Goal: Task Accomplishment & Management: Use online tool/utility

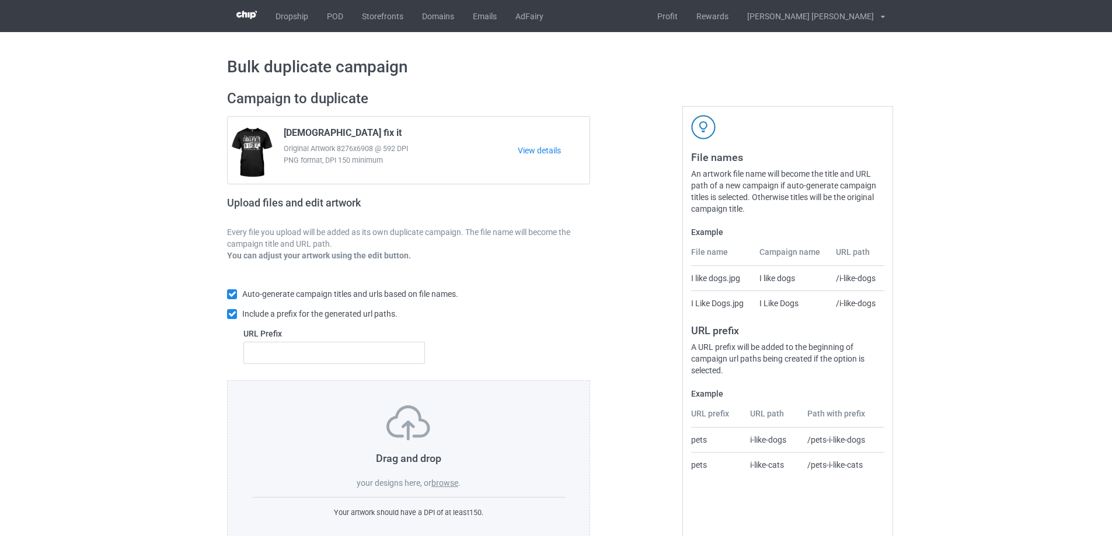
click at [450, 490] on div "Drag and drop your designs here, or browse . Your artwork should have a DPI of …" at bounding box center [408, 461] width 363 height 163
click at [451, 483] on label "browse" at bounding box center [444, 482] width 27 height 9
click at [0, 0] on input "browse" at bounding box center [0, 0] width 0 height 0
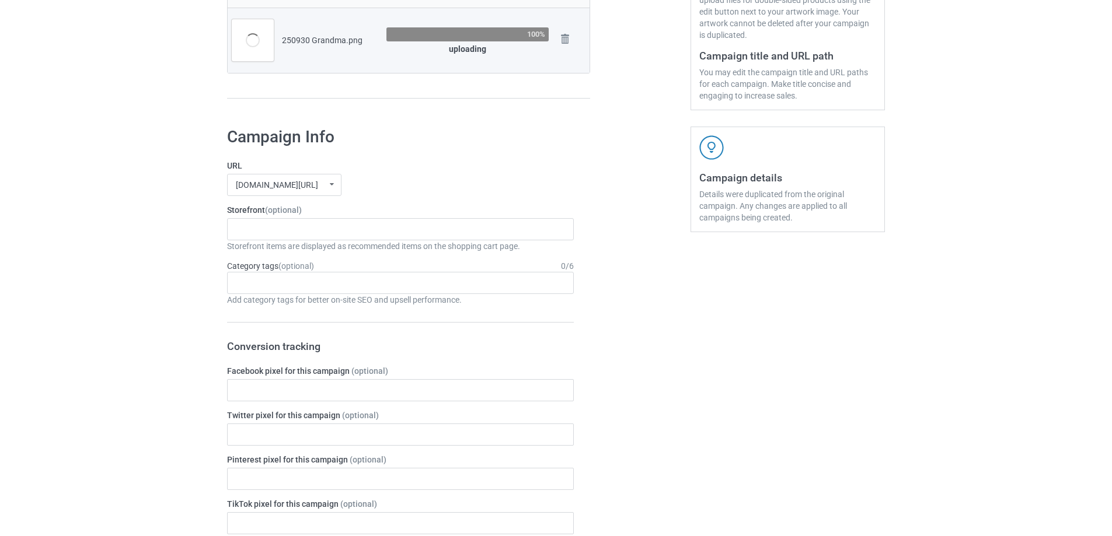
scroll to position [58, 0]
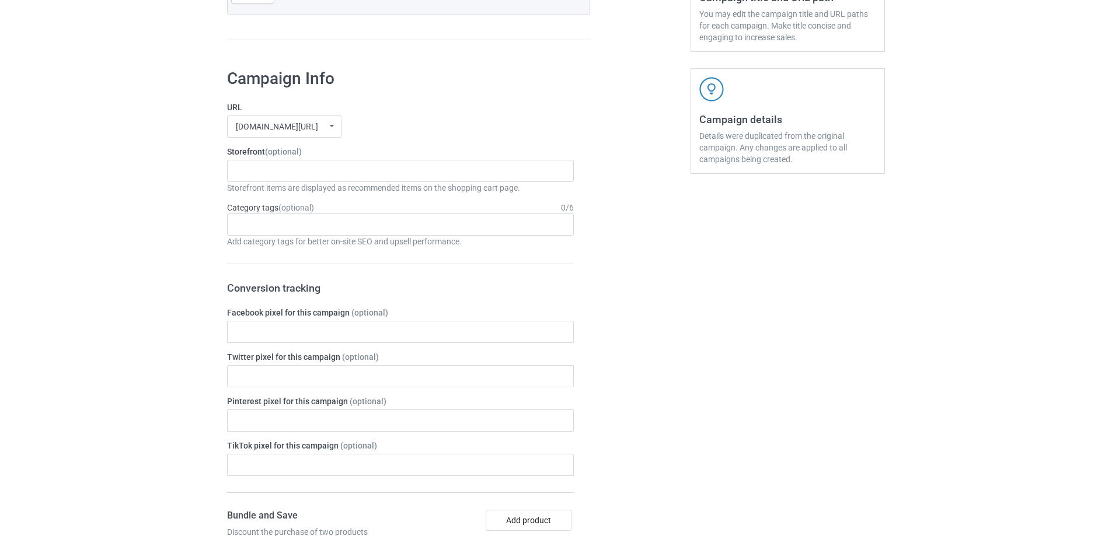
scroll to position [117, 0]
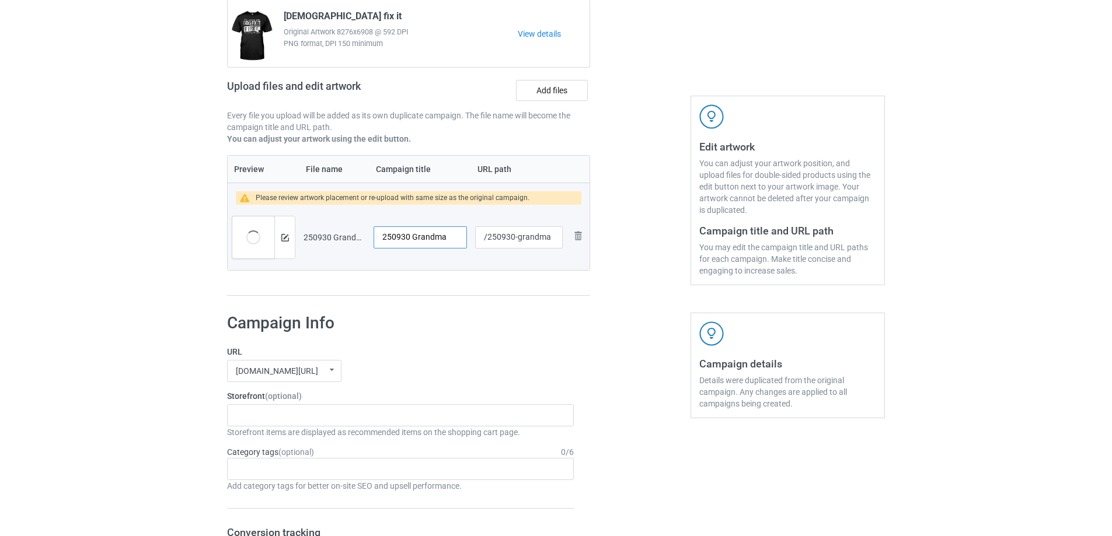
drag, startPoint x: 453, startPoint y: 239, endPoint x: 371, endPoint y: 239, distance: 82.3
click at [371, 239] on td "250930 Grandma" at bounding box center [420, 237] width 102 height 65
type input "Happiness"
click at [564, 93] on label "Add files" at bounding box center [552, 90] width 72 height 21
click at [0, 0] on input "Add files" at bounding box center [0, 0] width 0 height 0
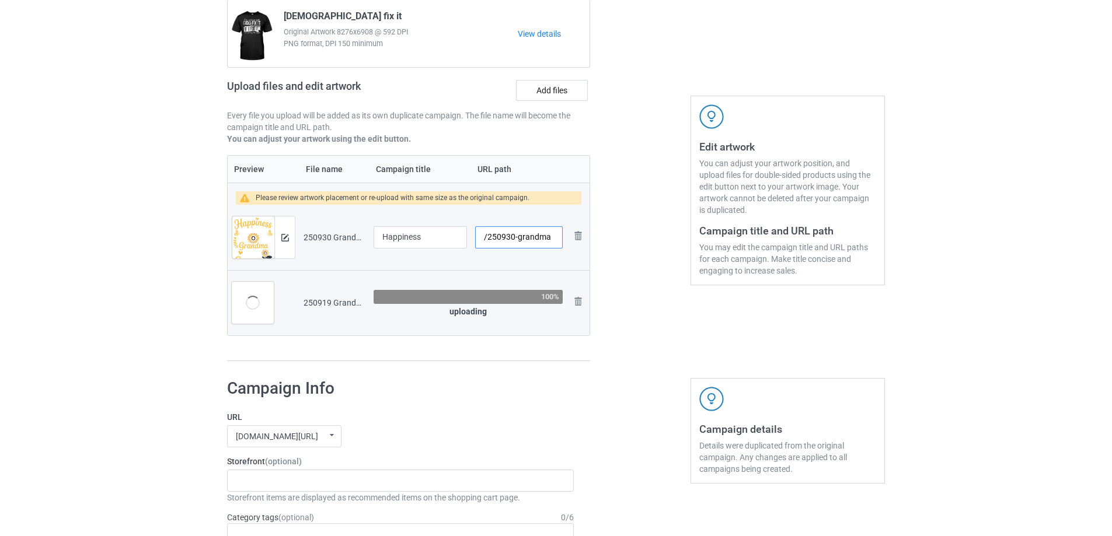
drag, startPoint x: 518, startPoint y: 239, endPoint x: 553, endPoint y: 236, distance: 35.7
click at [553, 236] on input "/250930-grandma" at bounding box center [519, 237] width 88 height 22
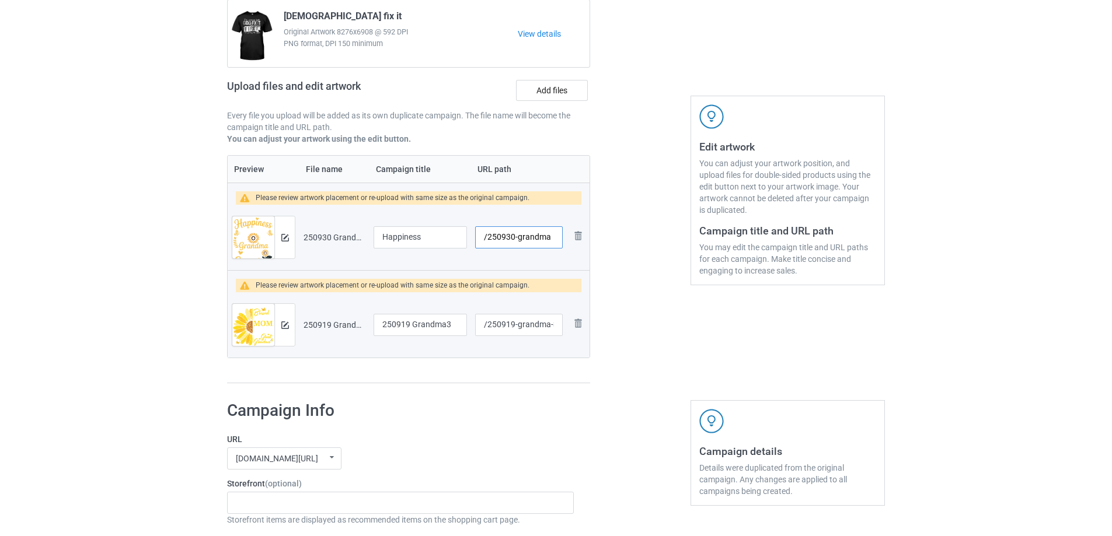
drag, startPoint x: 518, startPoint y: 239, endPoint x: 556, endPoint y: 239, distance: 38.5
click at [556, 239] on input "/250930-grandma" at bounding box center [519, 237] width 88 height 22
type input "/250930-1"
drag, startPoint x: 518, startPoint y: 327, endPoint x: 550, endPoint y: 327, distance: 32.1
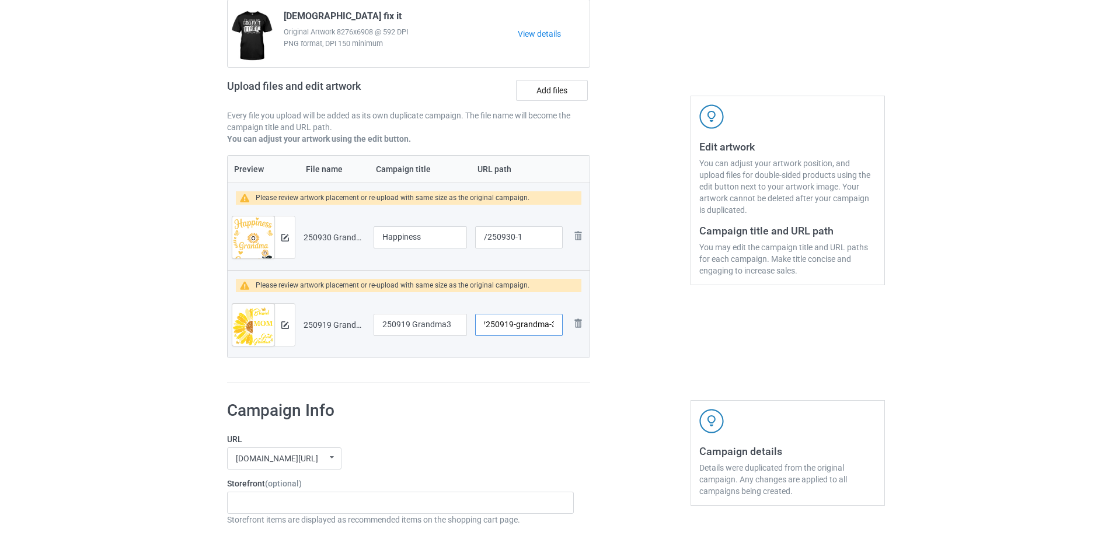
click at [550, 327] on input "/250919-grandma-3" at bounding box center [519, 325] width 88 height 22
click at [523, 325] on input "/250919-3" at bounding box center [519, 325] width 88 height 22
click at [520, 327] on input "/250919-1" at bounding box center [519, 325] width 88 height 22
type input "/250919-5"
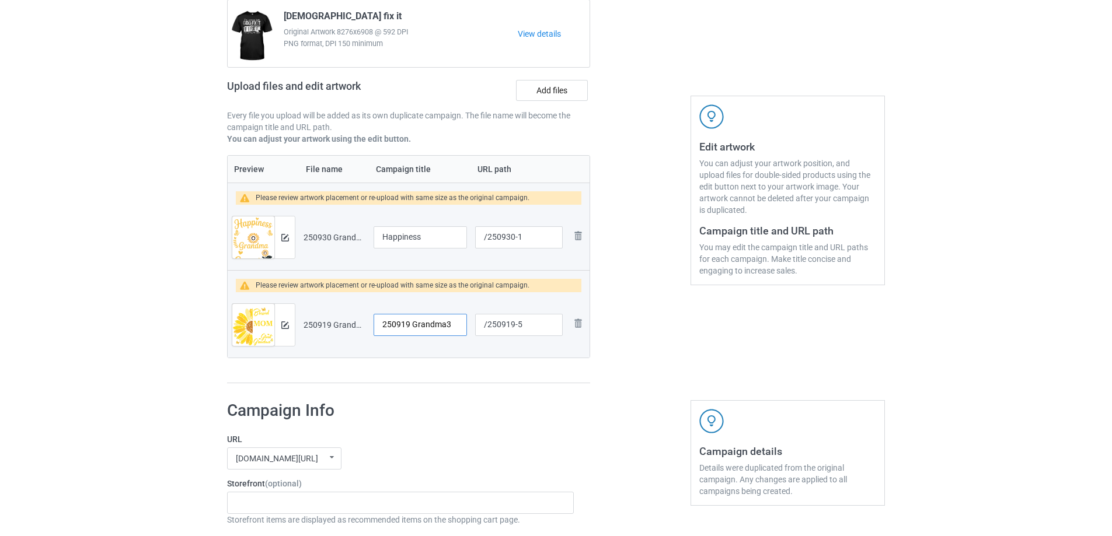
drag, startPoint x: 452, startPoint y: 324, endPoint x: 350, endPoint y: 324, distance: 102.7
click at [350, 324] on tr "Preview and edit artwork 250919 Grandma3.png 250919 Grandma3 /250919-5 Remove f…" at bounding box center [409, 324] width 362 height 65
type input "Proud Grandma"
click at [279, 236] on div at bounding box center [284, 237] width 20 height 42
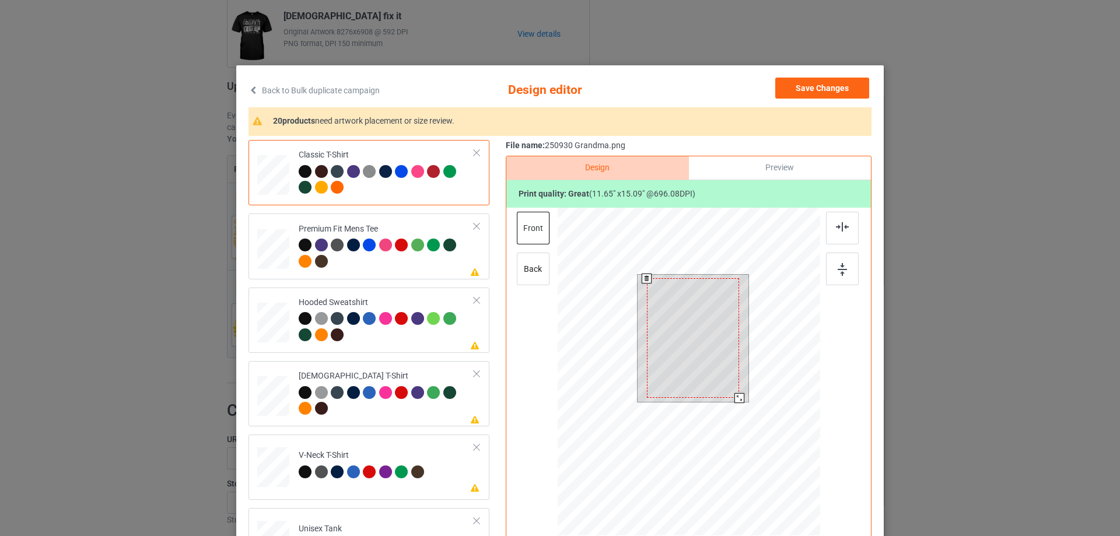
click at [738, 395] on div at bounding box center [740, 398] width 10 height 10
click at [732, 386] on div at bounding box center [693, 337] width 92 height 120
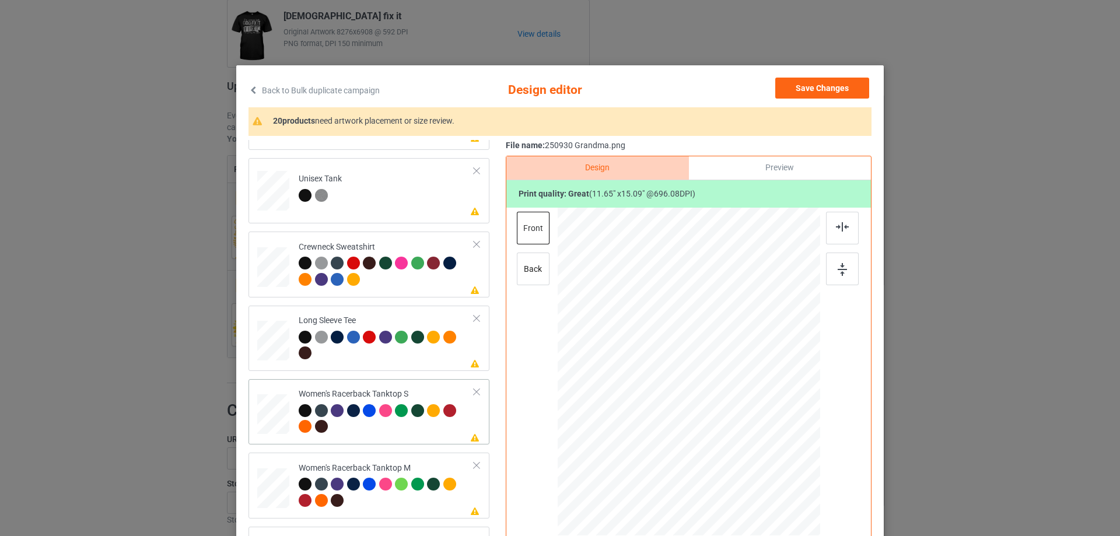
scroll to position [408, 0]
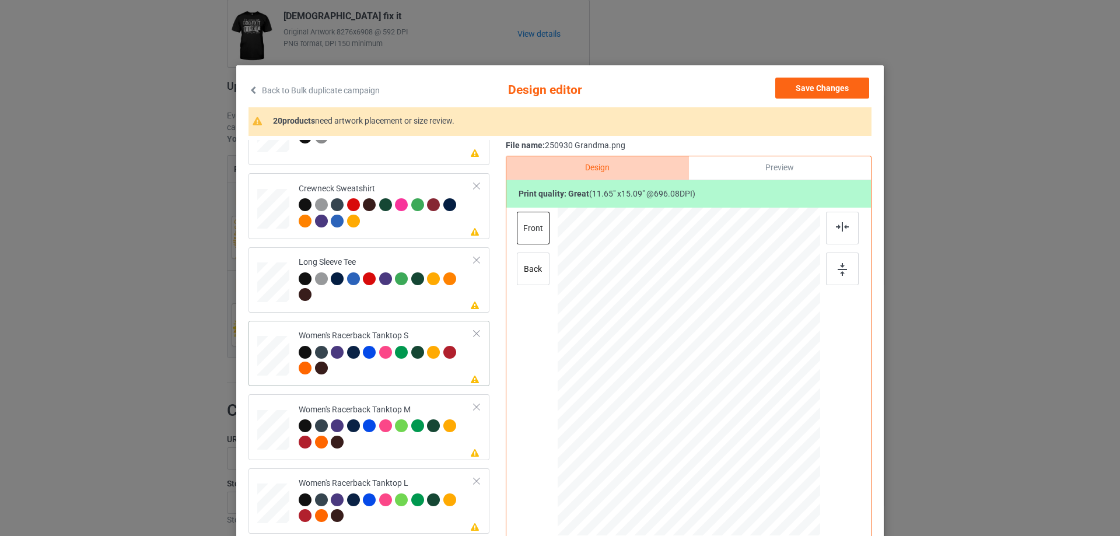
click at [278, 348] on div at bounding box center [274, 356] width 32 height 40
drag, startPoint x: 761, startPoint y: 471, endPoint x: 722, endPoint y: 402, distance: 79.7
click at [757, 450] on div at bounding box center [689, 372] width 256 height 329
drag, startPoint x: 721, startPoint y: 400, endPoint x: 724, endPoint y: 426, distance: 25.8
click at [724, 426] on div at bounding box center [692, 397] width 130 height 169
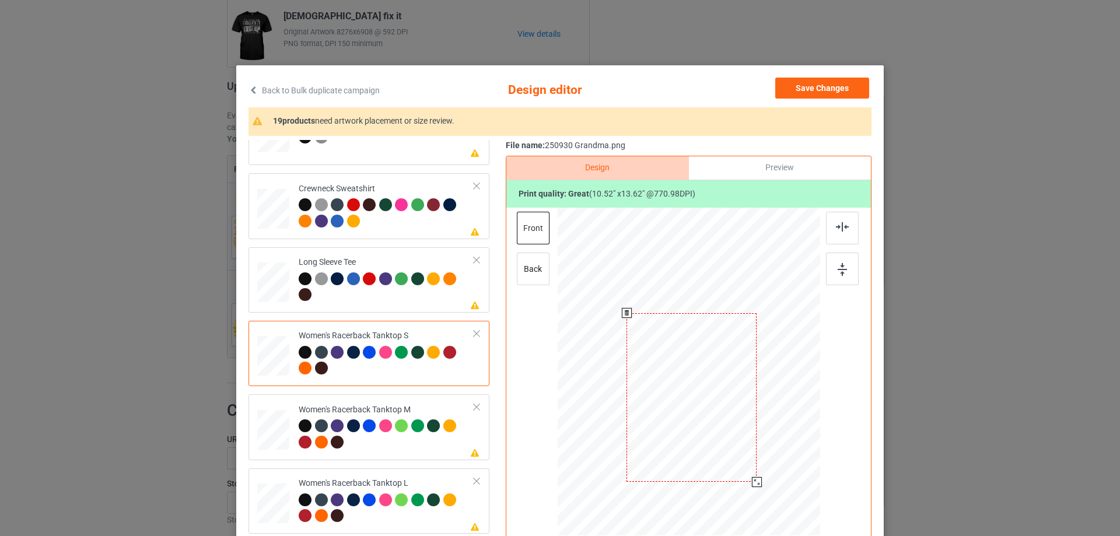
drag, startPoint x: 754, startPoint y: 482, endPoint x: 770, endPoint y: 446, distance: 39.2
click at [752, 477] on div at bounding box center [757, 482] width 10 height 10
click at [836, 230] on img at bounding box center [842, 226] width 13 height 9
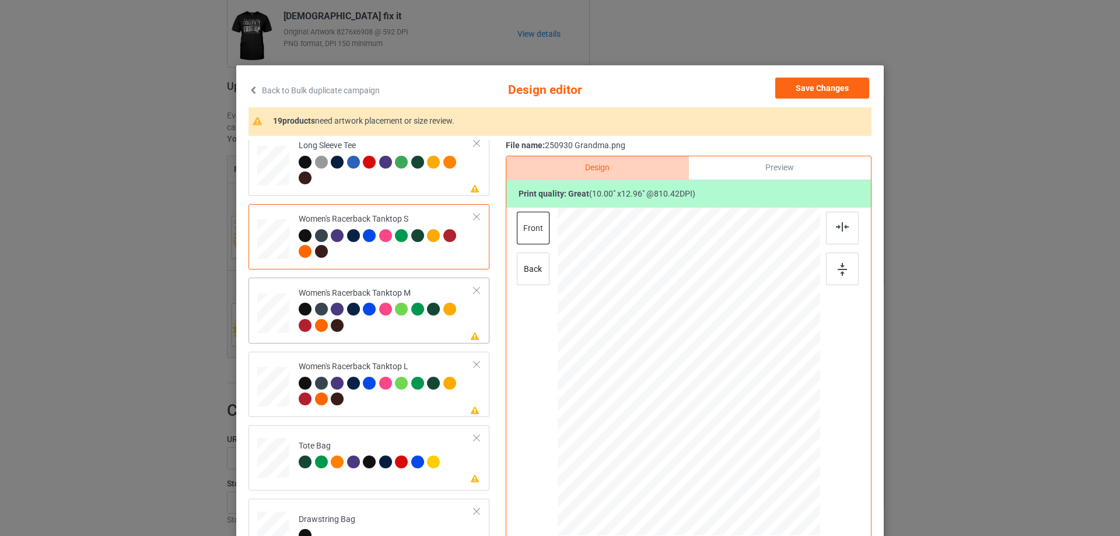
click at [274, 314] on div at bounding box center [273, 314] width 32 height 40
drag, startPoint x: 764, startPoint y: 472, endPoint x: 705, endPoint y: 411, distance: 84.6
click at [752, 450] on div at bounding box center [753, 455] width 10 height 10
drag, startPoint x: 705, startPoint y: 411, endPoint x: 707, endPoint y: 433, distance: 21.6
click at [707, 433] on div at bounding box center [690, 394] width 125 height 162
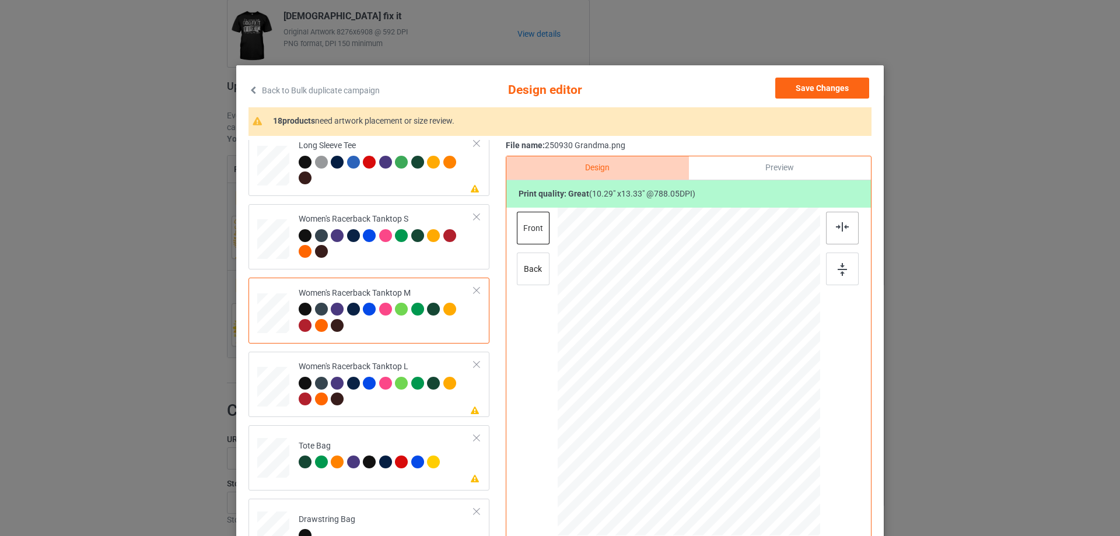
click at [842, 222] on img at bounding box center [842, 226] width 13 height 9
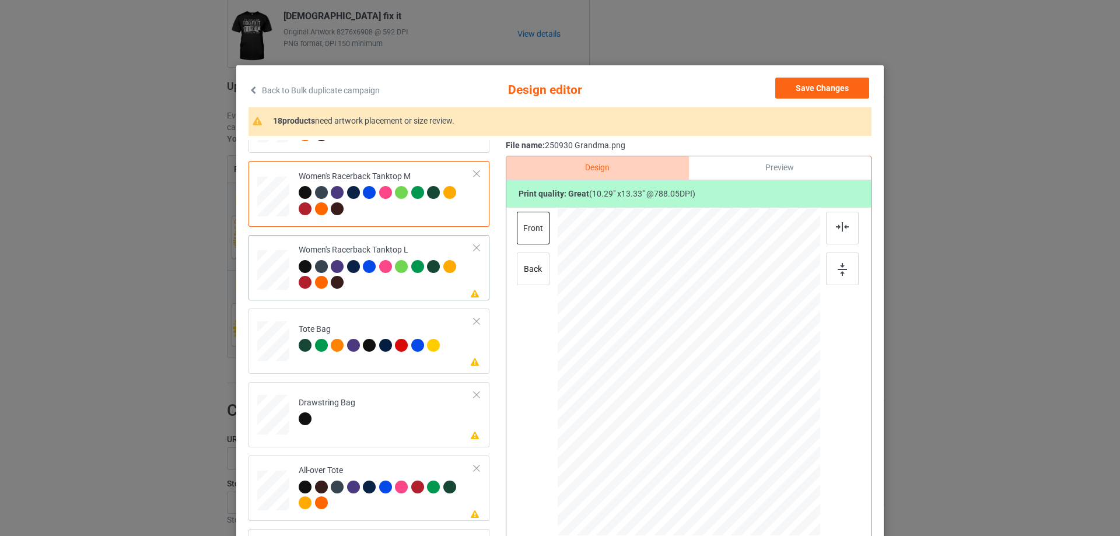
click at [277, 271] on div at bounding box center [273, 270] width 32 height 39
drag, startPoint x: 763, startPoint y: 477, endPoint x: 755, endPoint y: 445, distance: 33.7
click at [757, 448] on div at bounding box center [689, 372] width 263 height 313
drag, startPoint x: 724, startPoint y: 395, endPoint x: 726, endPoint y: 421, distance: 26.4
click at [726, 421] on div at bounding box center [691, 398] width 125 height 162
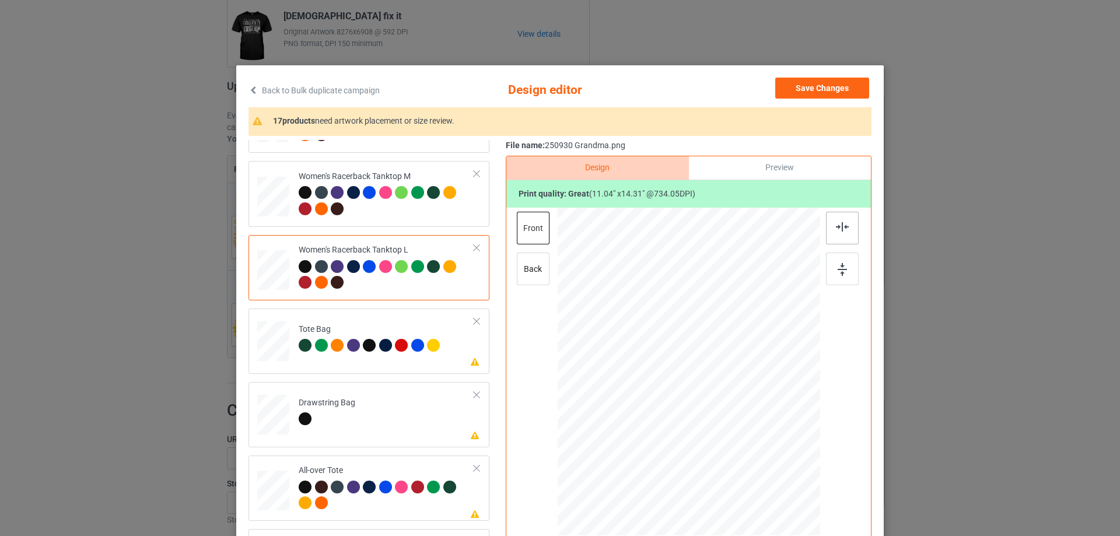
click at [836, 232] on img at bounding box center [842, 226] width 13 height 9
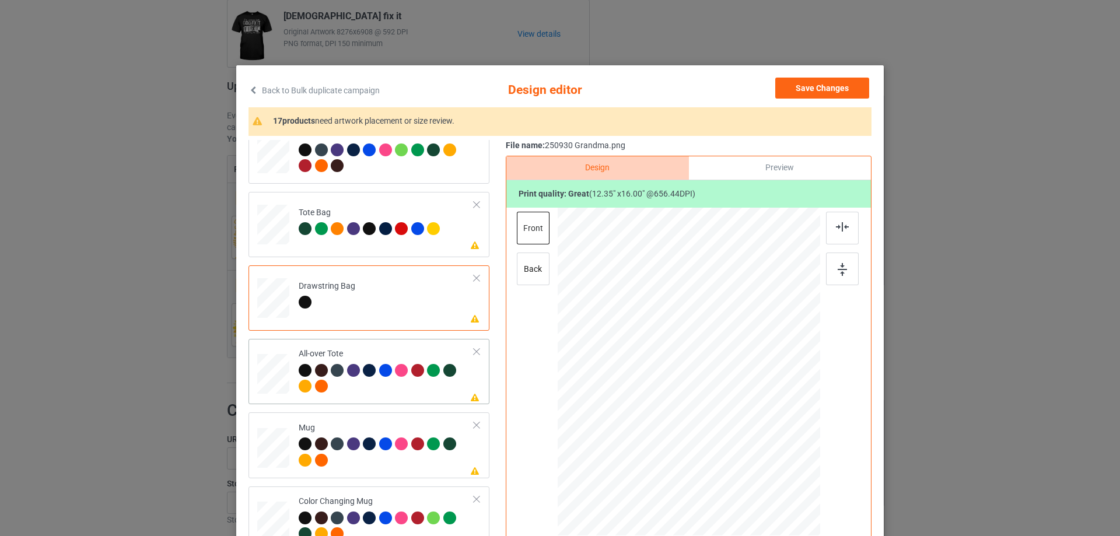
click at [281, 376] on div at bounding box center [273, 374] width 32 height 32
drag, startPoint x: 764, startPoint y: 472, endPoint x: 763, endPoint y: 463, distance: 8.9
click at [763, 463] on div at bounding box center [763, 468] width 10 height 10
click at [738, 442] on div at bounding box center [689, 368] width 148 height 191
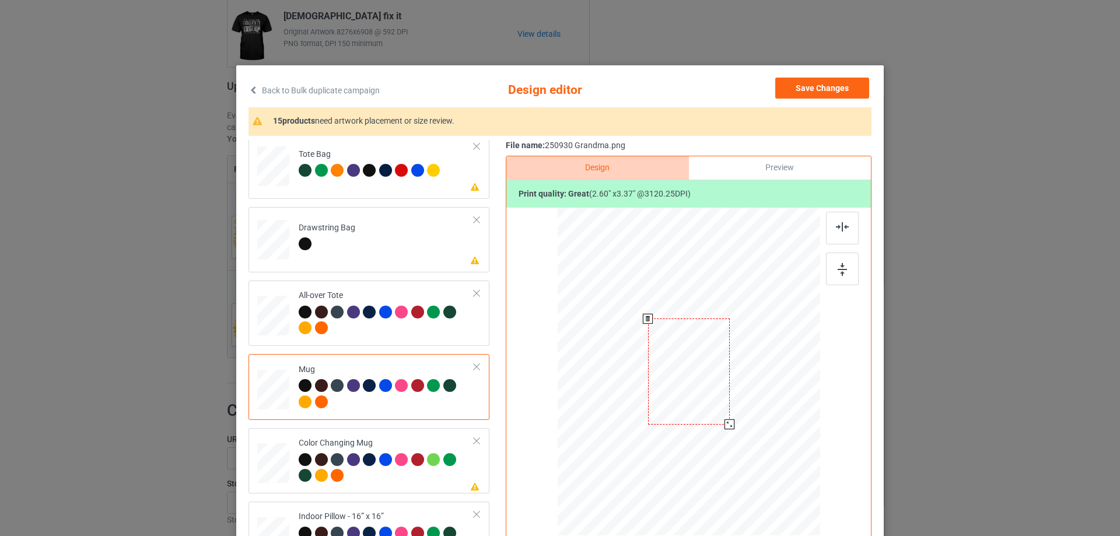
drag, startPoint x: 763, startPoint y: 476, endPoint x: 728, endPoint y: 418, distance: 67.1
click at [731, 420] on div at bounding box center [689, 371] width 263 height 109
drag, startPoint x: 696, startPoint y: 400, endPoint x: 768, endPoint y: 401, distance: 72.4
click at [768, 401] on div at bounding box center [761, 372] width 81 height 104
click at [844, 265] on div at bounding box center [842, 269] width 33 height 33
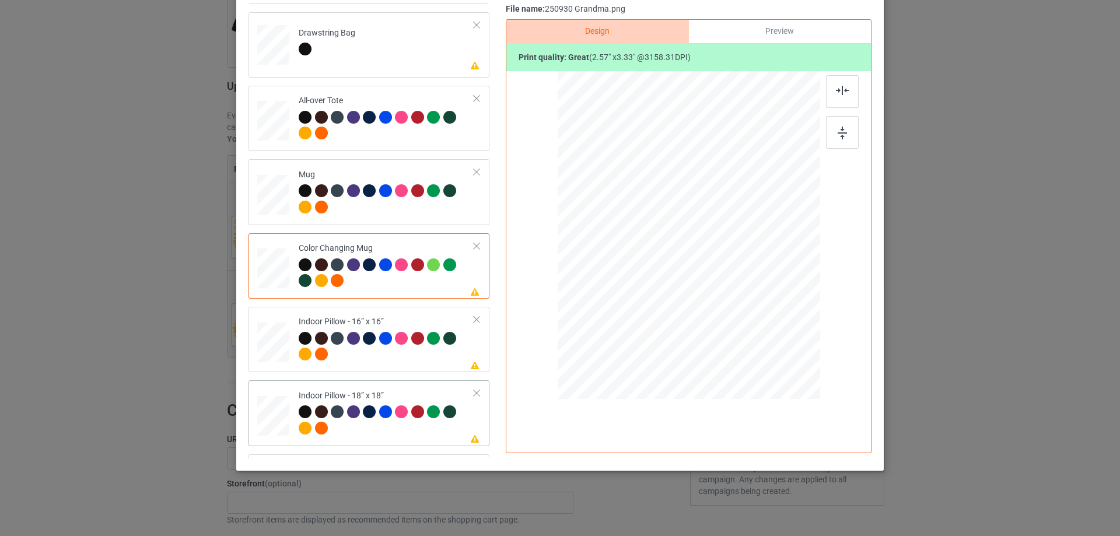
scroll to position [934, 0]
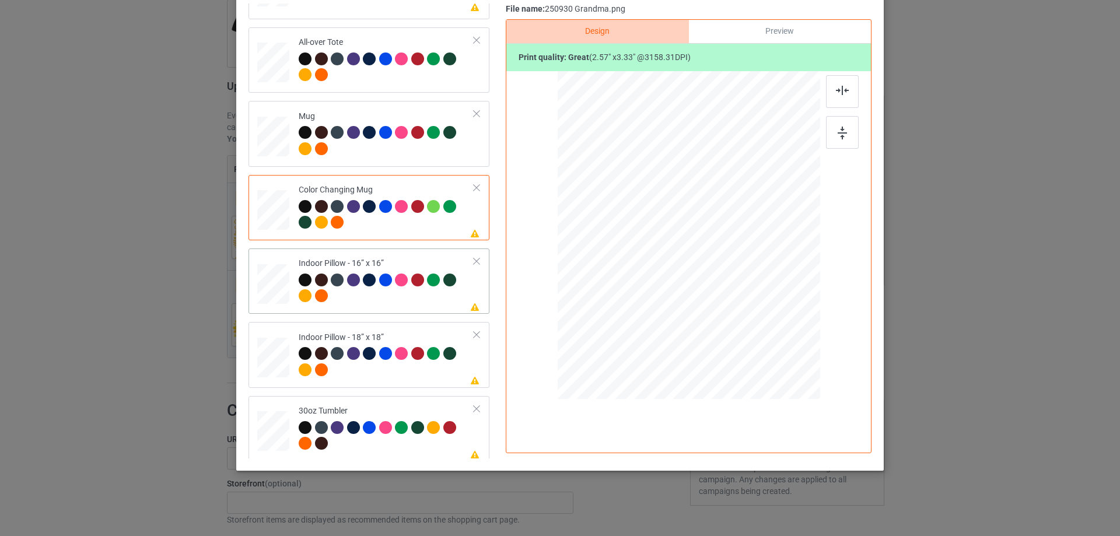
click at [272, 292] on div at bounding box center [273, 284] width 32 height 32
drag, startPoint x: 763, startPoint y: 339, endPoint x: 761, endPoint y: 328, distance: 11.2
click at [761, 328] on div at bounding box center [762, 329] width 10 height 10
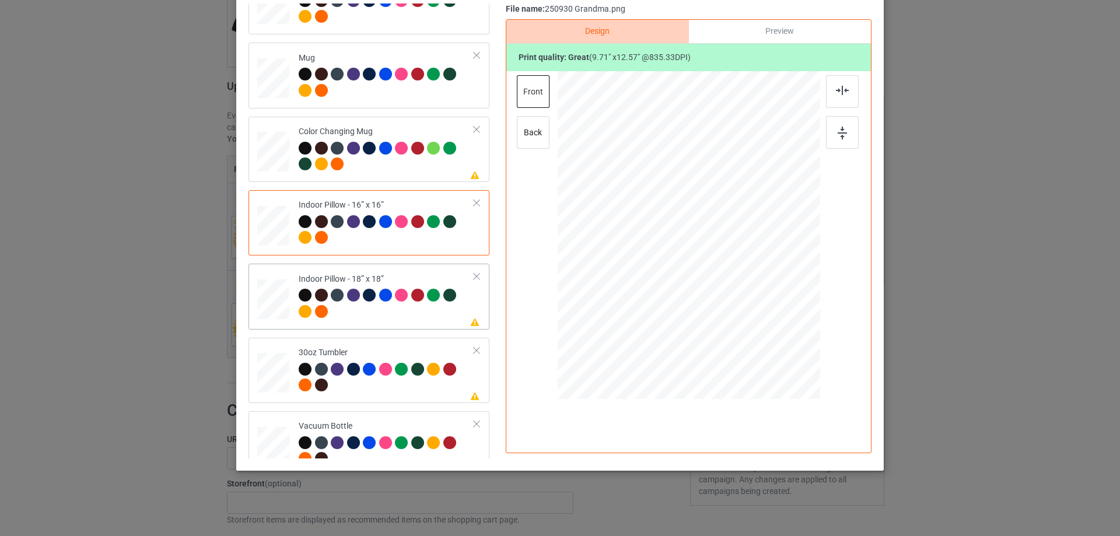
click at [250, 298] on div "Please review artwork placement Indoor Pillow - 18” x 18”" at bounding box center [369, 296] width 241 height 65
drag, startPoint x: 768, startPoint y: 340, endPoint x: 764, endPoint y: 328, distance: 12.7
click at [764, 328] on div at bounding box center [689, 234] width 262 height 261
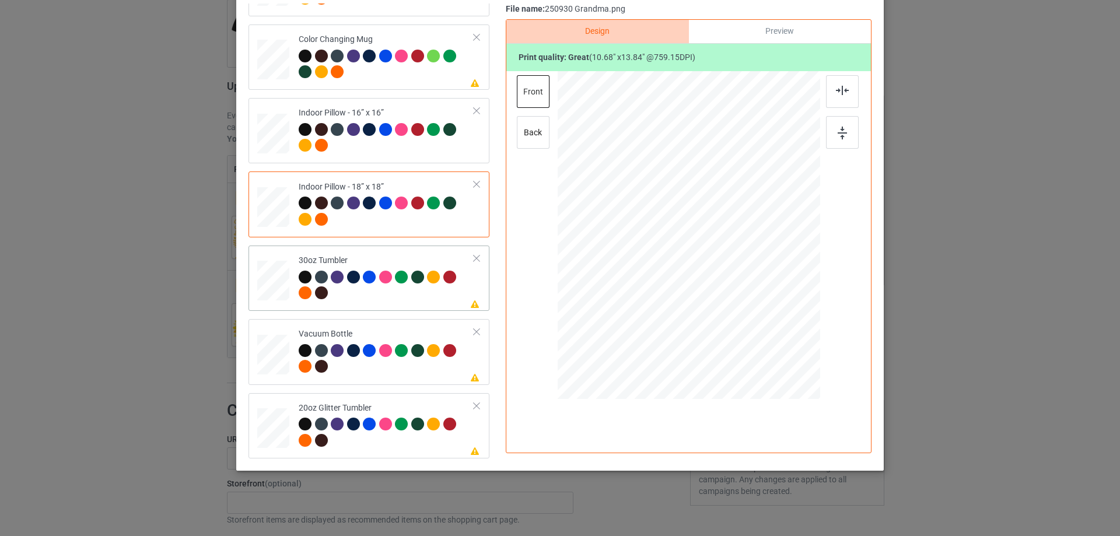
click at [274, 287] on div at bounding box center [273, 281] width 31 height 18
drag, startPoint x: 761, startPoint y: 333, endPoint x: 722, endPoint y: 277, distance: 69.1
click at [732, 283] on div at bounding box center [688, 235] width 255 height 141
drag, startPoint x: 693, startPoint y: 265, endPoint x: 629, endPoint y: 264, distance: 64.2
click at [629, 264] on div at bounding box center [625, 233] width 83 height 107
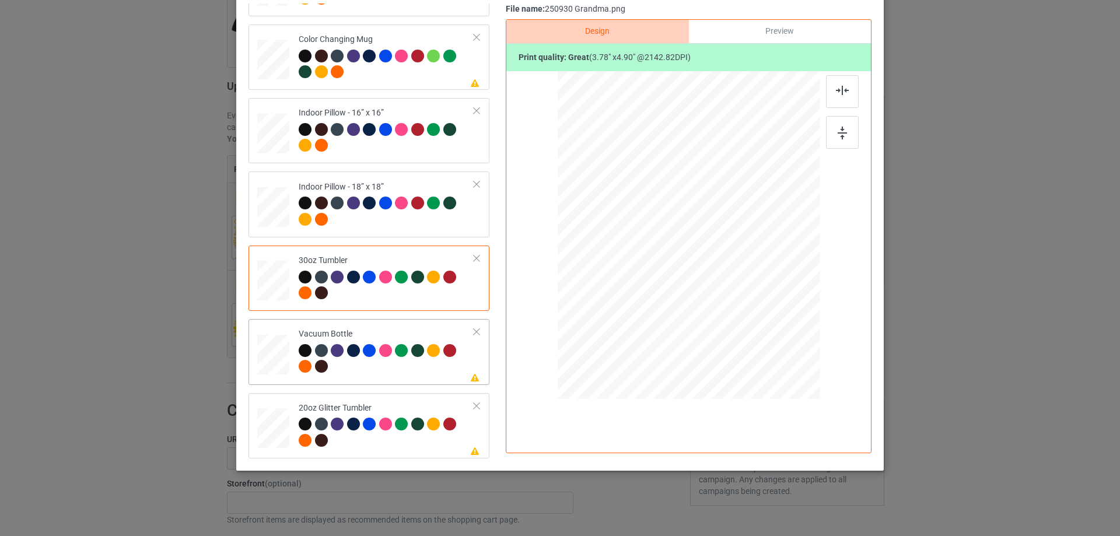
click at [273, 353] on div at bounding box center [273, 355] width 31 height 16
drag, startPoint x: 759, startPoint y: 337, endPoint x: 728, endPoint y: 282, distance: 62.5
click at [728, 282] on div at bounding box center [727, 285] width 10 height 10
drag, startPoint x: 635, startPoint y: 263, endPoint x: 643, endPoint y: 264, distance: 7.6
click at [643, 264] on div at bounding box center [626, 236] width 77 height 100
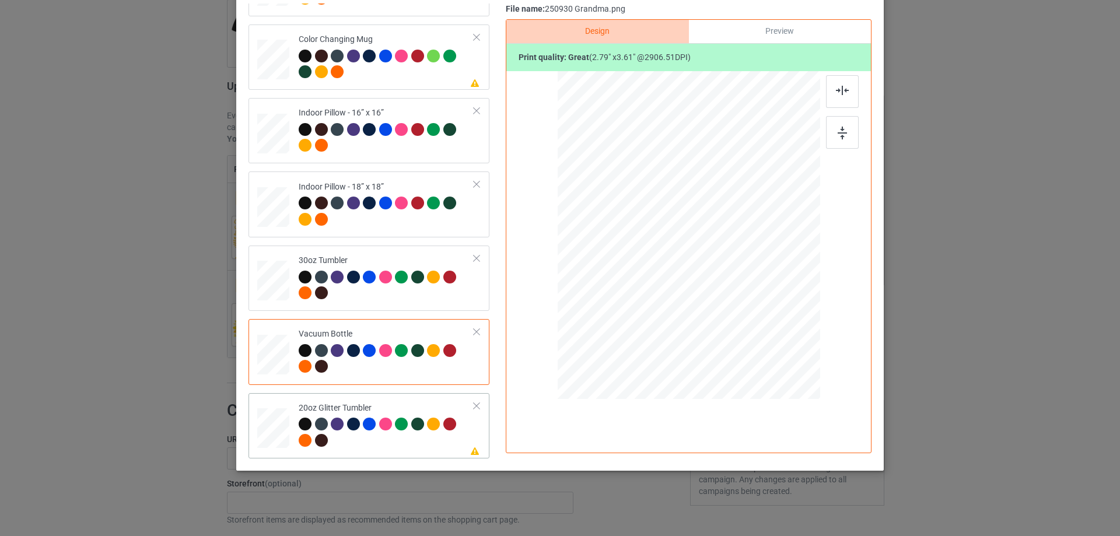
click at [267, 423] on div at bounding box center [273, 428] width 30 height 26
drag, startPoint x: 761, startPoint y: 332, endPoint x: 734, endPoint y: 299, distance: 42.7
click at [739, 303] on div at bounding box center [744, 306] width 10 height 10
click at [642, 262] on div at bounding box center [629, 225] width 103 height 132
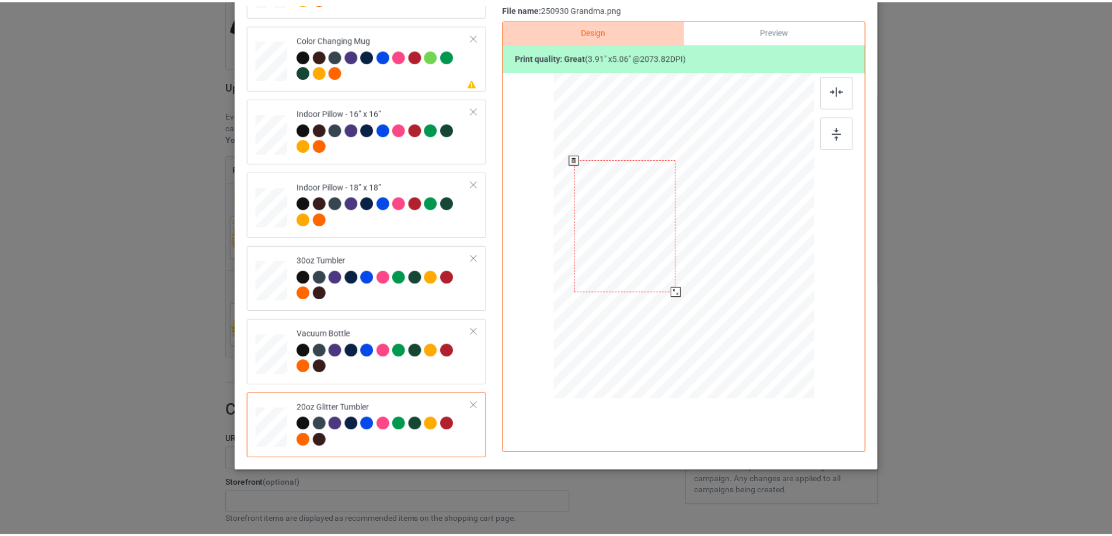
scroll to position [0, 0]
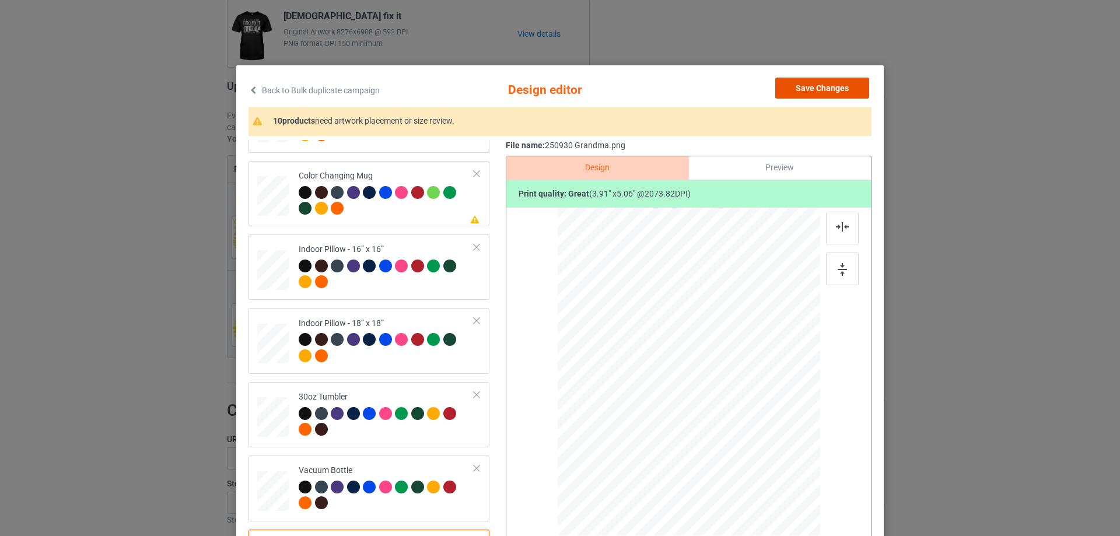
click at [807, 88] on button "Save Changes" at bounding box center [822, 88] width 94 height 21
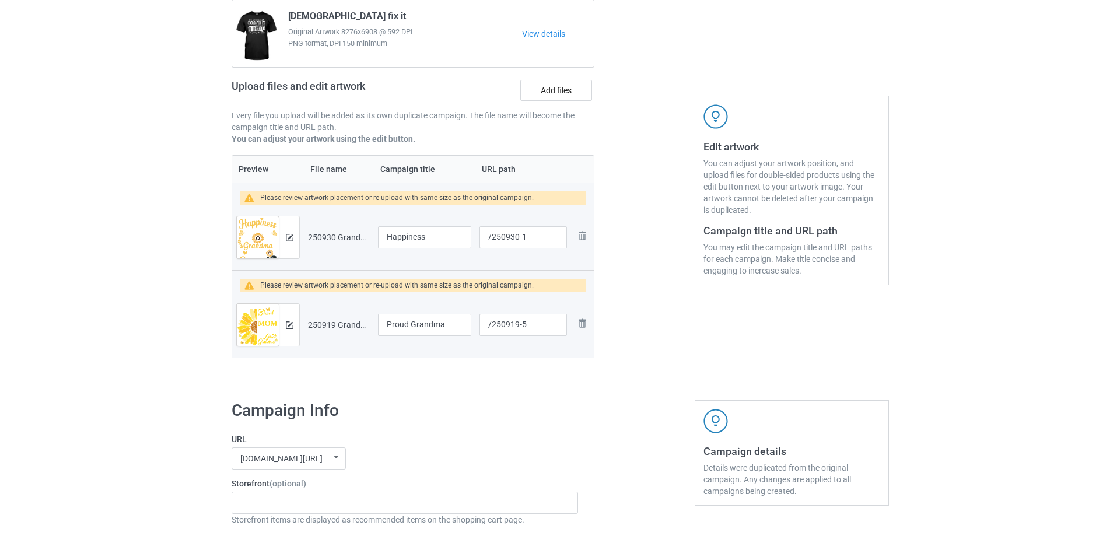
scroll to position [175, 0]
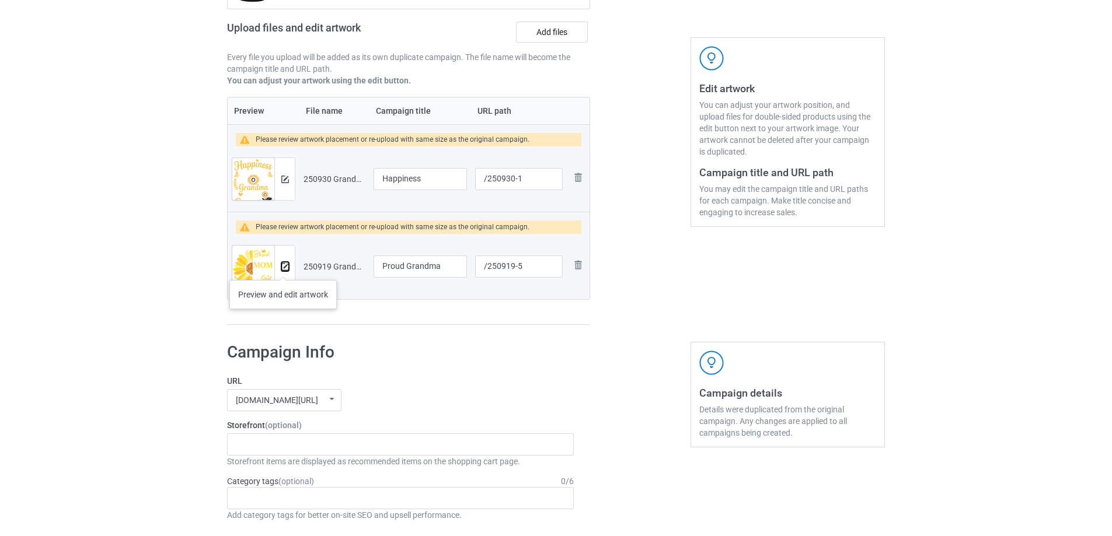
click at [283, 268] on img at bounding box center [285, 267] width 8 height 8
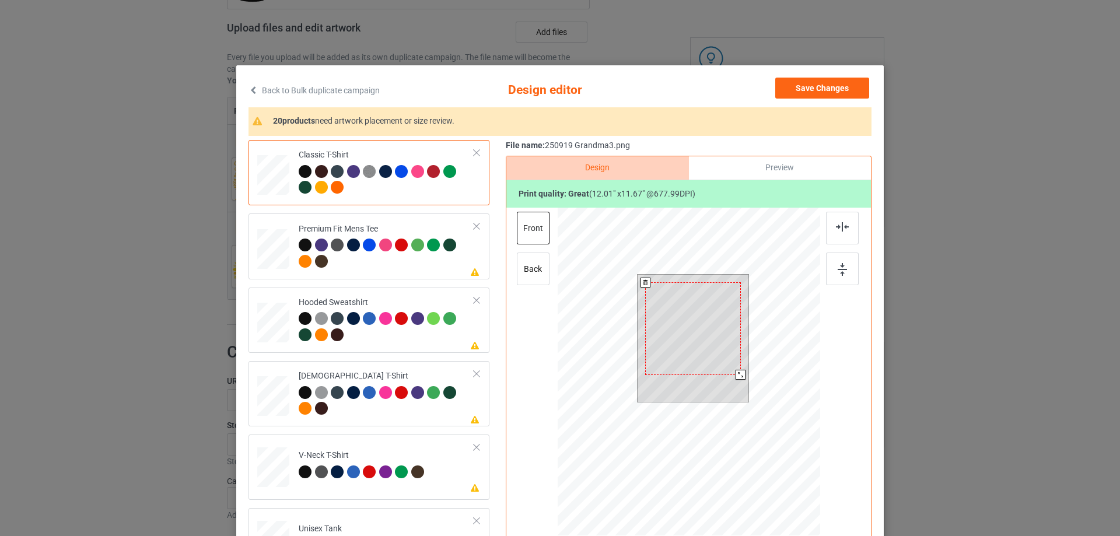
drag, startPoint x: 742, startPoint y: 384, endPoint x: 736, endPoint y: 375, distance: 11.0
click at [736, 375] on div at bounding box center [741, 375] width 10 height 10
click at [687, 349] on div at bounding box center [693, 324] width 95 height 93
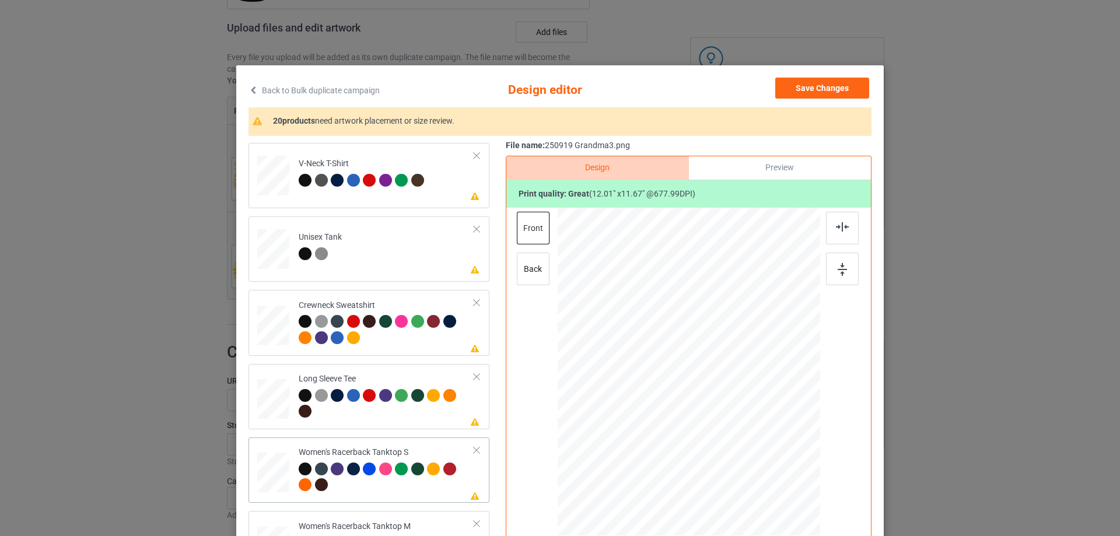
scroll to position [350, 0]
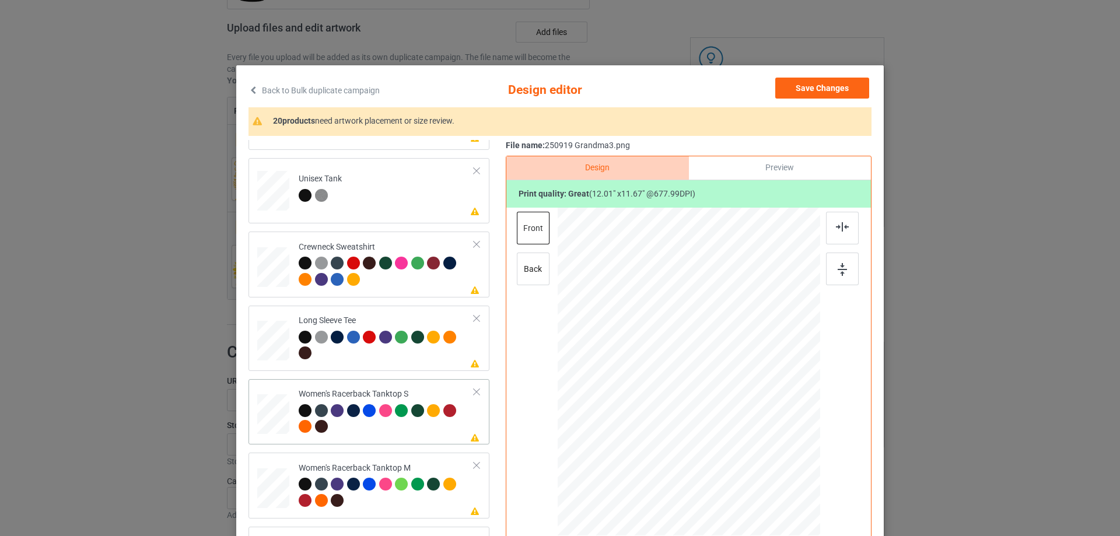
click at [276, 423] on div at bounding box center [274, 414] width 32 height 40
click at [759, 445] on div at bounding box center [764, 444] width 10 height 10
drag, startPoint x: 735, startPoint y: 409, endPoint x: 736, endPoint y: 421, distance: 12.4
click at [736, 421] on div at bounding box center [691, 384] width 148 height 144
drag, startPoint x: 761, startPoint y: 456, endPoint x: 758, endPoint y: 451, distance: 6.0
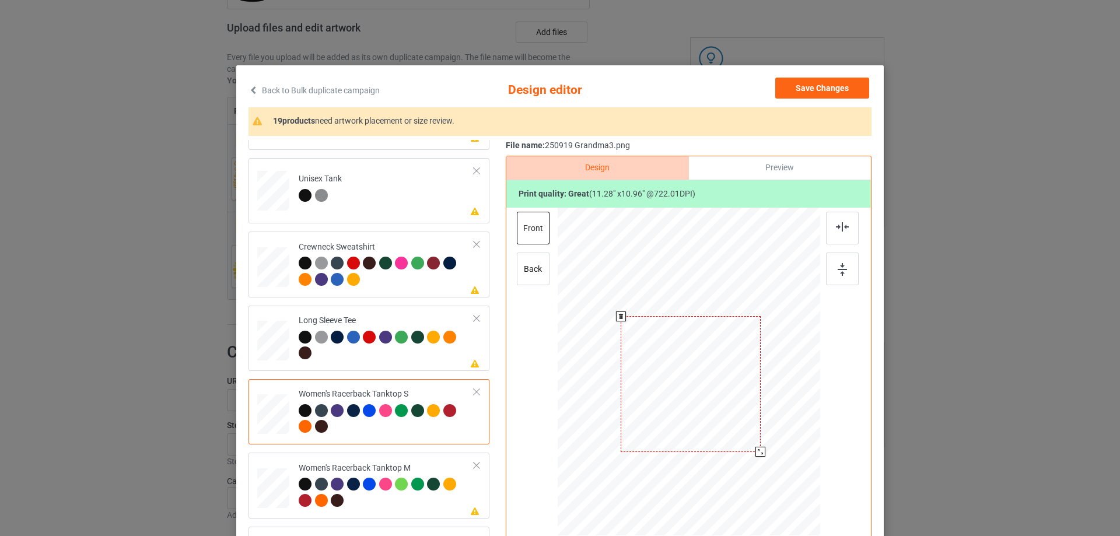
click at [758, 451] on div at bounding box center [761, 452] width 10 height 10
click at [839, 226] on img at bounding box center [842, 226] width 13 height 9
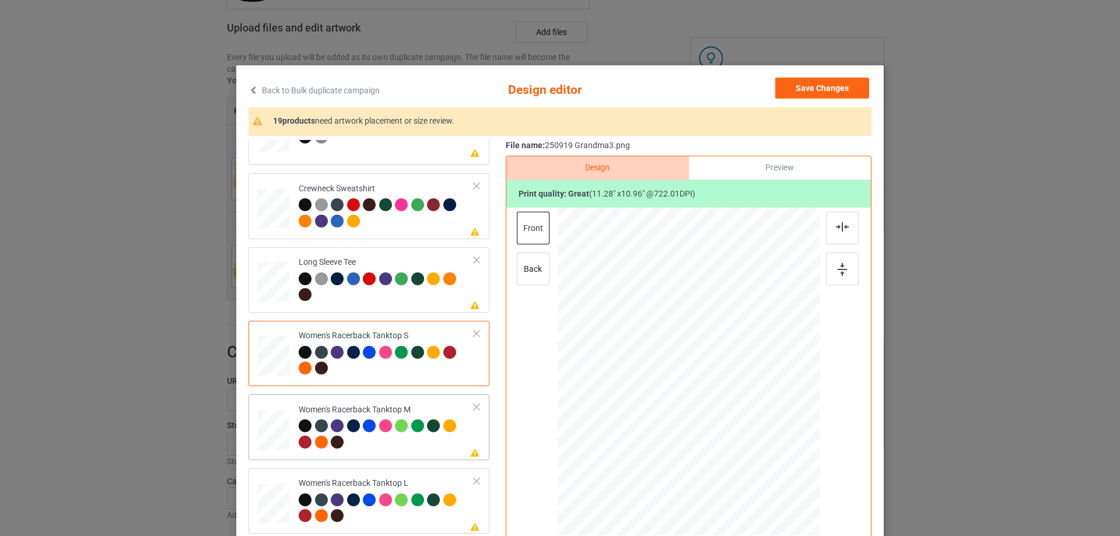
scroll to position [467, 0]
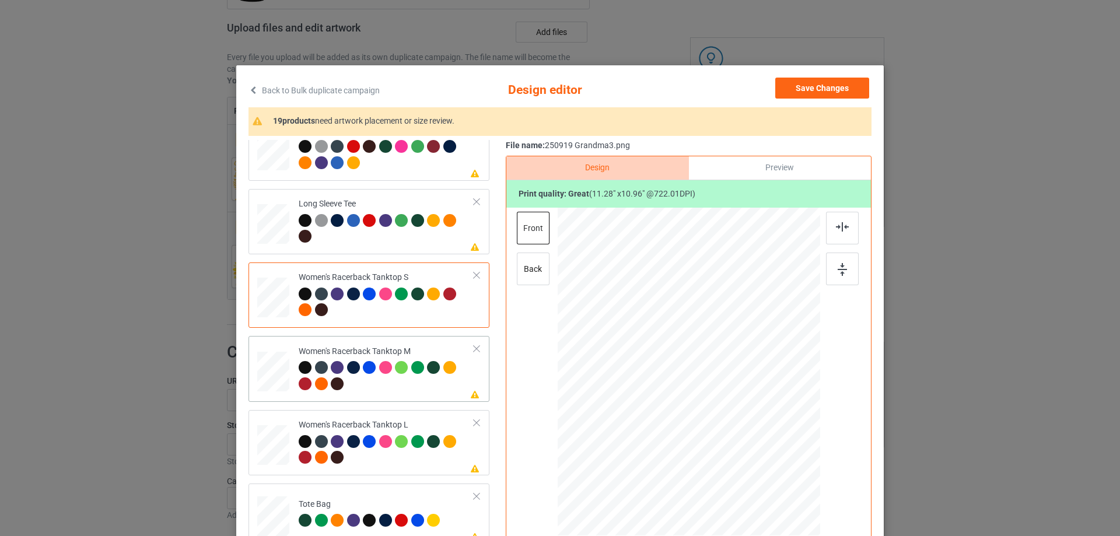
click at [284, 369] on div at bounding box center [273, 372] width 32 height 40
drag, startPoint x: 763, startPoint y: 452, endPoint x: 760, endPoint y: 445, distance: 7.6
click at [760, 445] on div at bounding box center [764, 445] width 10 height 10
drag, startPoint x: 687, startPoint y: 404, endPoint x: 687, endPoint y: 421, distance: 17.5
click at [687, 421] on div at bounding box center [688, 389] width 148 height 144
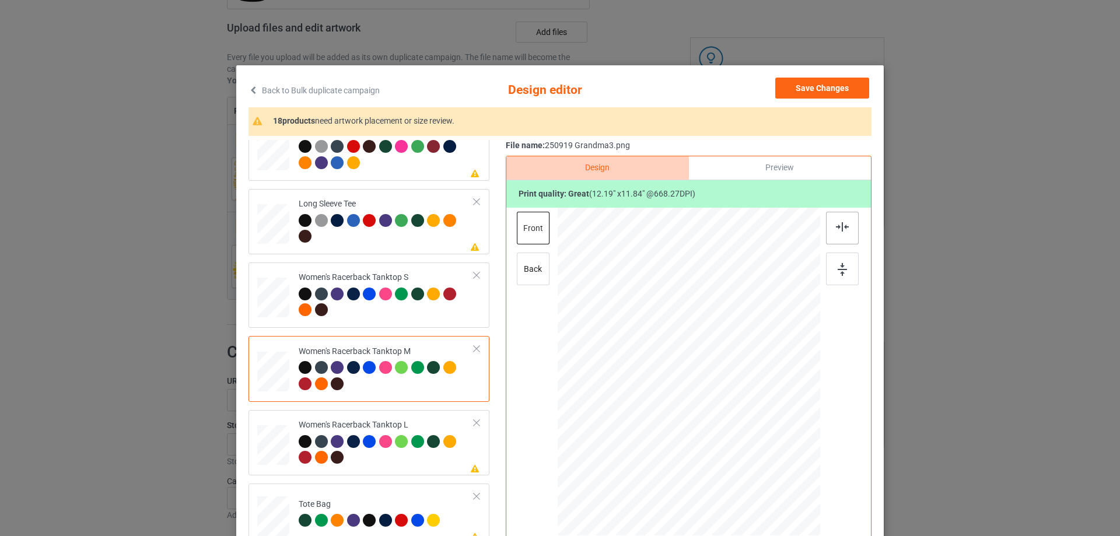
click at [841, 232] on div at bounding box center [842, 228] width 33 height 33
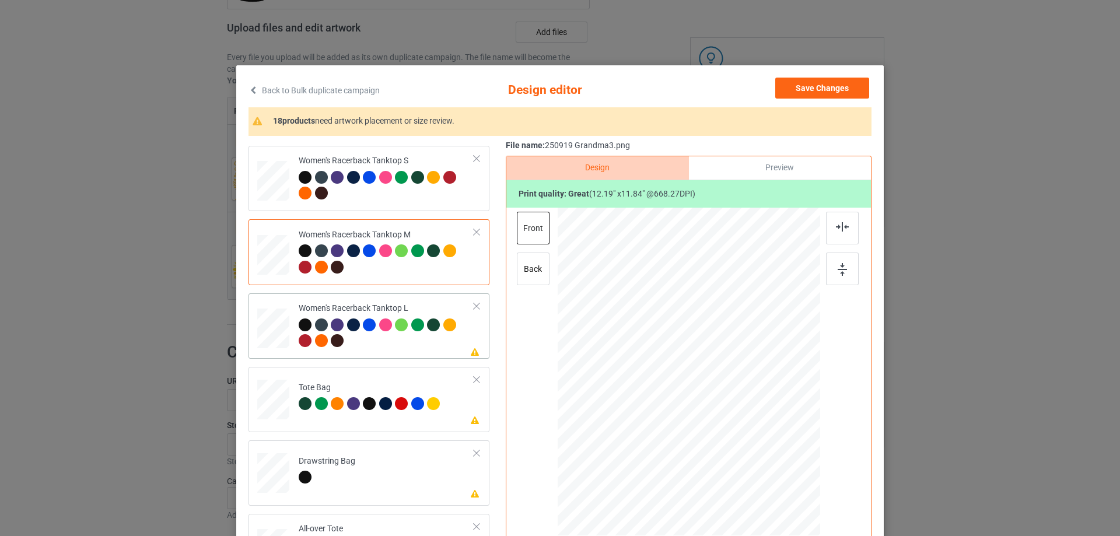
click at [258, 338] on div at bounding box center [273, 329] width 32 height 39
drag, startPoint x: 762, startPoint y: 448, endPoint x: 759, endPoint y: 437, distance: 11.1
click at [759, 437] on div at bounding box center [761, 442] width 10 height 10
drag, startPoint x: 710, startPoint y: 385, endPoint x: 710, endPoint y: 401, distance: 15.8
click at [710, 401] on div at bounding box center [690, 388] width 144 height 139
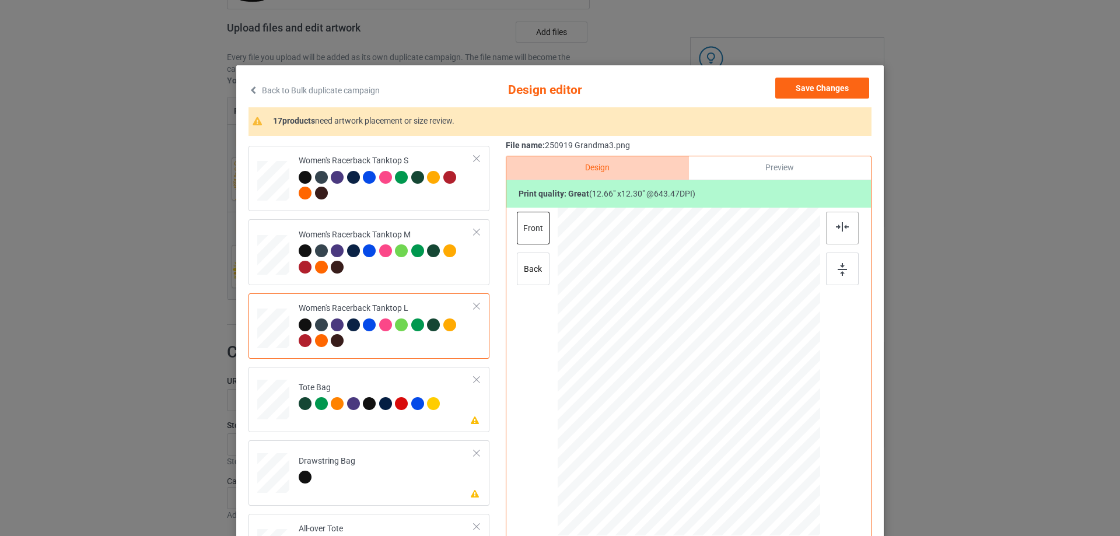
click at [837, 230] on img at bounding box center [842, 226] width 13 height 9
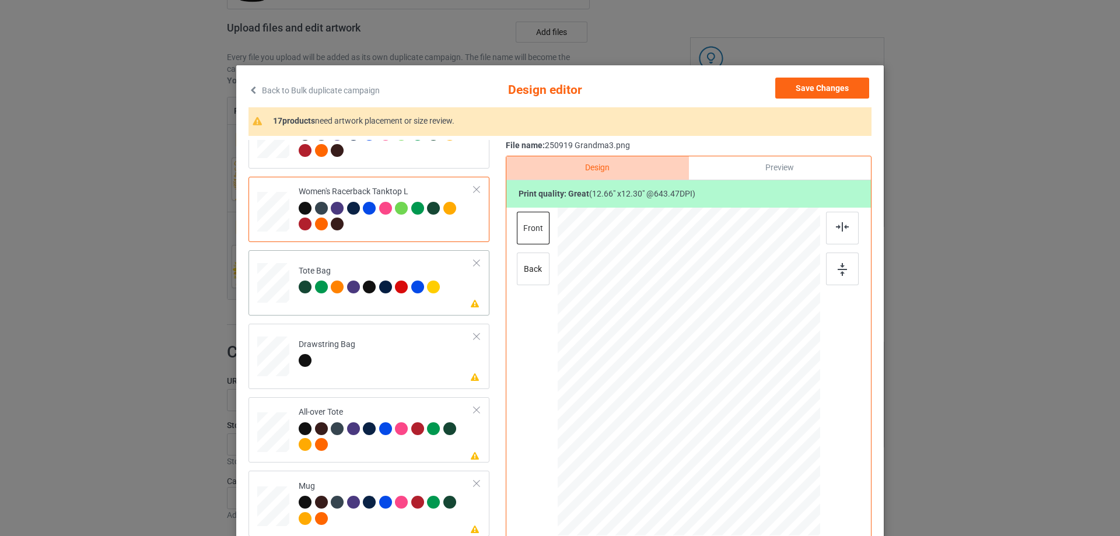
click at [266, 295] on div at bounding box center [273, 289] width 15 height 18
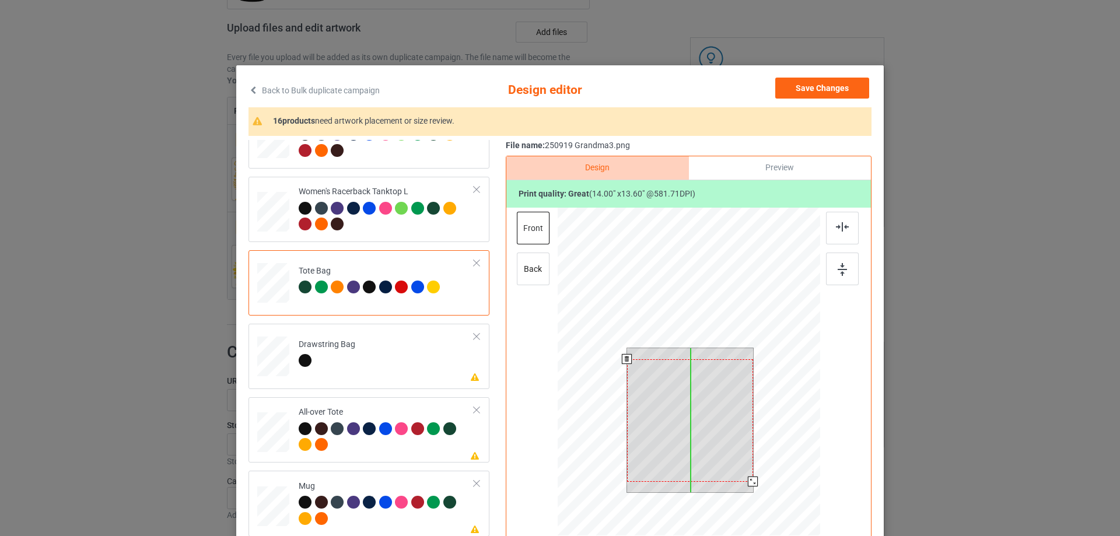
click at [729, 426] on div at bounding box center [690, 420] width 126 height 123
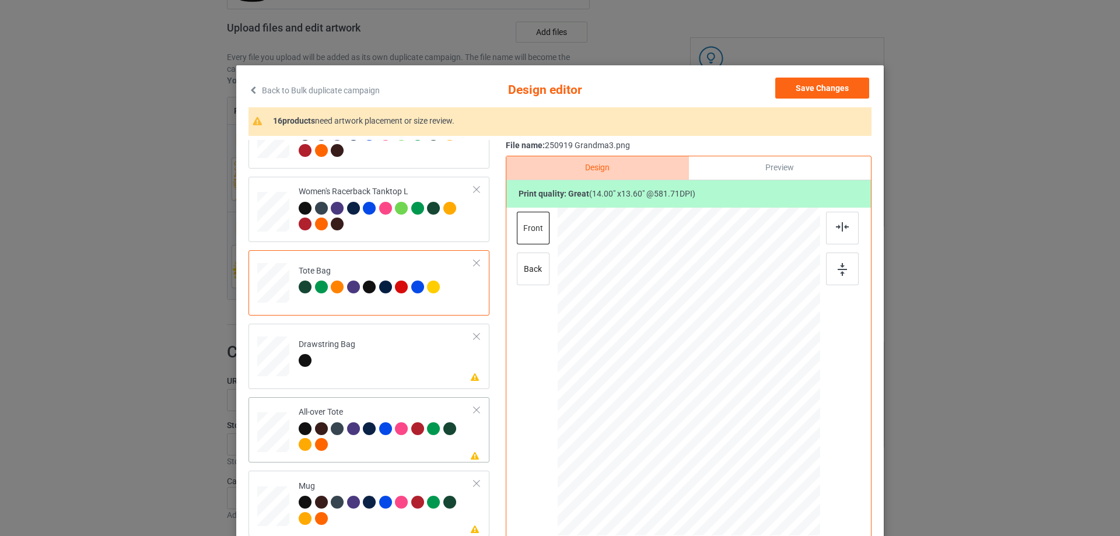
scroll to position [759, 0]
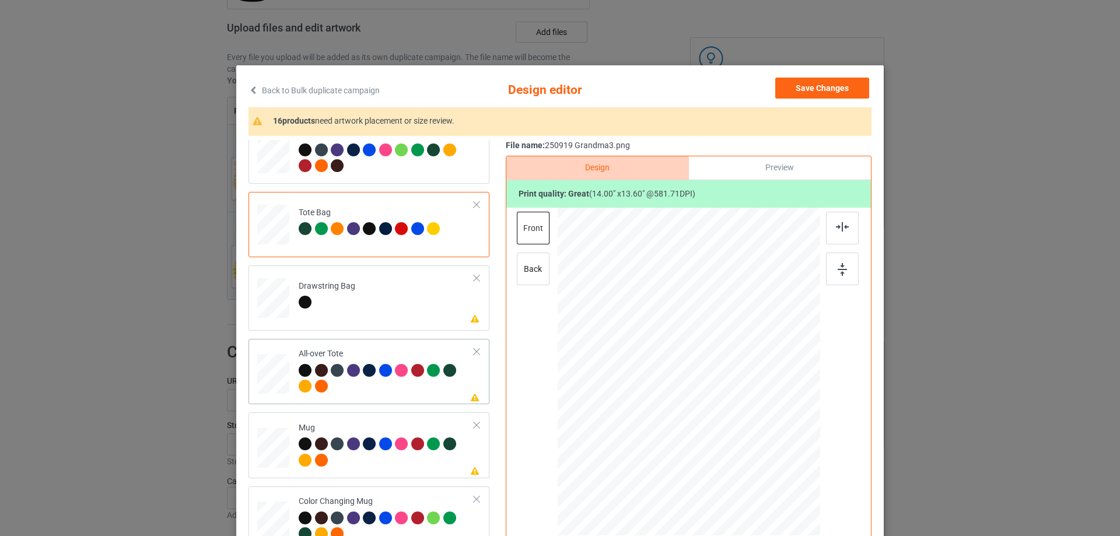
click at [268, 379] on div at bounding box center [273, 374] width 32 height 32
drag, startPoint x: 768, startPoint y: 451, endPoint x: 782, endPoint y: 474, distance: 27.2
click at [782, 474] on div at bounding box center [689, 371] width 263 height 263
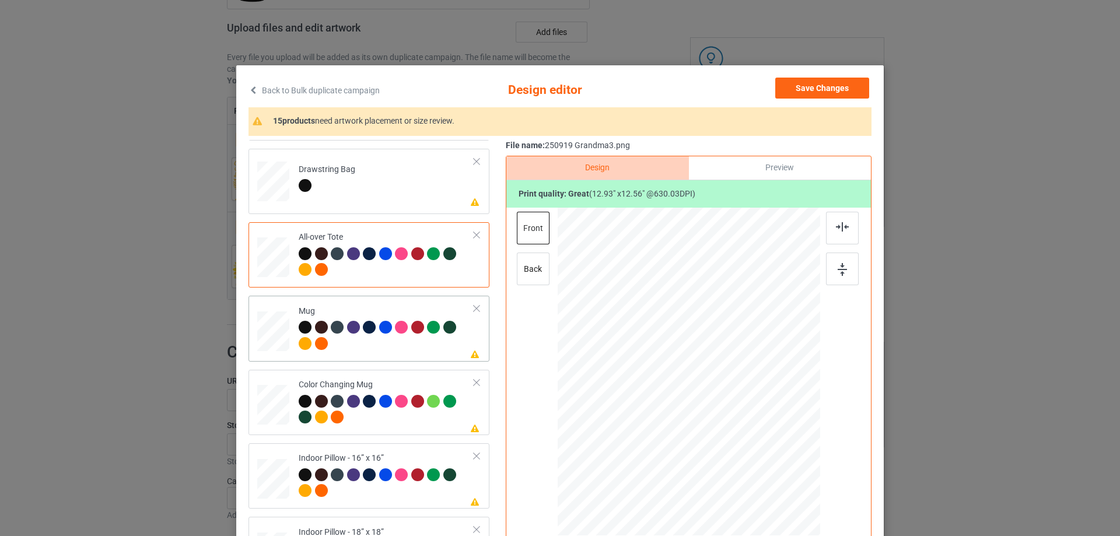
click at [278, 332] on div at bounding box center [273, 331] width 32 height 13
drag, startPoint x: 762, startPoint y: 449, endPoint x: 684, endPoint y: 387, distance: 99.2
click at [732, 407] on div at bounding box center [689, 371] width 263 height 109
drag, startPoint x: 683, startPoint y: 387, endPoint x: 754, endPoint y: 386, distance: 70.6
click at [754, 386] on div at bounding box center [759, 370] width 85 height 82
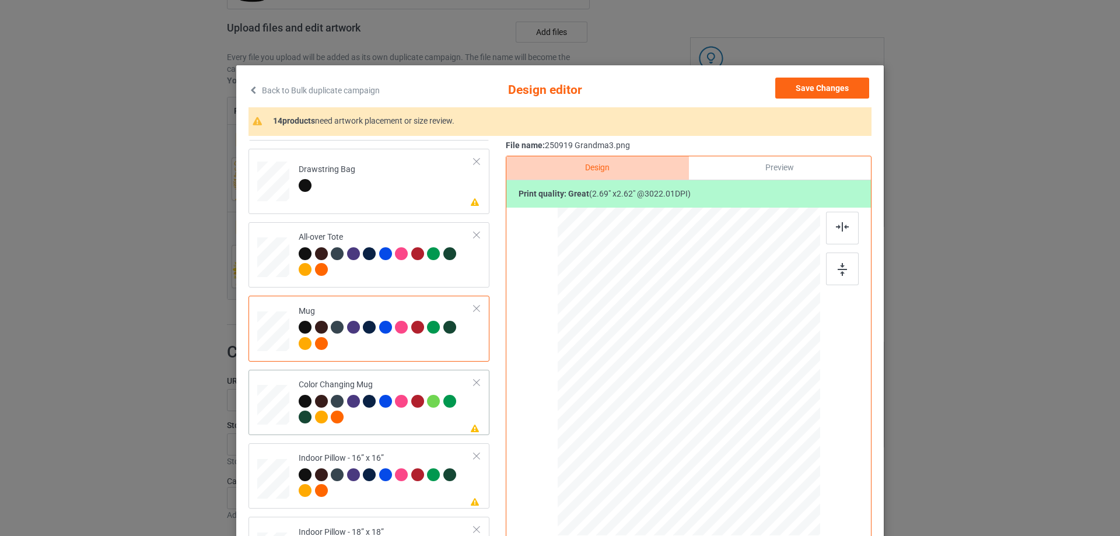
scroll to position [934, 0]
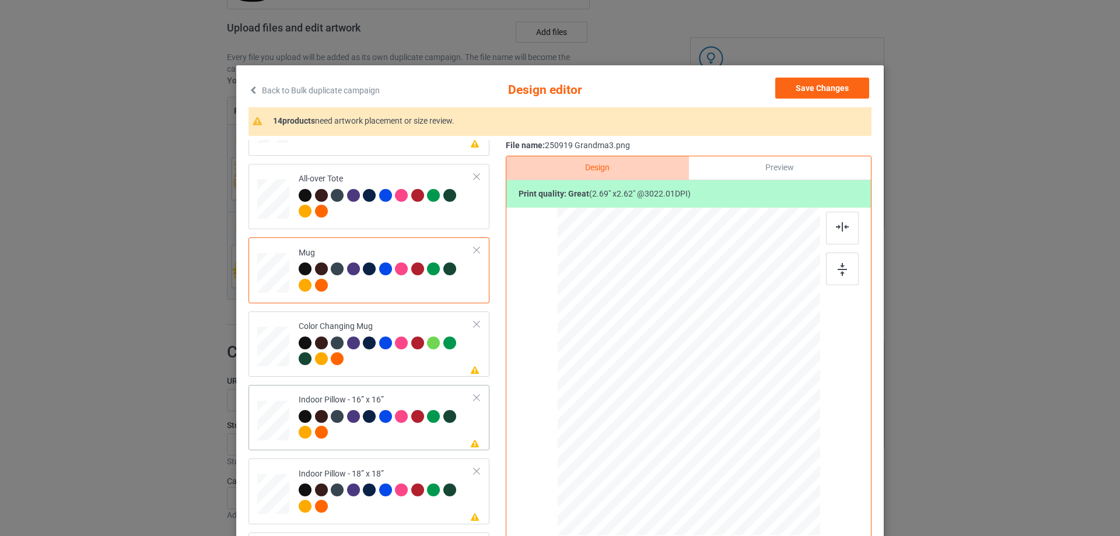
click at [277, 421] on div at bounding box center [273, 420] width 32 height 32
drag, startPoint x: 761, startPoint y: 449, endPoint x: 777, endPoint y: 459, distance: 19.1
click at [777, 459] on div at bounding box center [781, 462] width 10 height 10
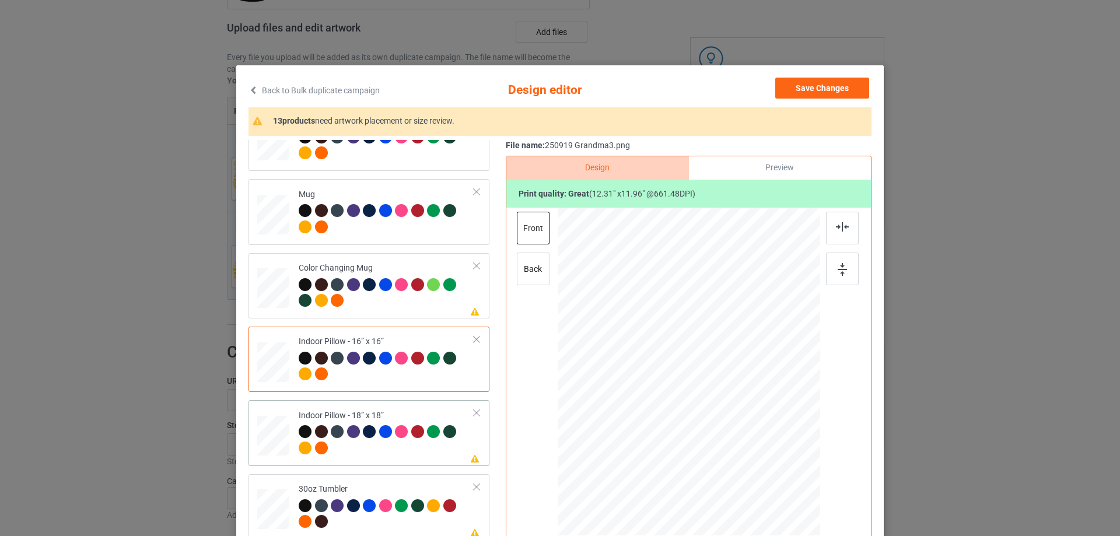
click at [285, 438] on div at bounding box center [273, 436] width 32 height 32
drag, startPoint x: 764, startPoint y: 451, endPoint x: 774, endPoint y: 470, distance: 21.9
click at [774, 470] on div at bounding box center [689, 371] width 262 height 261
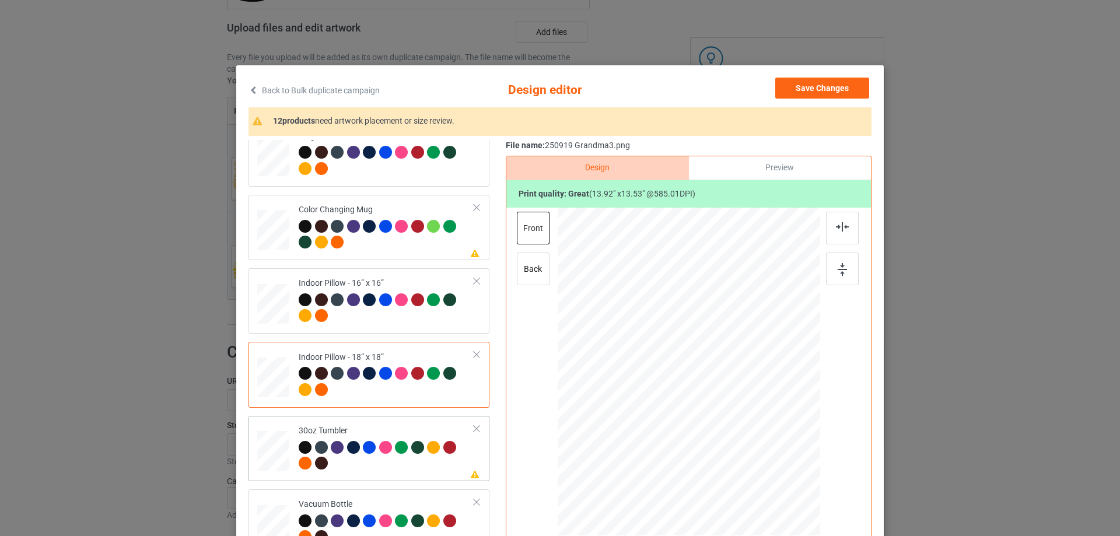
scroll to position [1084, 0]
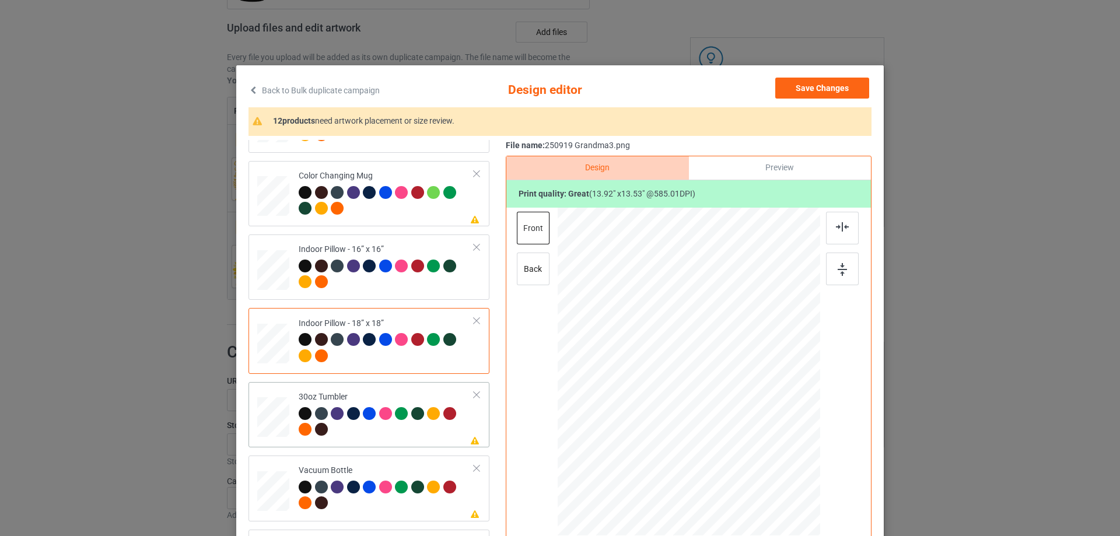
click at [261, 422] on div at bounding box center [273, 418] width 31 height 18
drag, startPoint x: 761, startPoint y: 446, endPoint x: 736, endPoint y: 415, distance: 39.9
click at [736, 415] on div at bounding box center [737, 419] width 10 height 10
drag, startPoint x: 721, startPoint y: 403, endPoint x: 659, endPoint y: 401, distance: 61.9
click at [659, 401] on div at bounding box center [627, 369] width 96 height 93
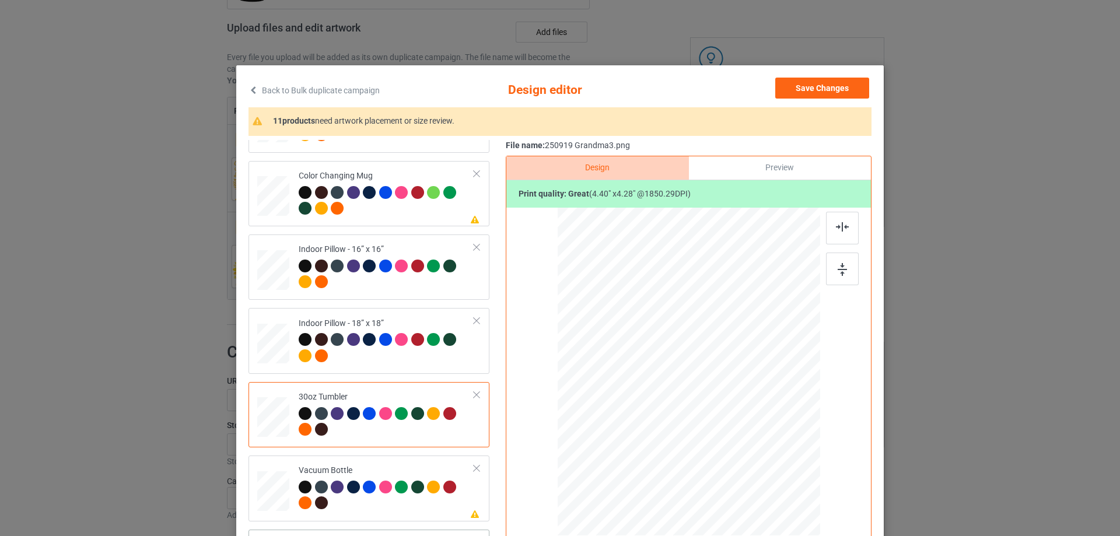
scroll to position [117, 0]
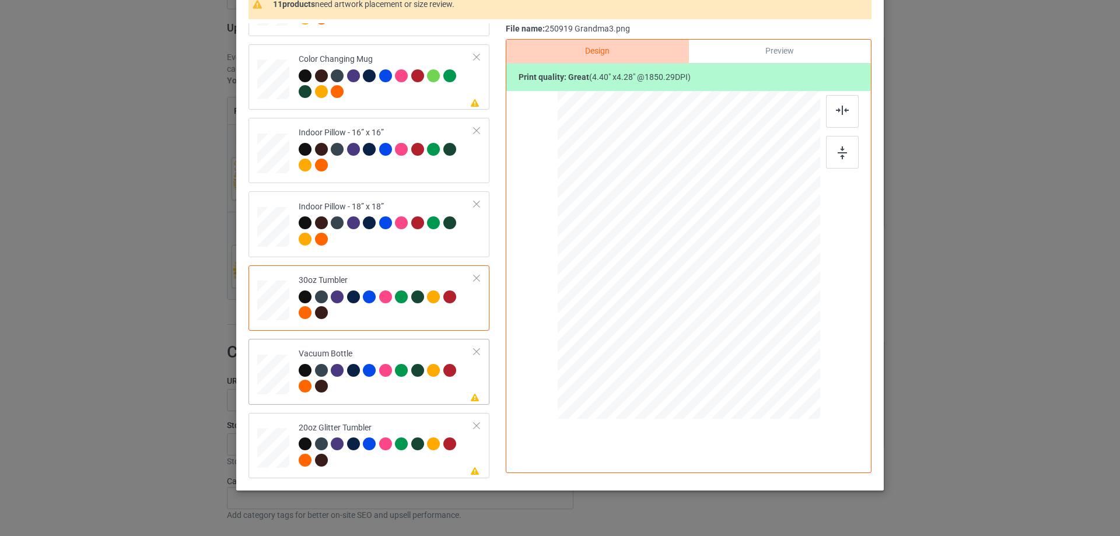
drag, startPoint x: 265, startPoint y: 376, endPoint x: 284, endPoint y: 379, distance: 19.4
click at [265, 376] on div at bounding box center [273, 374] width 31 height 16
drag, startPoint x: 761, startPoint y: 328, endPoint x: 727, endPoint y: 298, distance: 45.1
click at [727, 298] on div at bounding box center [732, 297] width 10 height 10
drag, startPoint x: 651, startPoint y: 278, endPoint x: 642, endPoint y: 275, distance: 8.5
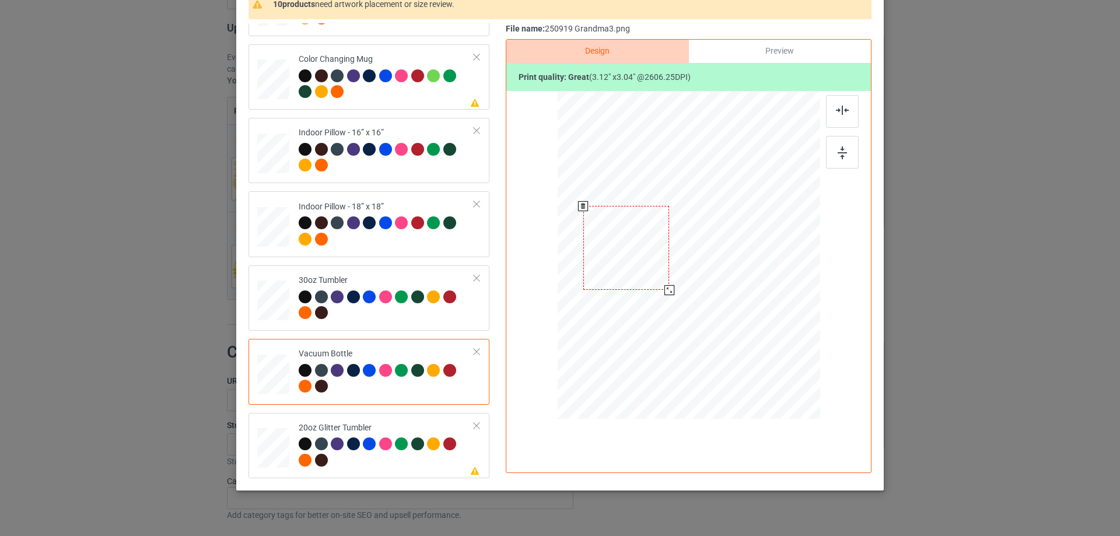
click at [642, 275] on div at bounding box center [627, 248] width 86 height 84
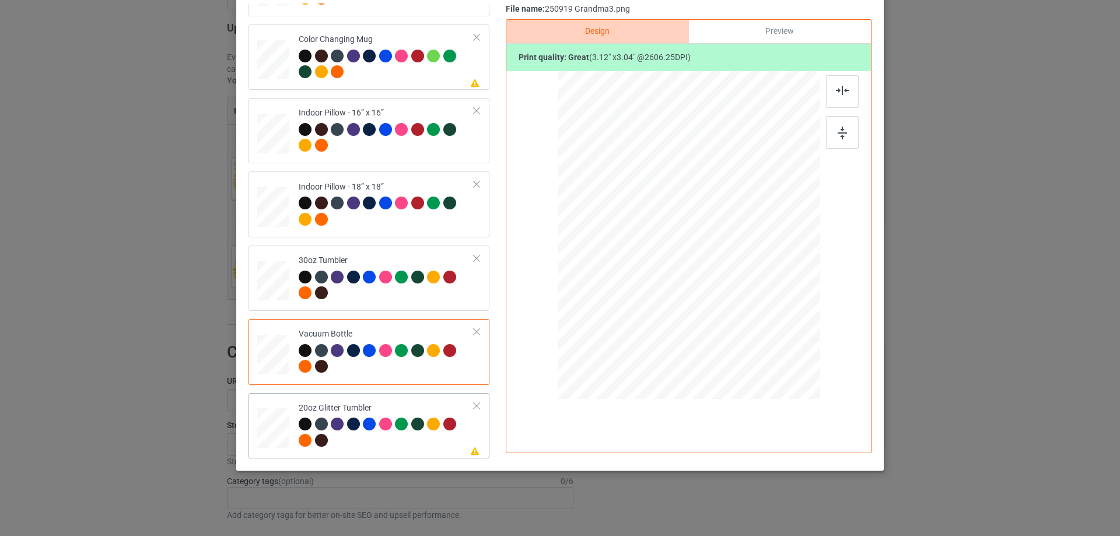
click at [283, 426] on div at bounding box center [273, 428] width 30 height 26
drag, startPoint x: 762, startPoint y: 308, endPoint x: 719, endPoint y: 265, distance: 60.7
click at [735, 285] on div at bounding box center [740, 285] width 10 height 10
drag, startPoint x: 651, startPoint y: 252, endPoint x: 654, endPoint y: 242, distance: 10.9
click at [654, 242] on div at bounding box center [629, 213] width 97 height 95
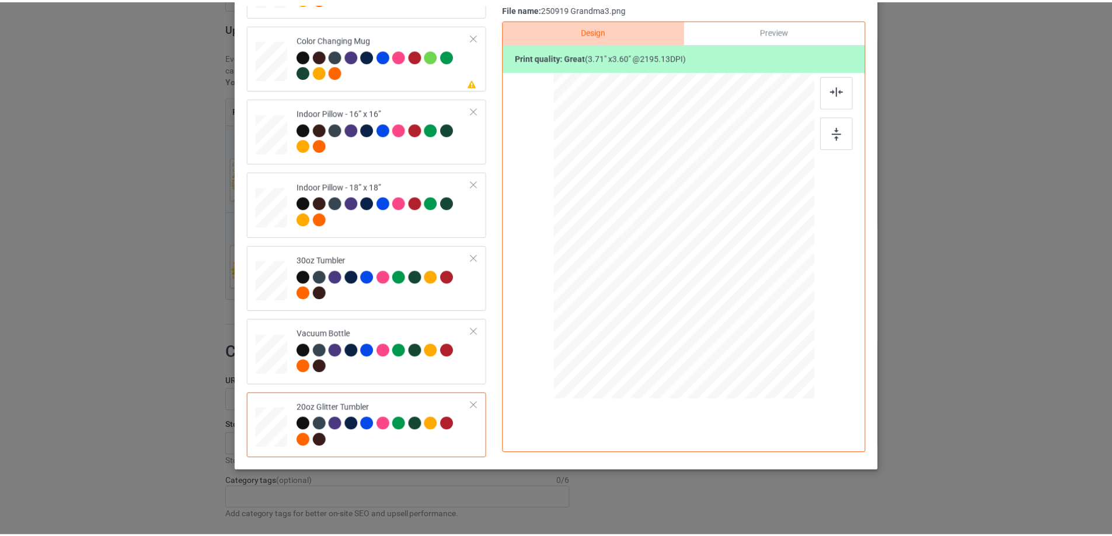
scroll to position [0, 0]
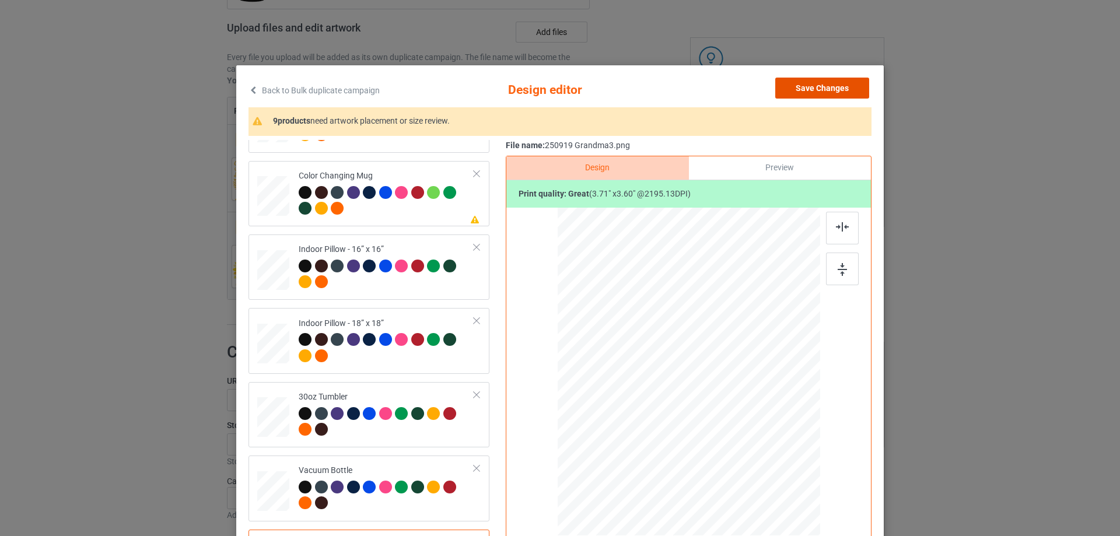
click at [822, 90] on button "Save Changes" at bounding box center [822, 88] width 94 height 21
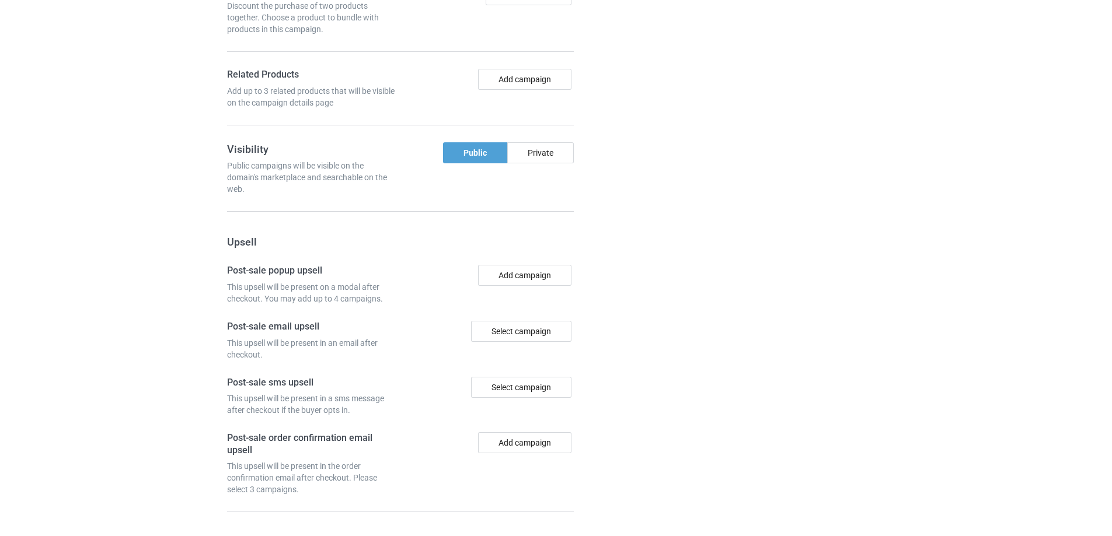
scroll to position [1060, 0]
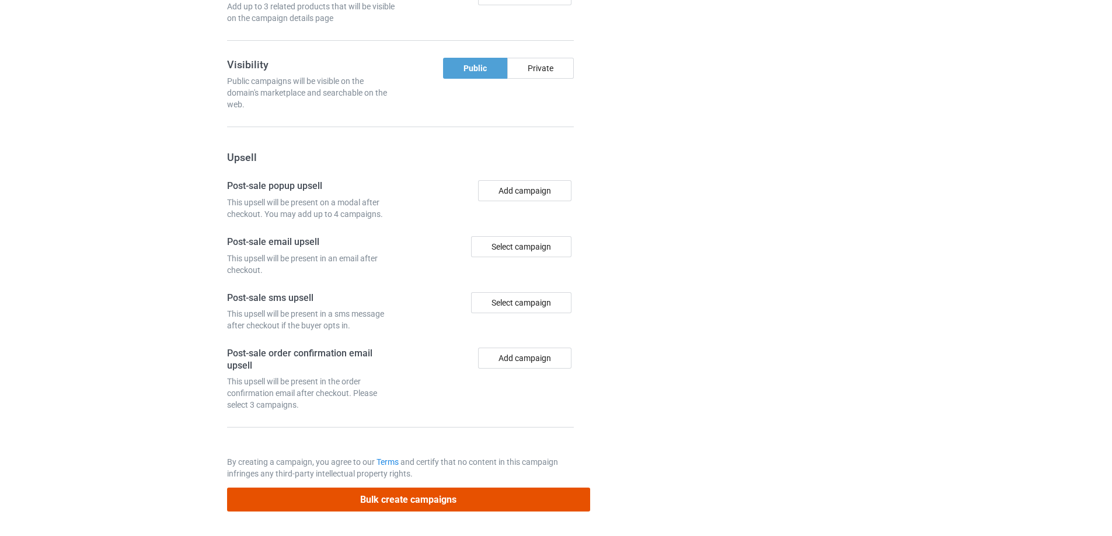
click at [470, 497] on button "Bulk create campaigns" at bounding box center [408, 500] width 363 height 24
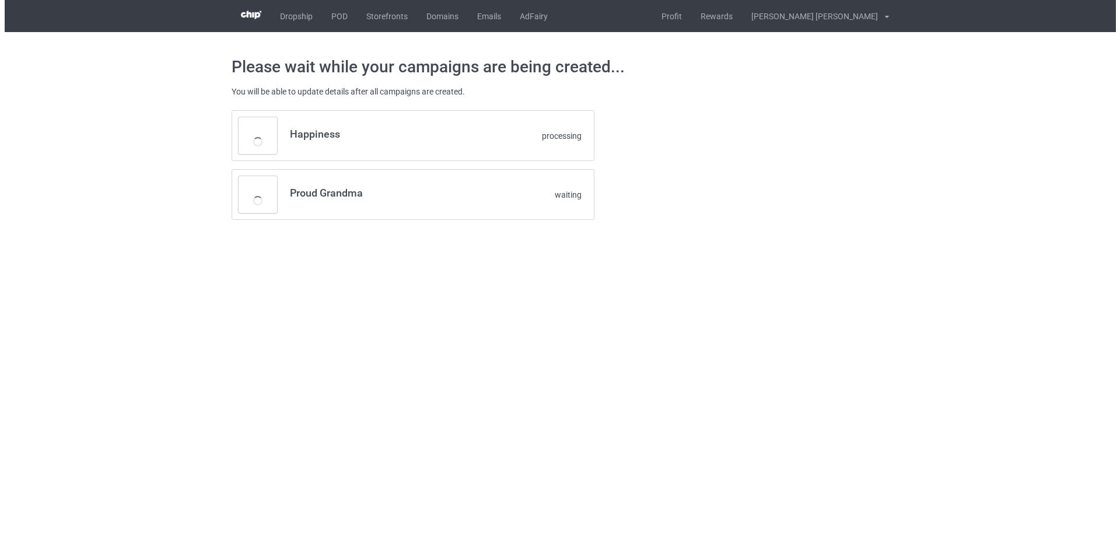
scroll to position [0, 0]
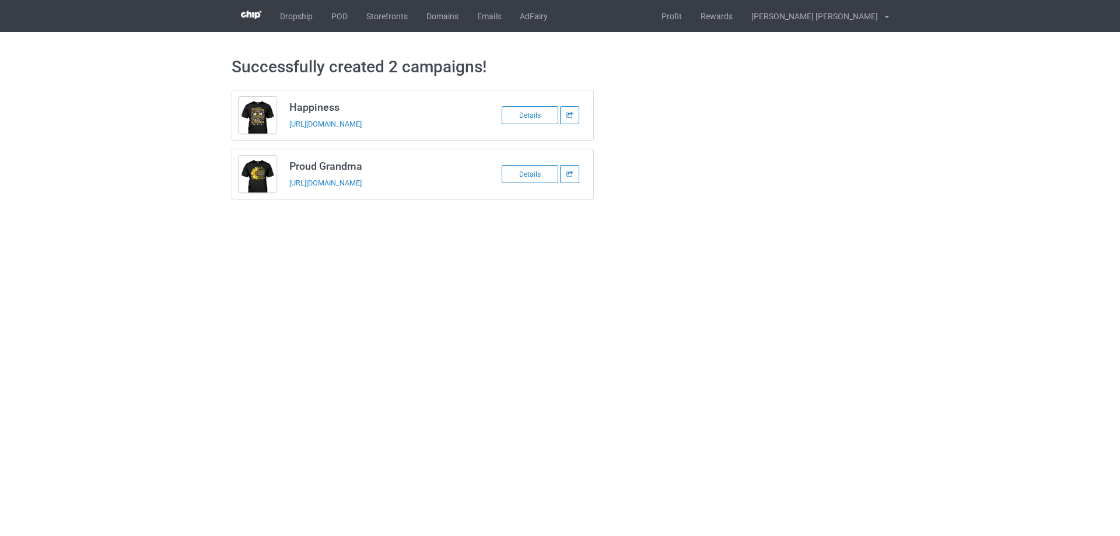
drag, startPoint x: 289, startPoint y: 109, endPoint x: 448, endPoint y: 185, distance: 175.9
click at [448, 185] on div "Happiness https://www.familyismytreasure.com/250930-1 Details Proud Grandma htt…" at bounding box center [413, 145] width 363 height 110
copy div "Happiness https://www.familyismytreasure.com/250930-1 Details Proud Grandma htt…"
click at [717, 358] on body "Dropship POD Storefronts Domains Emails AdFairy Profit Rewards Nguyen huu tuyen…" at bounding box center [560, 268] width 1120 height 536
click at [336, 17] on link "POD" at bounding box center [339, 16] width 35 height 32
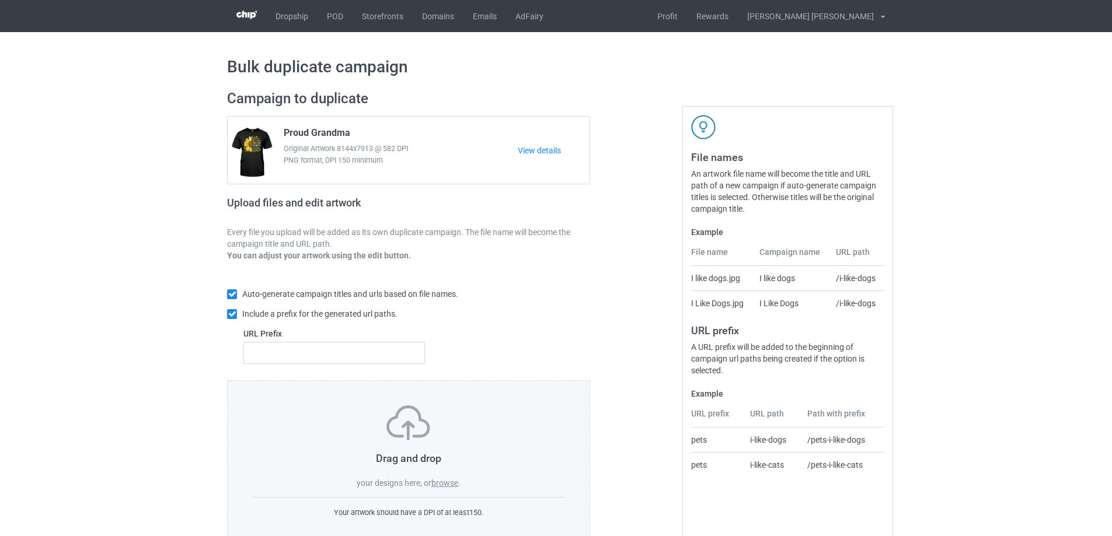
click at [449, 482] on label "browse" at bounding box center [444, 482] width 27 height 9
click at [0, 0] on input "browse" at bounding box center [0, 0] width 0 height 0
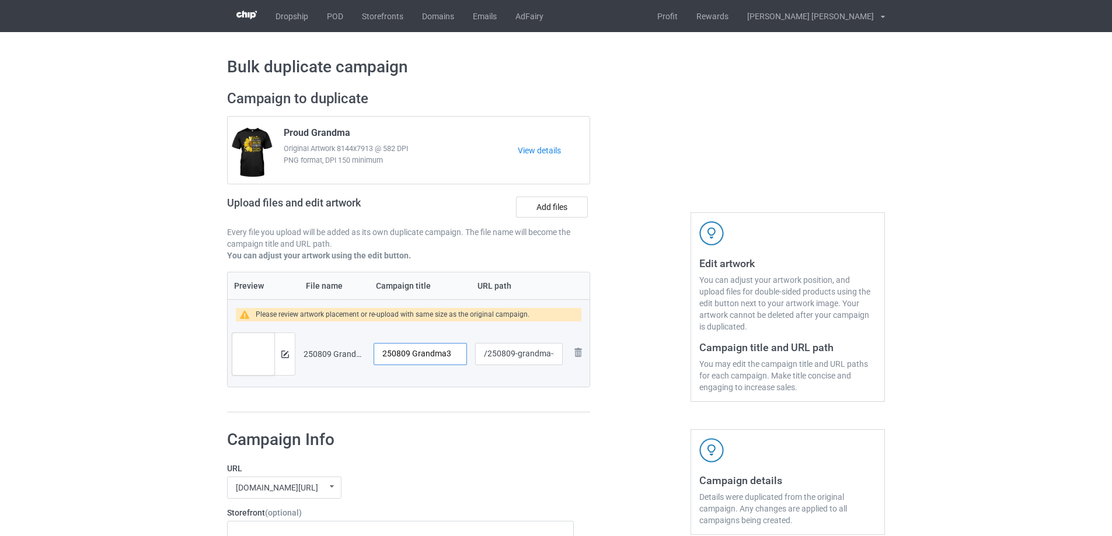
click at [434, 356] on input "250809 Grandma3" at bounding box center [419, 354] width 93 height 22
type input "Blessed great grandma"
drag, startPoint x: 516, startPoint y: 357, endPoint x: 550, endPoint y: 358, distance: 33.9
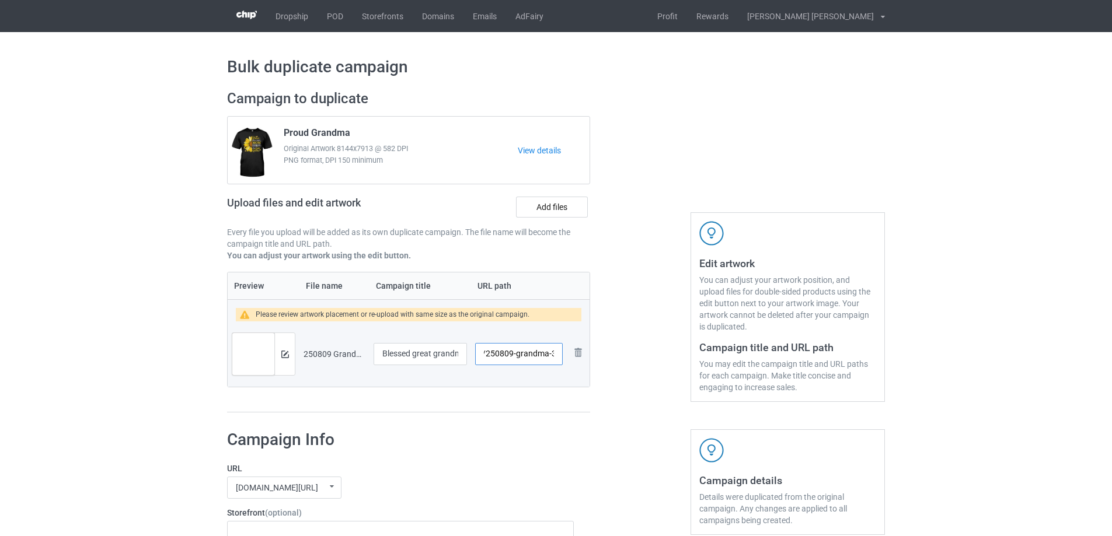
click at [550, 358] on input "/250809-grandma-3" at bounding box center [519, 354] width 88 height 22
type input "/250809-3"
click at [288, 355] on img at bounding box center [285, 355] width 8 height 8
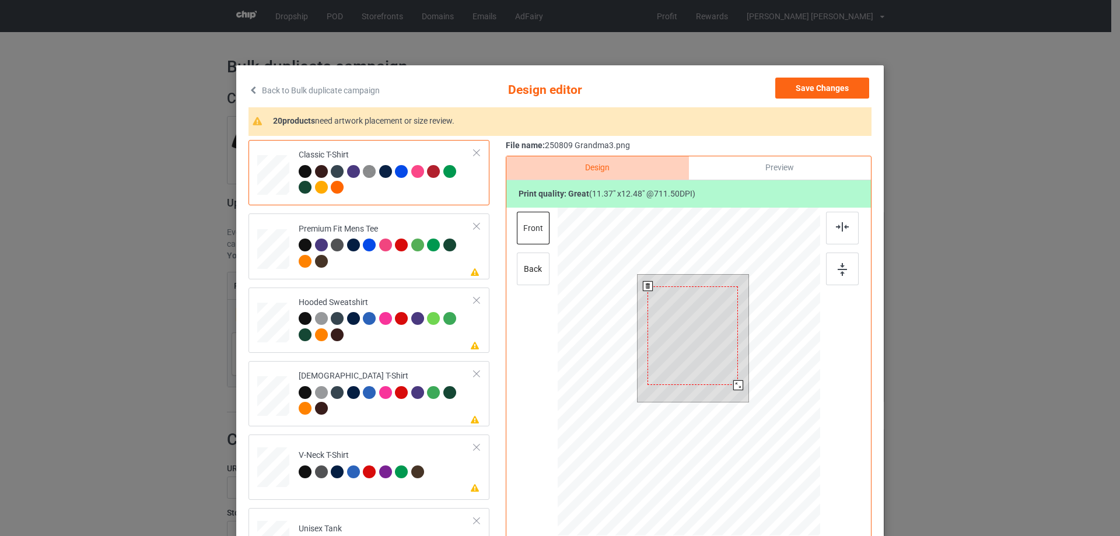
drag, startPoint x: 744, startPoint y: 397, endPoint x: 738, endPoint y: 381, distance: 16.8
click at [738, 381] on div at bounding box center [738, 385] width 10 height 10
drag, startPoint x: 722, startPoint y: 373, endPoint x: 720, endPoint y: 363, distance: 10.1
click at [720, 363] on div at bounding box center [691, 326] width 90 height 99
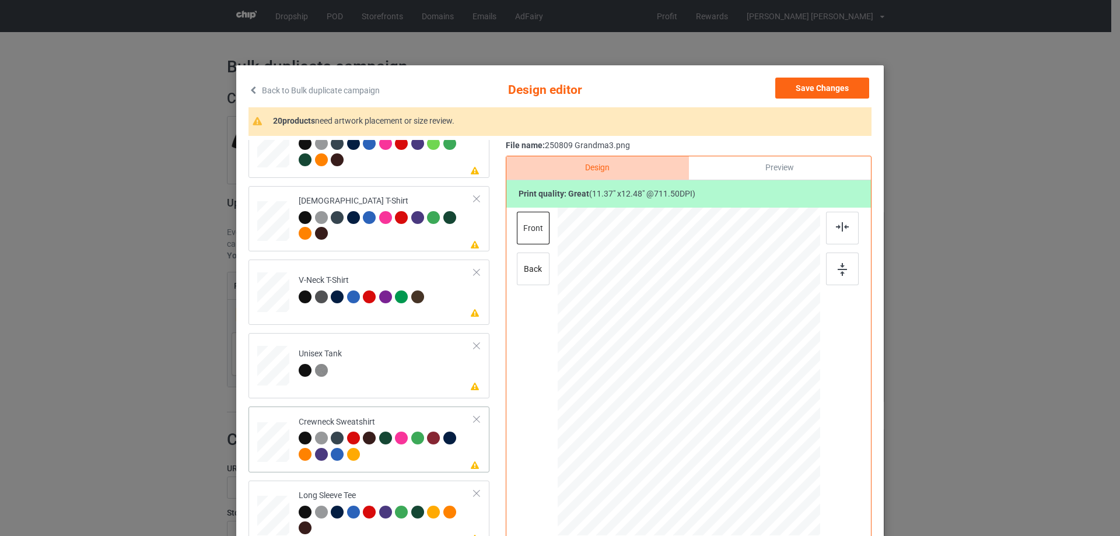
scroll to position [350, 0]
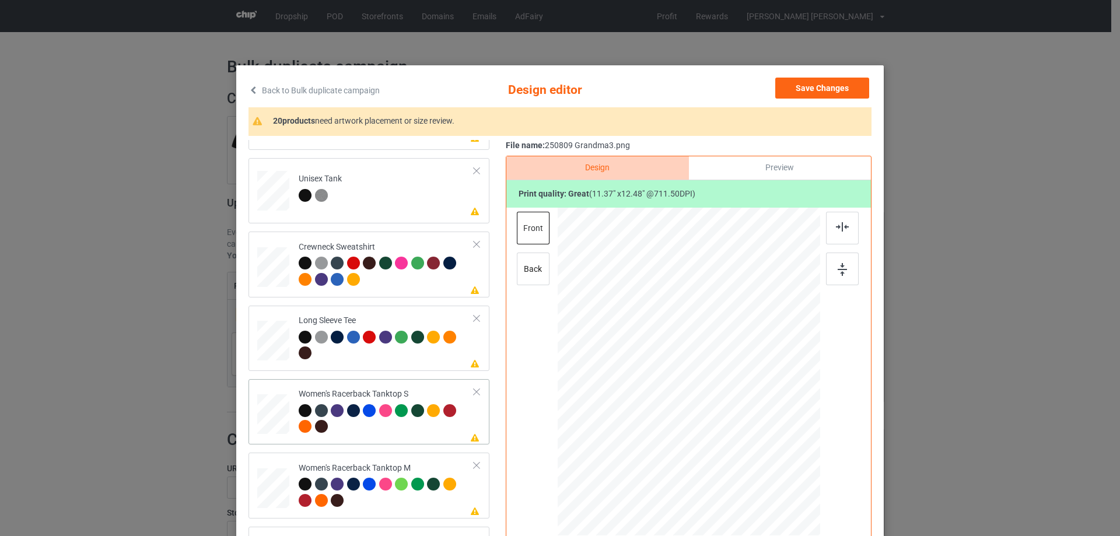
click at [272, 424] on div at bounding box center [274, 414] width 32 height 40
drag, startPoint x: 763, startPoint y: 459, endPoint x: 761, endPoint y: 448, distance: 10.6
click at [761, 448] on div at bounding box center [689, 372] width 256 height 329
drag, startPoint x: 732, startPoint y: 414, endPoint x: 732, endPoint y: 431, distance: 17.5
click at [732, 431] on div at bounding box center [689, 389] width 142 height 155
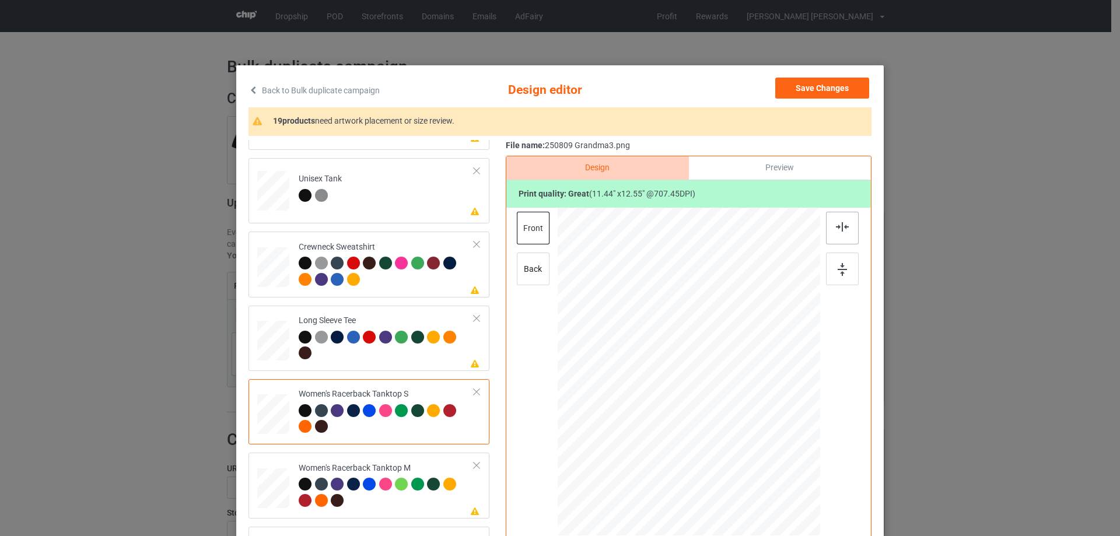
click at [848, 224] on div at bounding box center [842, 228] width 33 height 33
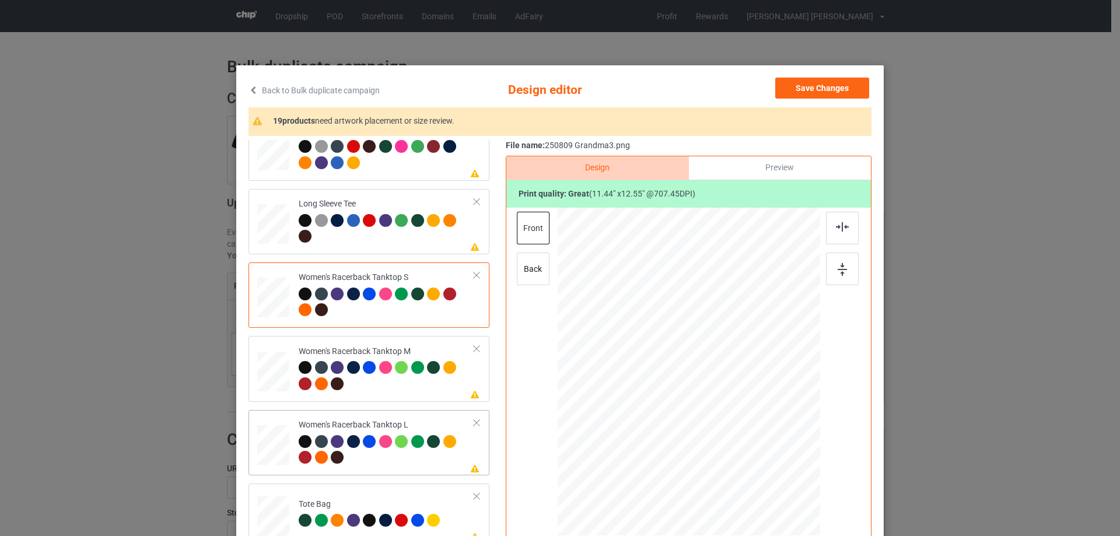
scroll to position [525, 0]
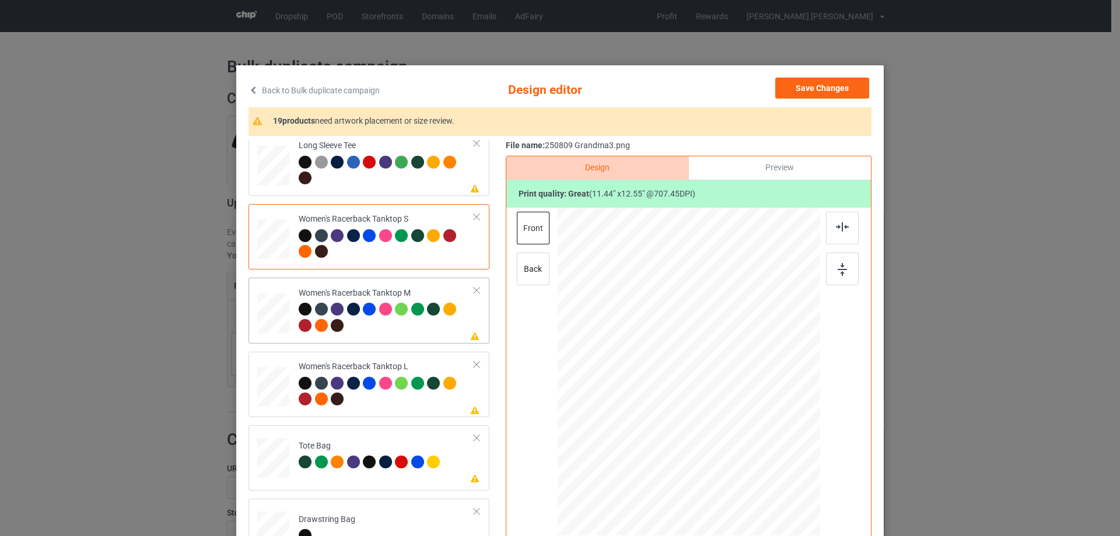
click at [268, 314] on div at bounding box center [273, 314] width 32 height 40
drag, startPoint x: 765, startPoint y: 460, endPoint x: 756, endPoint y: 446, distance: 16.8
click at [756, 446] on div at bounding box center [757, 446] width 10 height 10
drag, startPoint x: 715, startPoint y: 391, endPoint x: 715, endPoint y: 411, distance: 20.4
click at [715, 411] on div at bounding box center [689, 392] width 135 height 149
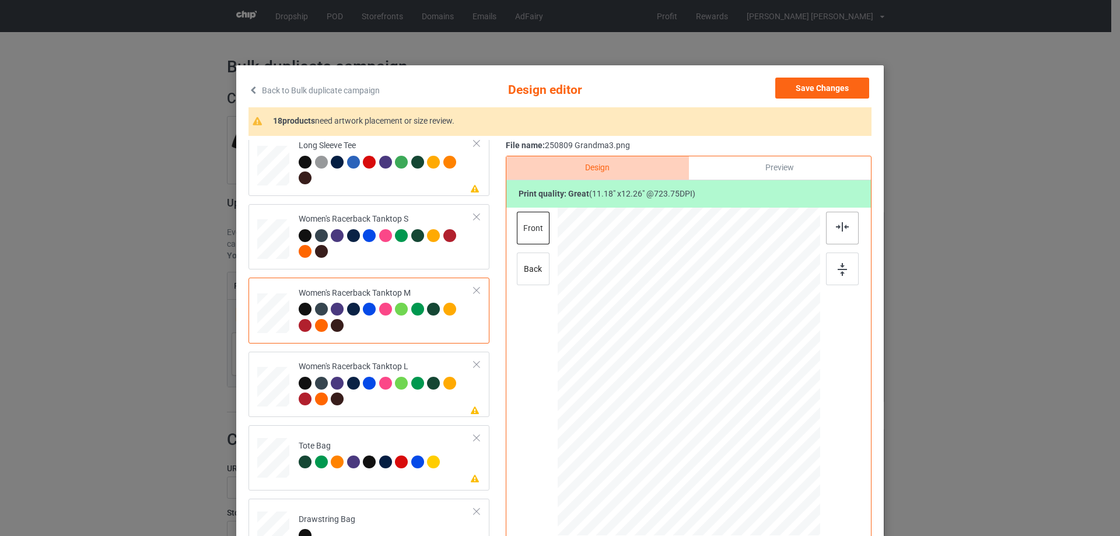
click at [837, 229] on img at bounding box center [842, 226] width 13 height 9
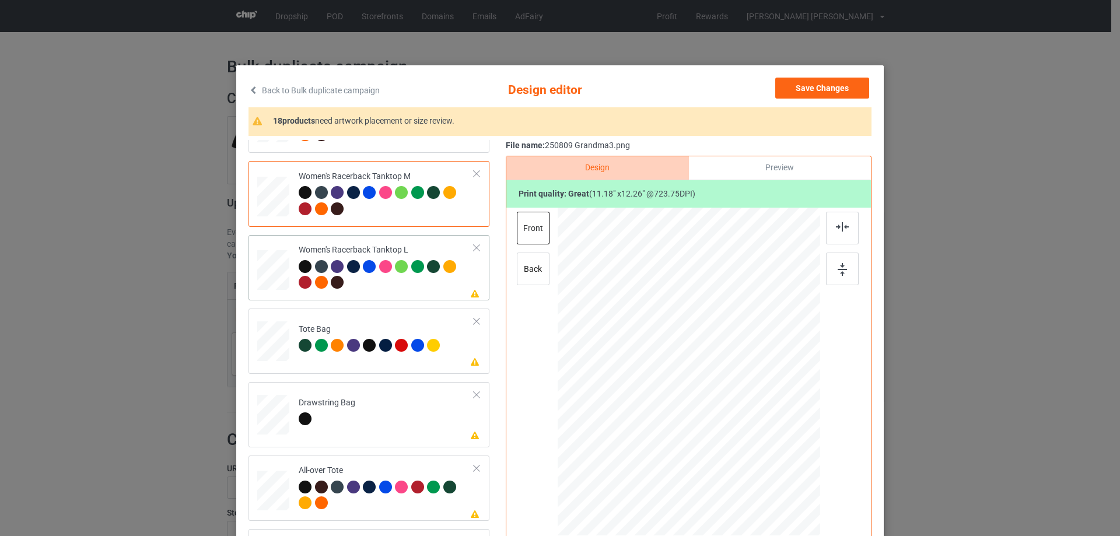
click at [269, 278] on div at bounding box center [273, 270] width 32 height 39
drag, startPoint x: 763, startPoint y: 463, endPoint x: 760, endPoint y: 448, distance: 15.0
click at [760, 448] on div at bounding box center [759, 449] width 10 height 10
drag, startPoint x: 711, startPoint y: 416, endPoint x: 712, endPoint y: 424, distance: 7.7
click at [712, 424] on div at bounding box center [690, 396] width 140 height 154
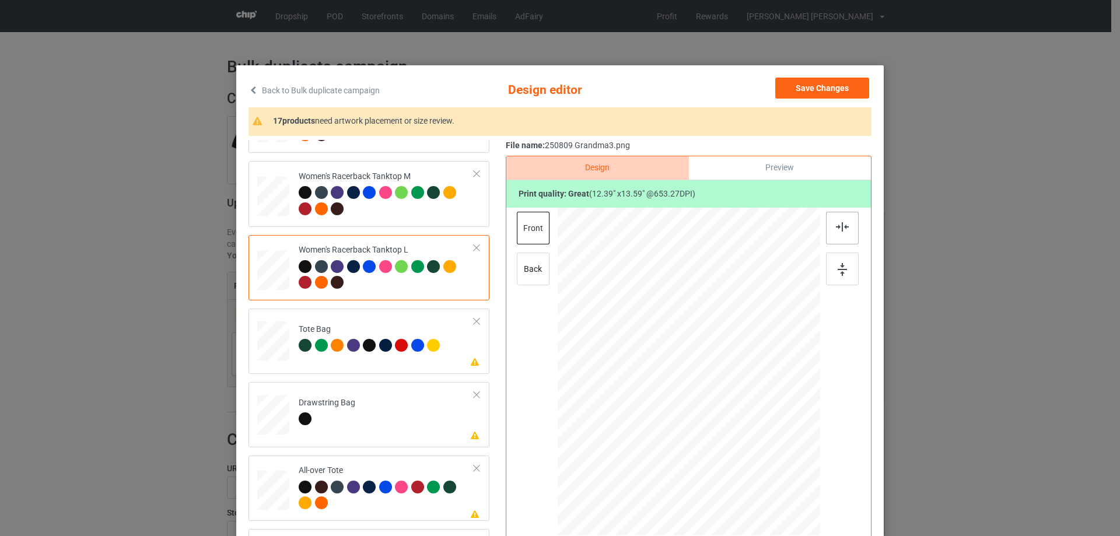
click at [837, 226] on img at bounding box center [842, 226] width 13 height 9
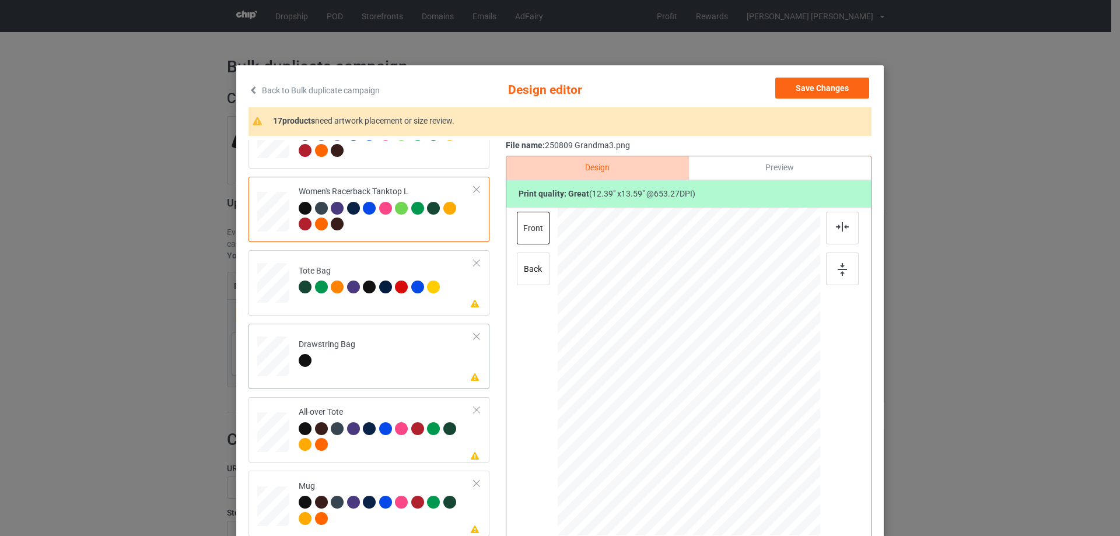
scroll to position [759, 0]
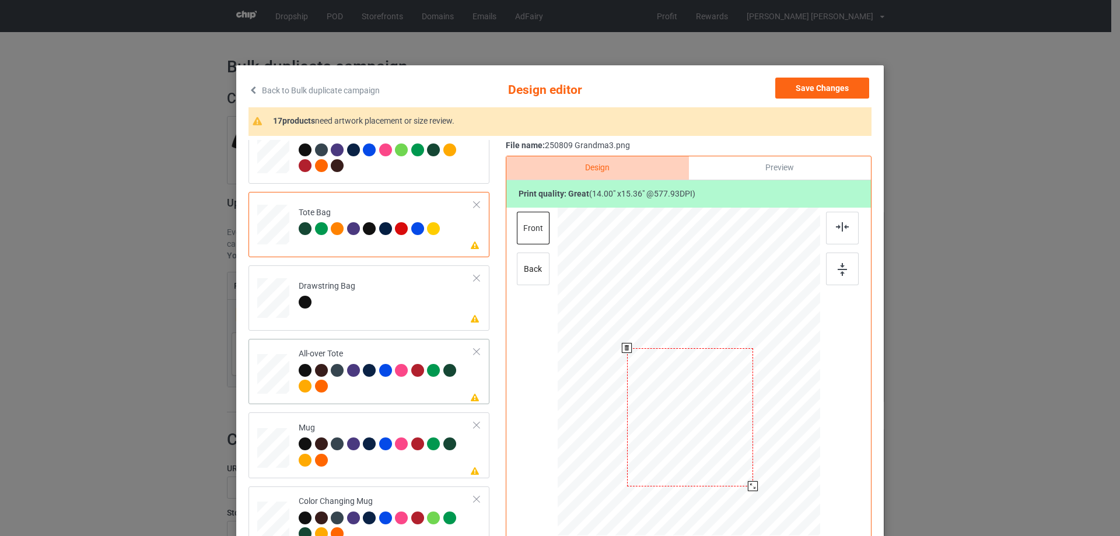
drag, startPoint x: 666, startPoint y: 439, endPoint x: 465, endPoint y: 394, distance: 206.1
click at [668, 446] on div at bounding box center [690, 417] width 126 height 138
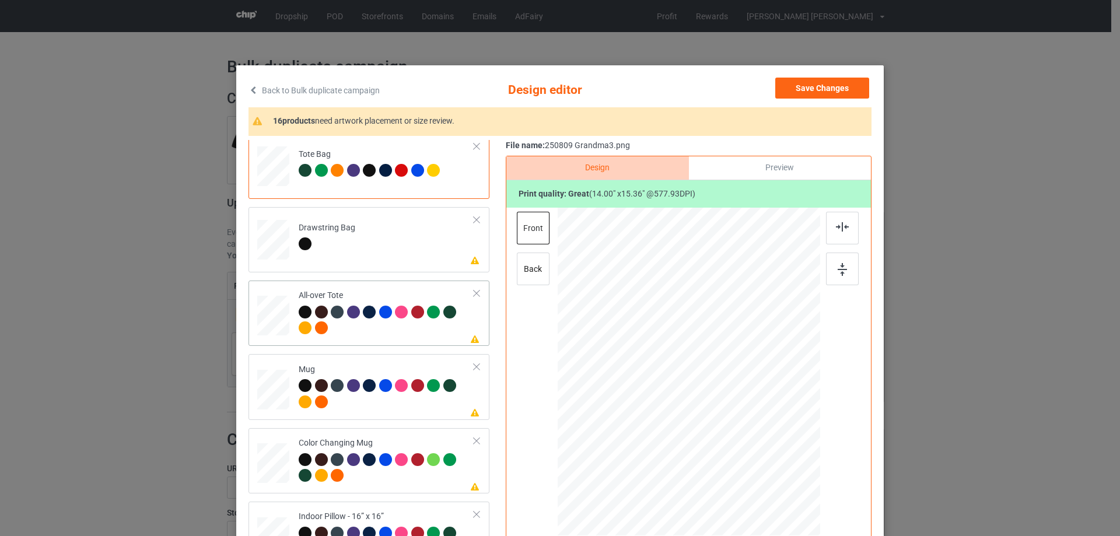
click at [275, 324] on div at bounding box center [273, 316] width 32 height 32
click at [772, 470] on div at bounding box center [776, 468] width 10 height 10
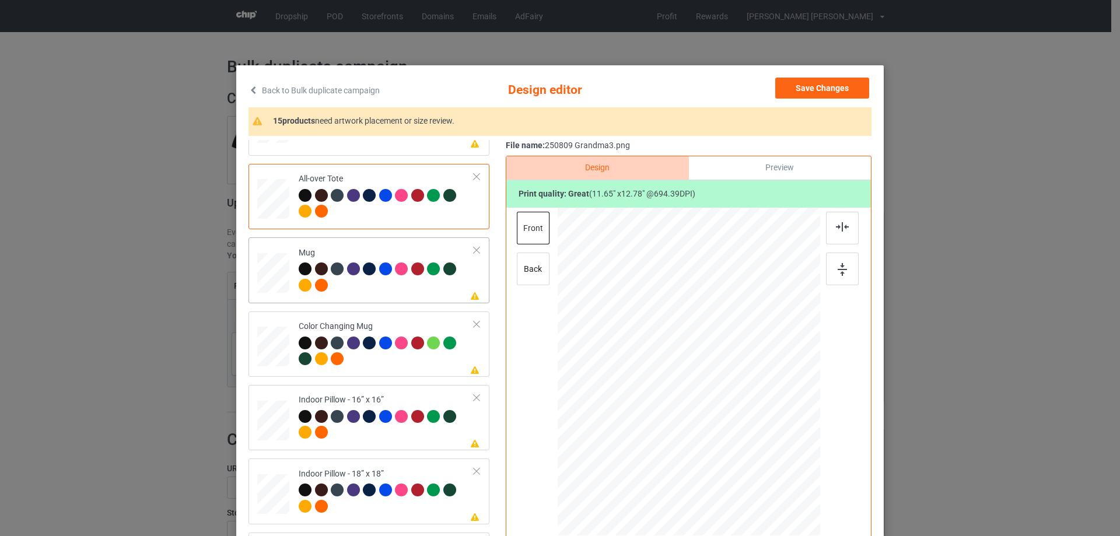
click at [278, 273] on div at bounding box center [273, 273] width 32 height 13
drag, startPoint x: 765, startPoint y: 457, endPoint x: 740, endPoint y: 415, distance: 48.9
click at [740, 415] on div at bounding box center [689, 371] width 263 height 109
drag, startPoint x: 665, startPoint y: 372, endPoint x: 737, endPoint y: 371, distance: 71.8
click at [737, 371] on div at bounding box center [761, 370] width 94 height 103
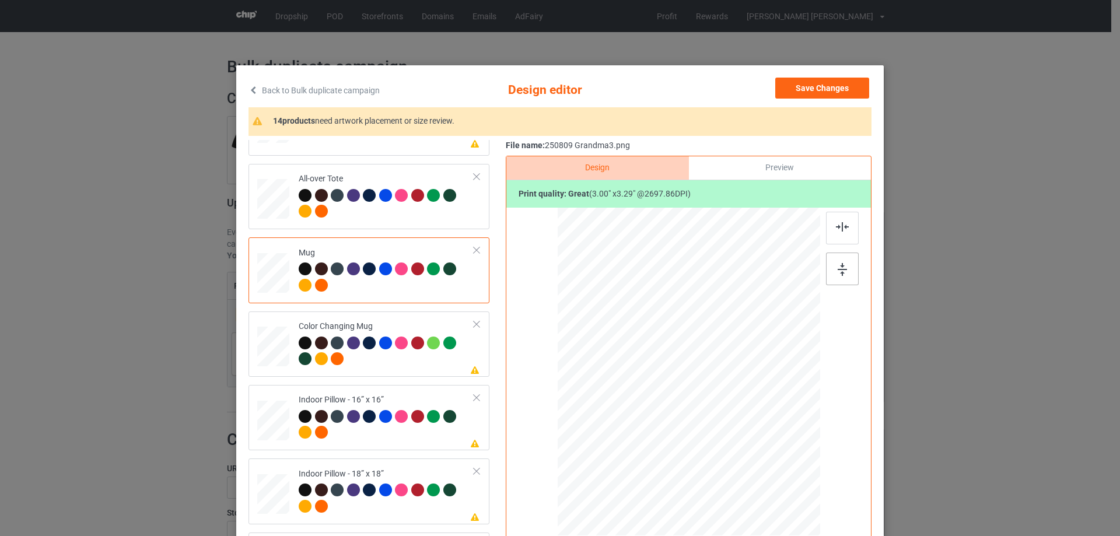
click at [840, 267] on img at bounding box center [842, 269] width 9 height 13
click at [288, 348] on td at bounding box center [274, 344] width 35 height 56
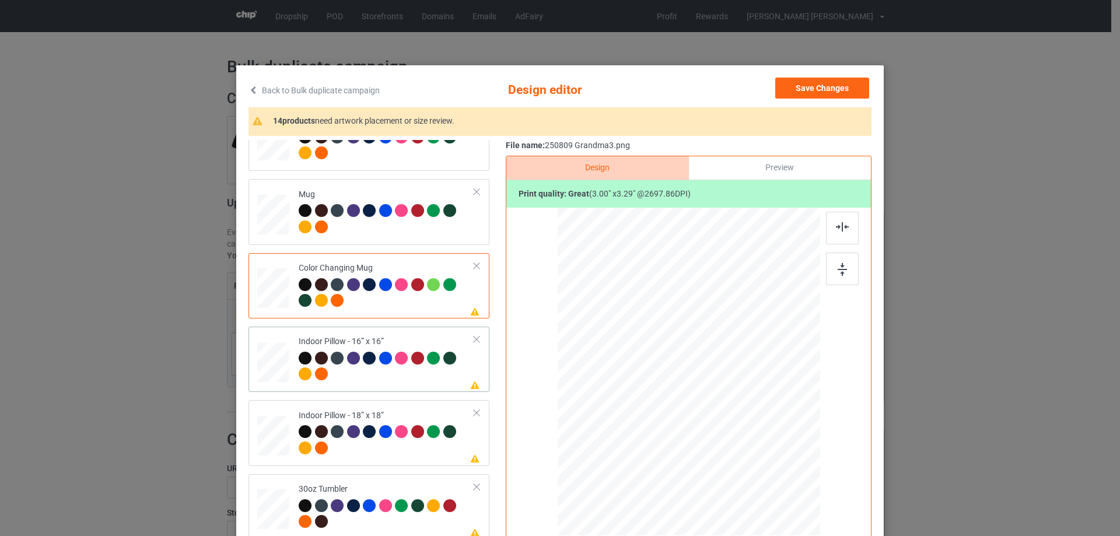
click at [276, 373] on div at bounding box center [273, 362] width 32 height 32
drag, startPoint x: 764, startPoint y: 459, endPoint x: 199, endPoint y: 339, distance: 577.5
click at [764, 456] on div at bounding box center [766, 457] width 10 height 10
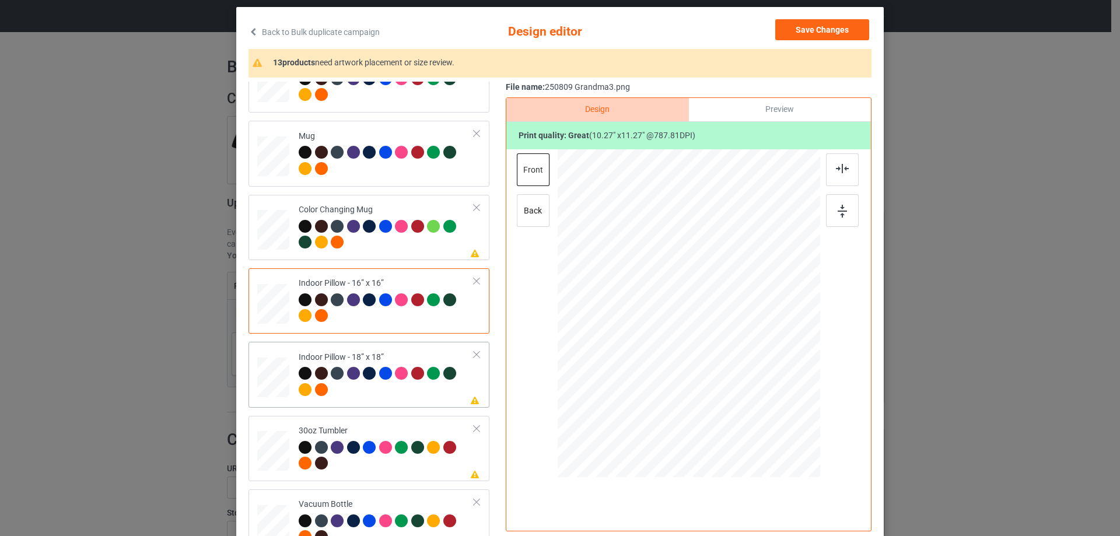
drag, startPoint x: 277, startPoint y: 370, endPoint x: 295, endPoint y: 375, distance: 18.7
click at [277, 371] on div at bounding box center [273, 378] width 32 height 32
drag, startPoint x: 764, startPoint y: 402, endPoint x: 466, endPoint y: 331, distance: 306.4
click at [764, 399] on div at bounding box center [766, 398] width 10 height 10
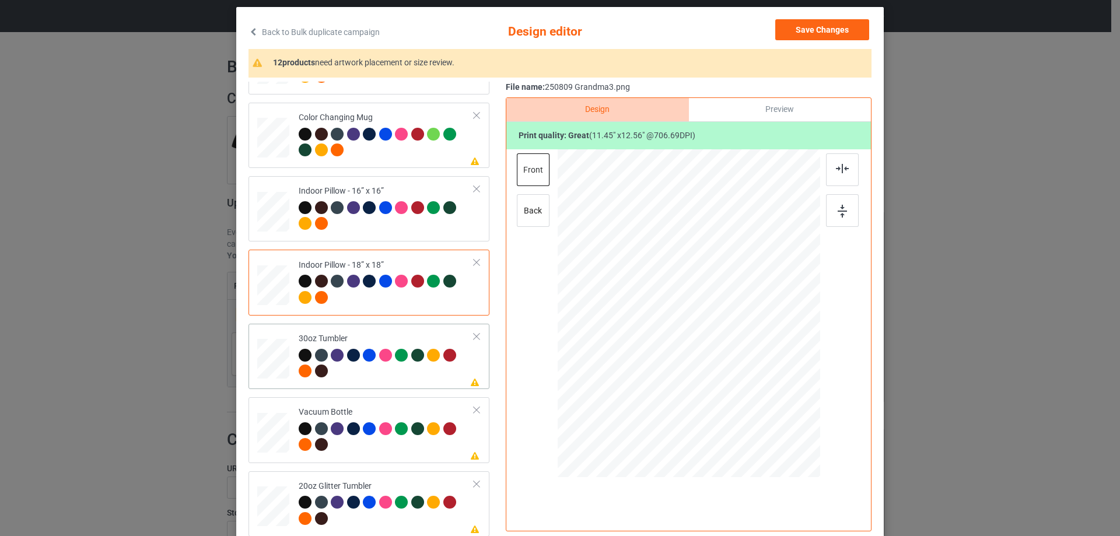
click at [273, 361] on div at bounding box center [273, 360] width 31 height 18
drag, startPoint x: 759, startPoint y: 398, endPoint x: 731, endPoint y: 365, distance: 43.0
click at [733, 366] on div at bounding box center [738, 368] width 10 height 10
drag, startPoint x: 706, startPoint y: 348, endPoint x: 649, endPoint y: 348, distance: 56.6
click at [649, 348] on div at bounding box center [632, 313] width 96 height 105
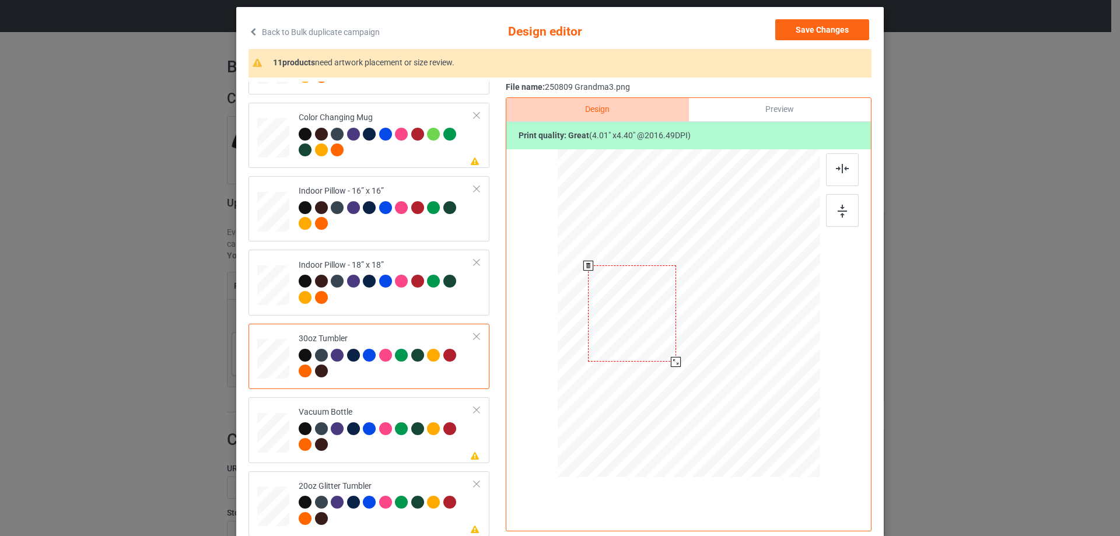
drag, startPoint x: 673, startPoint y: 368, endPoint x: 670, endPoint y: 362, distance: 6.0
click at [671, 362] on div at bounding box center [676, 362] width 10 height 10
drag, startPoint x: 644, startPoint y: 343, endPoint x: 638, endPoint y: 342, distance: 6.0
click at [638, 342] on div at bounding box center [626, 312] width 88 height 96
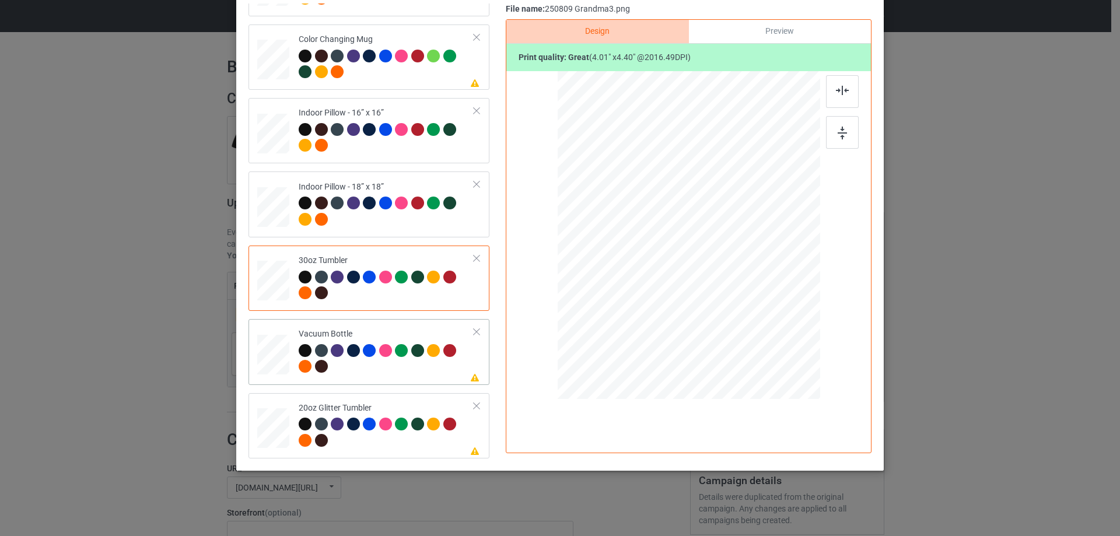
click at [277, 351] on div at bounding box center [273, 355] width 31 height 16
drag, startPoint x: 760, startPoint y: 319, endPoint x: 726, endPoint y: 280, distance: 52.2
click at [726, 280] on div at bounding box center [730, 280] width 10 height 10
drag, startPoint x: 703, startPoint y: 265, endPoint x: 641, endPoint y: 264, distance: 62.4
click at [641, 264] on div at bounding box center [626, 234] width 81 height 89
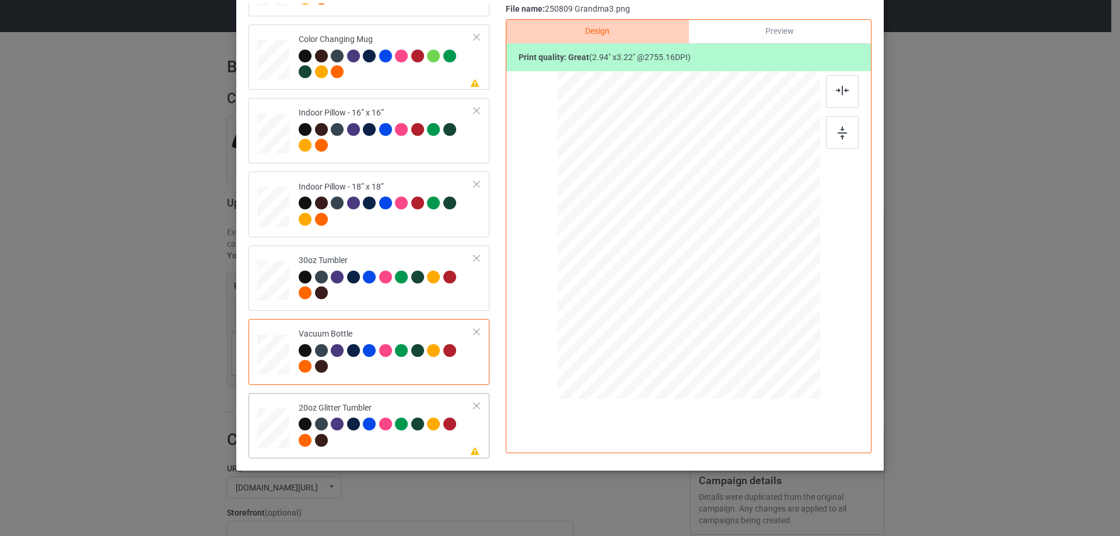
click at [292, 432] on td "Please review artwork placement 20oz Glitter Tumbler" at bounding box center [386, 426] width 188 height 56
drag, startPoint x: 757, startPoint y: 317, endPoint x: 719, endPoint y: 274, distance: 57.5
click at [731, 285] on div at bounding box center [736, 287] width 10 height 10
drag, startPoint x: 719, startPoint y: 273, endPoint x: 659, endPoint y: 257, distance: 62.1
click at [659, 257] on div at bounding box center [629, 220] width 92 height 102
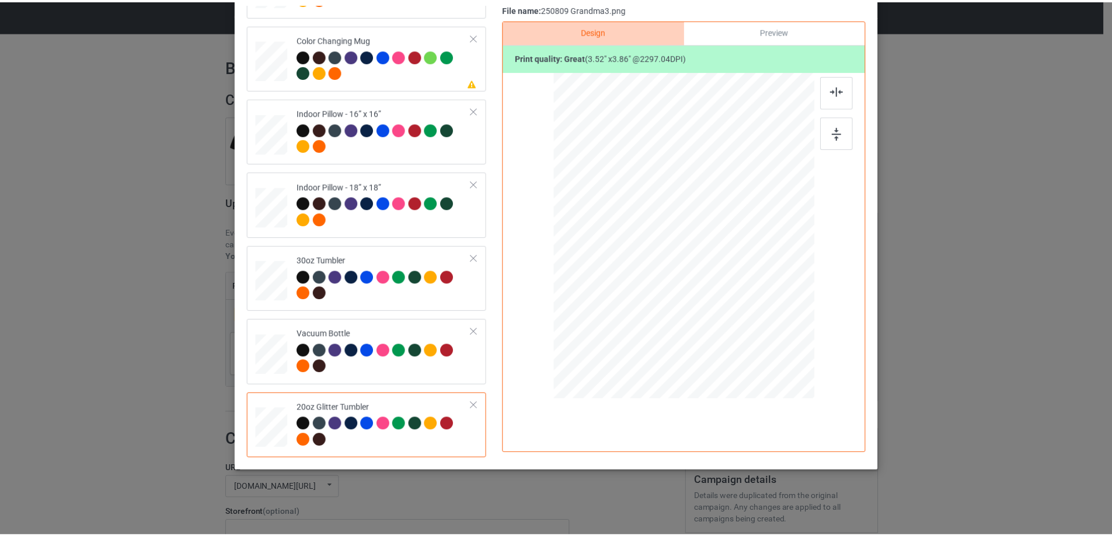
scroll to position [20, 0]
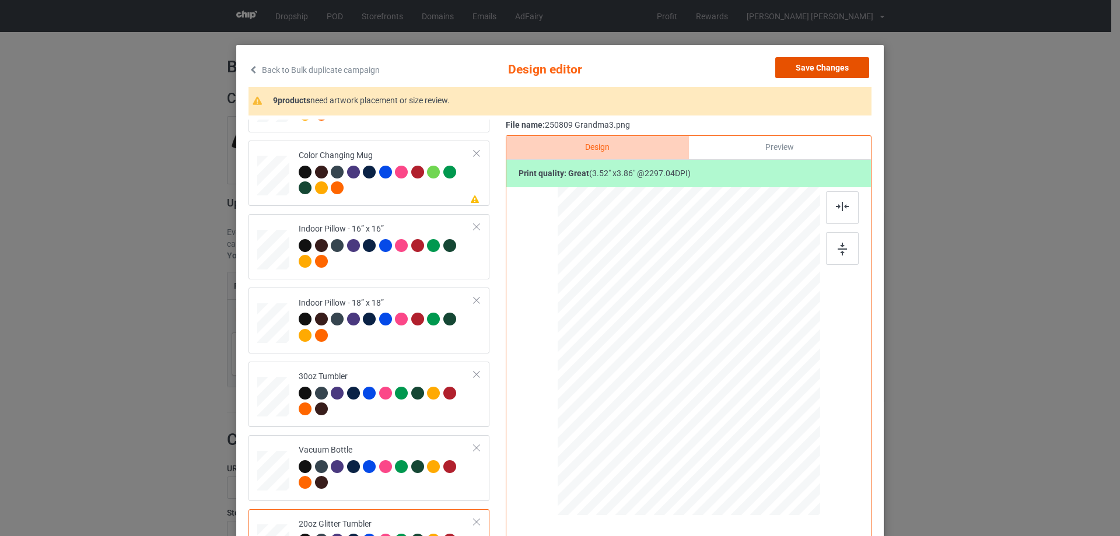
click at [825, 65] on button "Save Changes" at bounding box center [822, 67] width 94 height 21
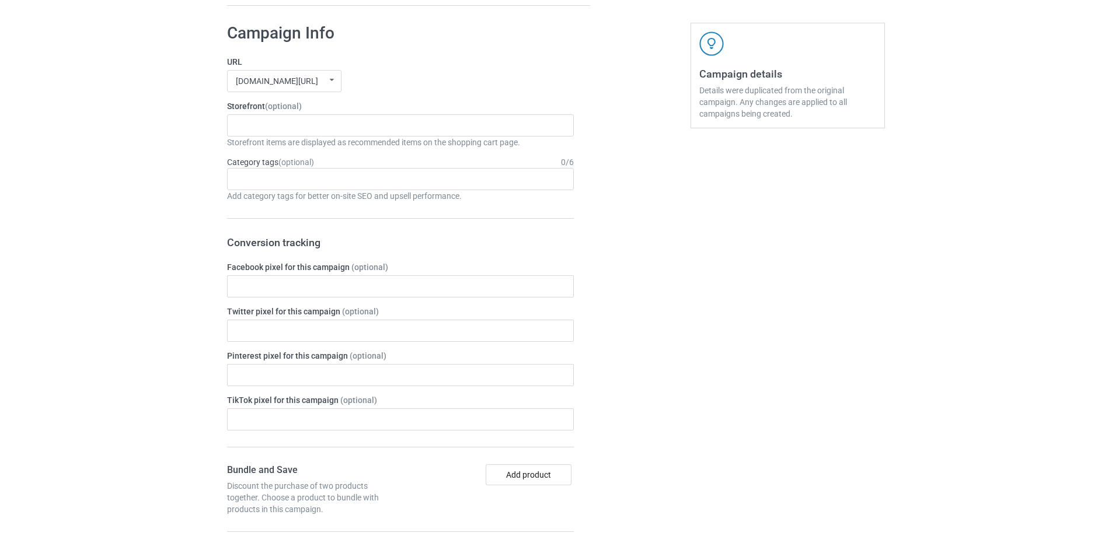
scroll to position [972, 0]
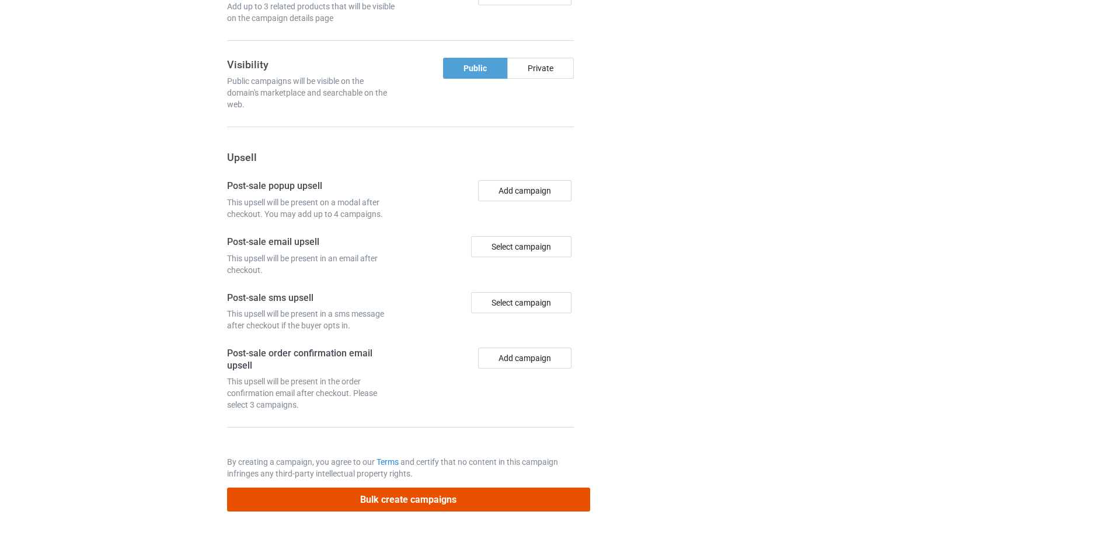
click at [441, 500] on button "Bulk create campaigns" at bounding box center [408, 500] width 363 height 24
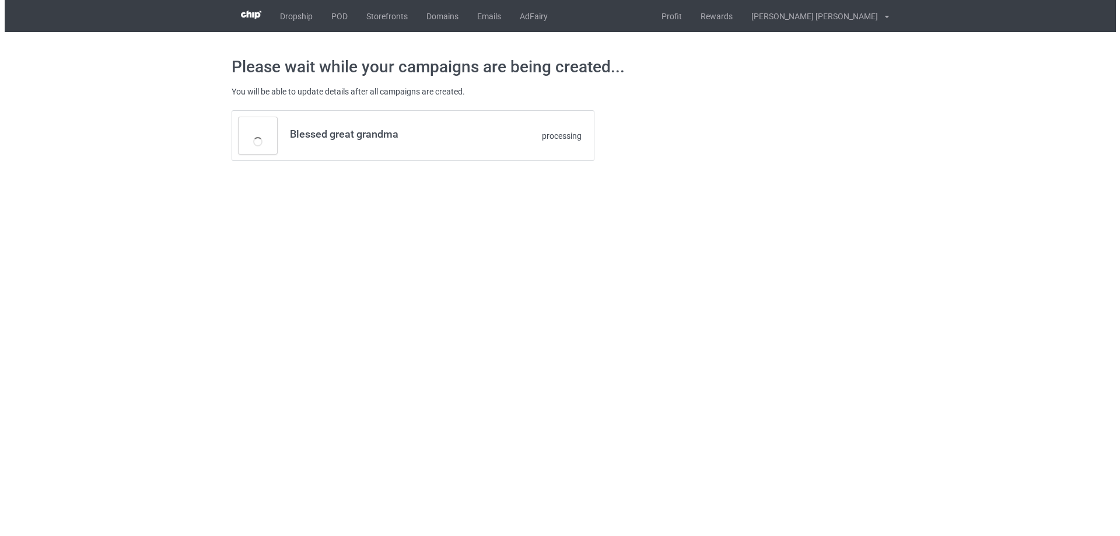
scroll to position [0, 0]
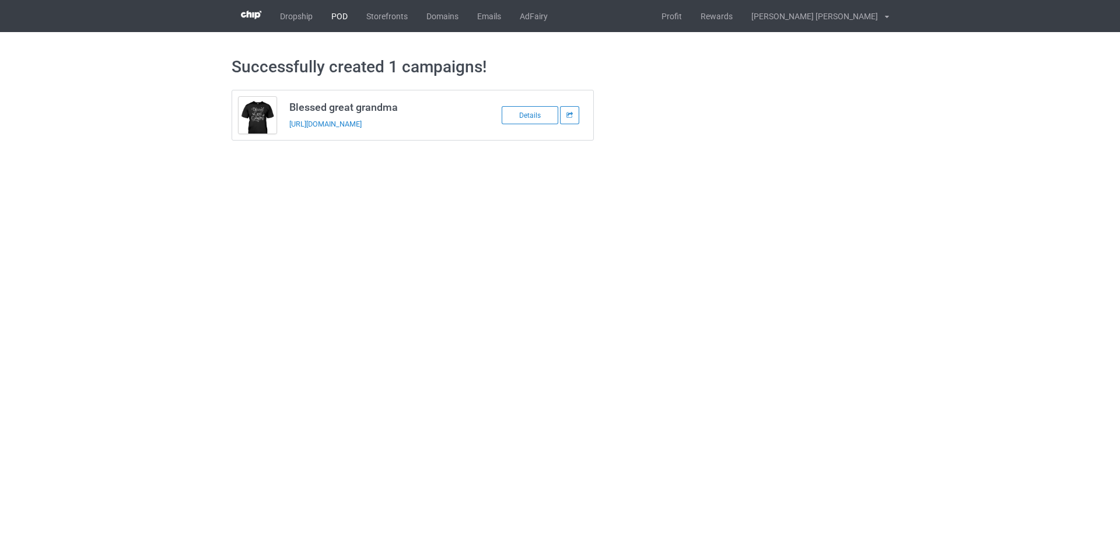
click at [339, 16] on link "POD" at bounding box center [339, 16] width 35 height 32
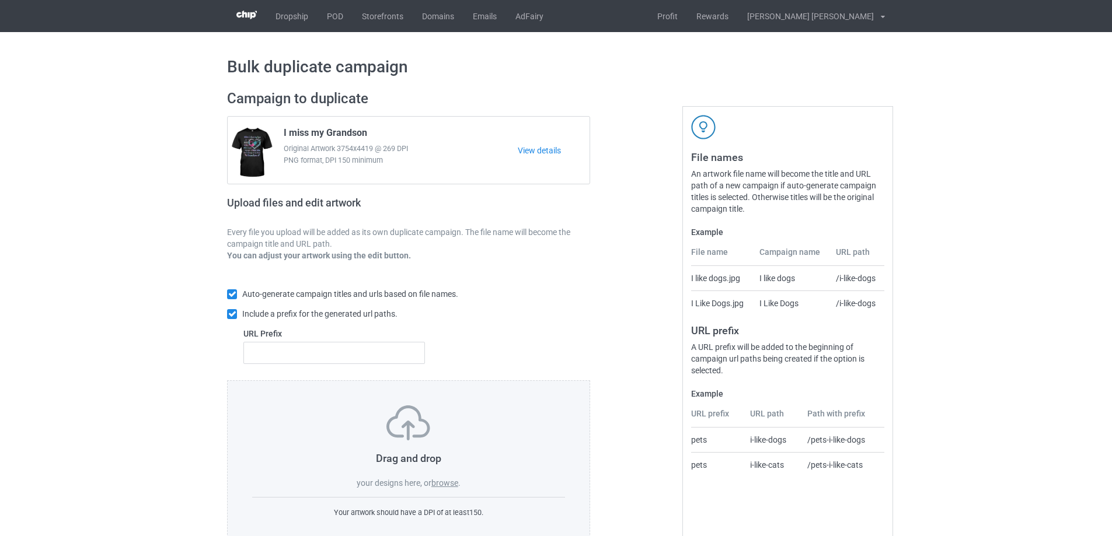
click at [448, 485] on label "browse" at bounding box center [444, 482] width 27 height 9
click at [0, 0] on input "browse" at bounding box center [0, 0] width 0 height 0
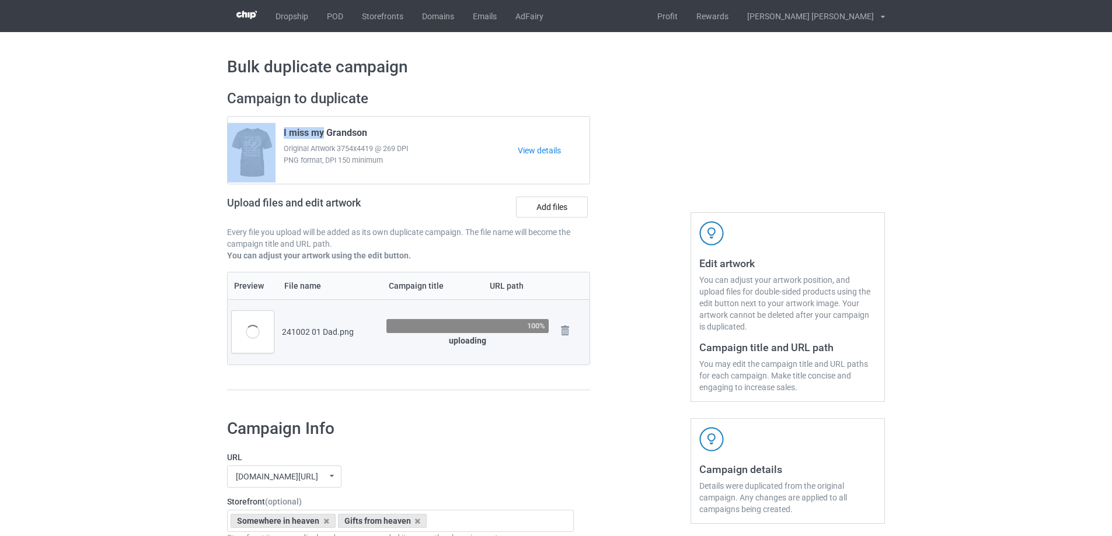
drag, startPoint x: 324, startPoint y: 133, endPoint x: 254, endPoint y: 132, distance: 70.0
click at [254, 132] on div "I miss my Grandson Original Artwork 3754x4419 @ 269 DPI PNG format, DPI 150 min…" at bounding box center [409, 150] width 362 height 67
copy div "I miss my"
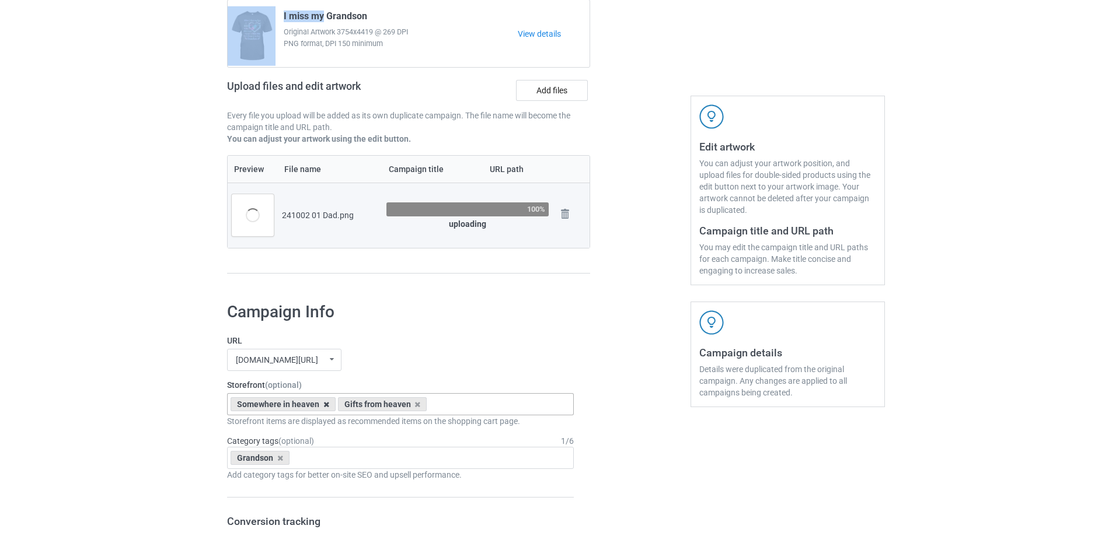
click at [323, 407] on icon at bounding box center [326, 405] width 6 height 8
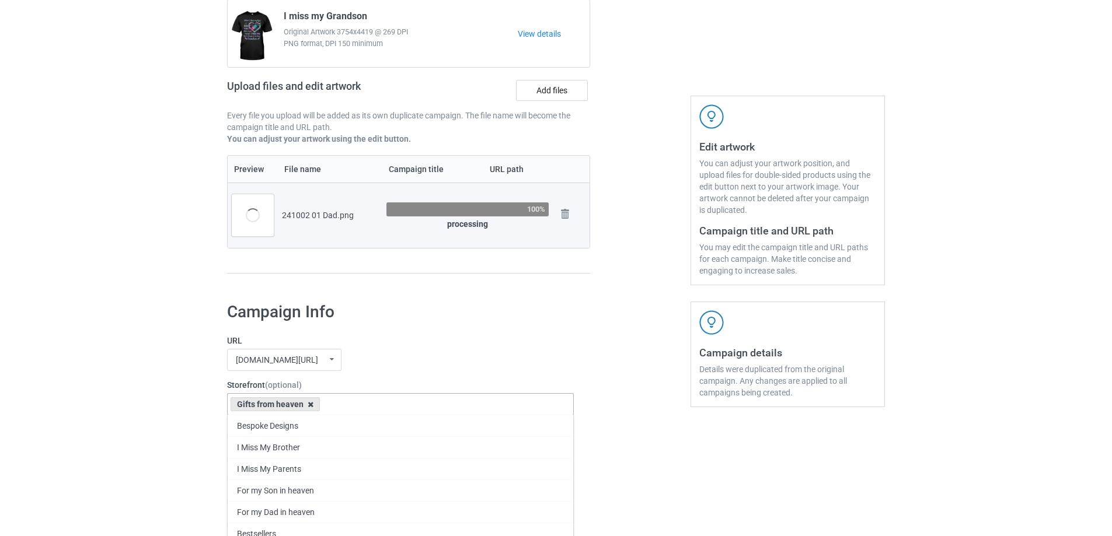
click at [309, 406] on div "Gifts from heaven Bespoke Designs I Miss My Brother I Miss My Parents For my So…" at bounding box center [400, 404] width 347 height 22
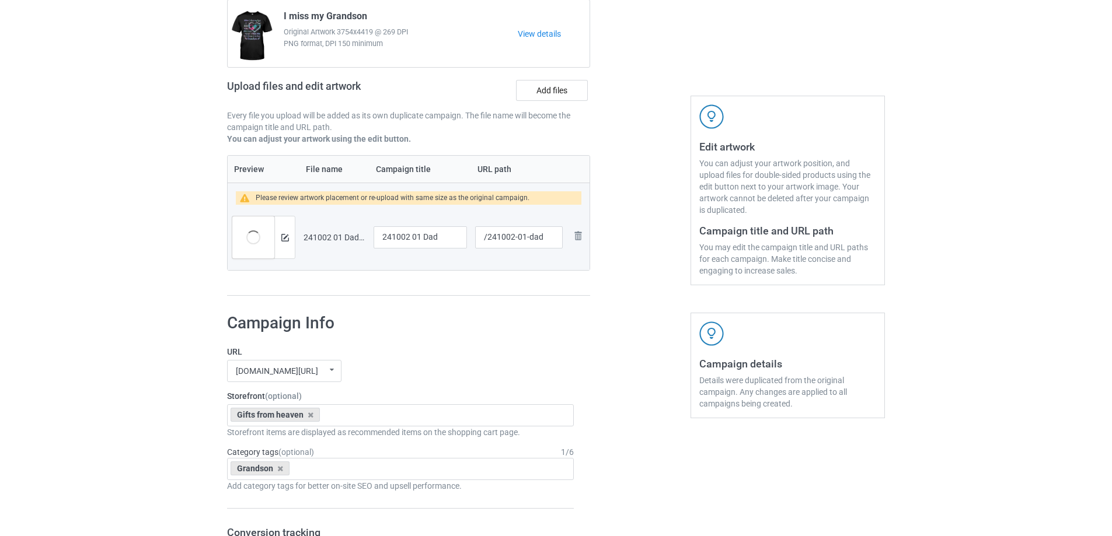
click at [555, 357] on label "URL" at bounding box center [400, 352] width 347 height 12
click at [308, 417] on icon at bounding box center [311, 415] width 6 height 8
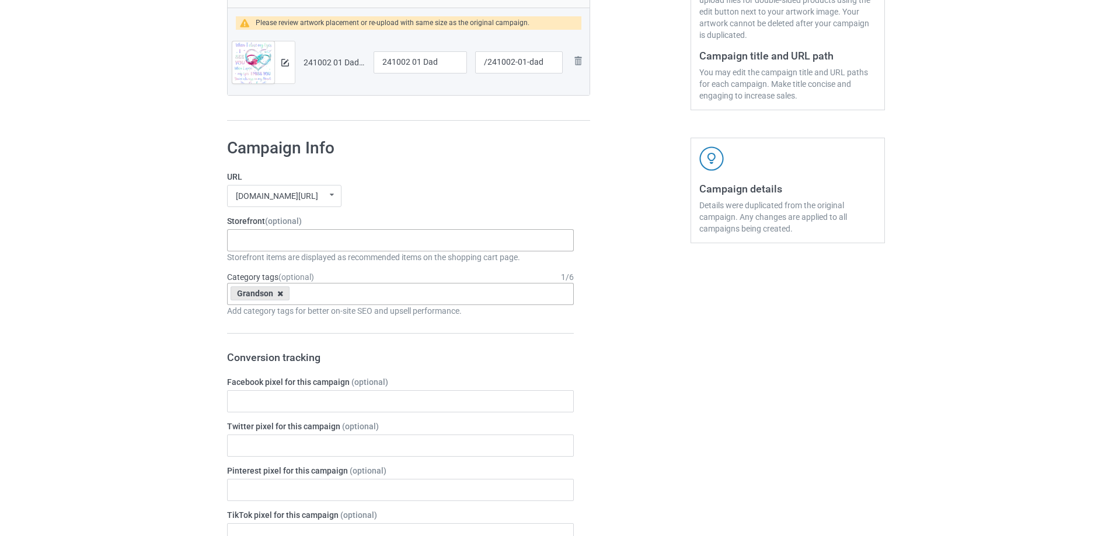
click at [278, 295] on icon at bounding box center [280, 294] width 6 height 8
click at [272, 242] on div "Bespoke Designs I Miss My Brother I Miss My Parents For my Son in heaven For my…" at bounding box center [400, 240] width 347 height 22
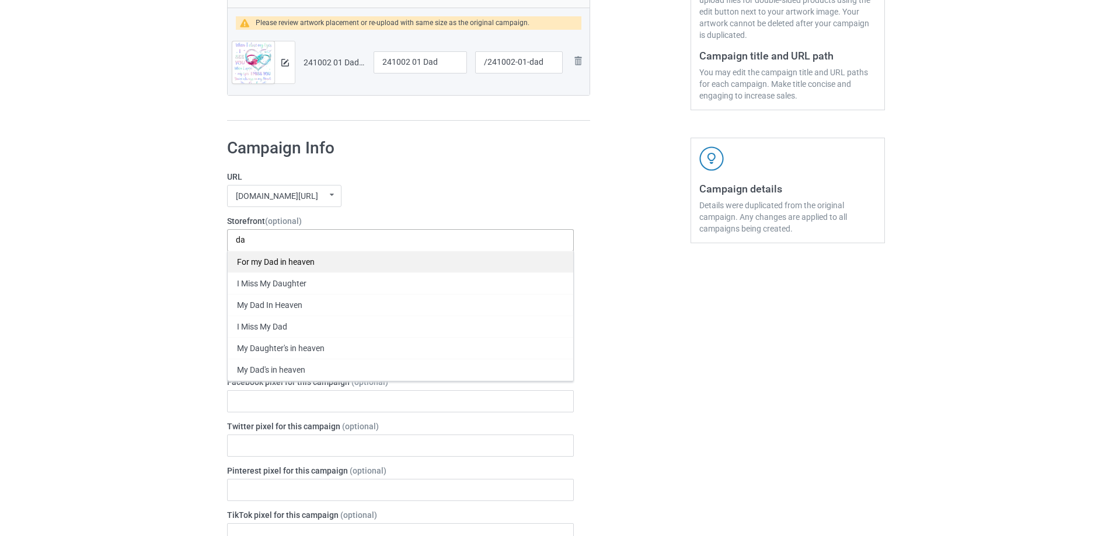
type input "da"
click at [293, 262] on div "For my Dad in heaven" at bounding box center [400, 262] width 345 height 22
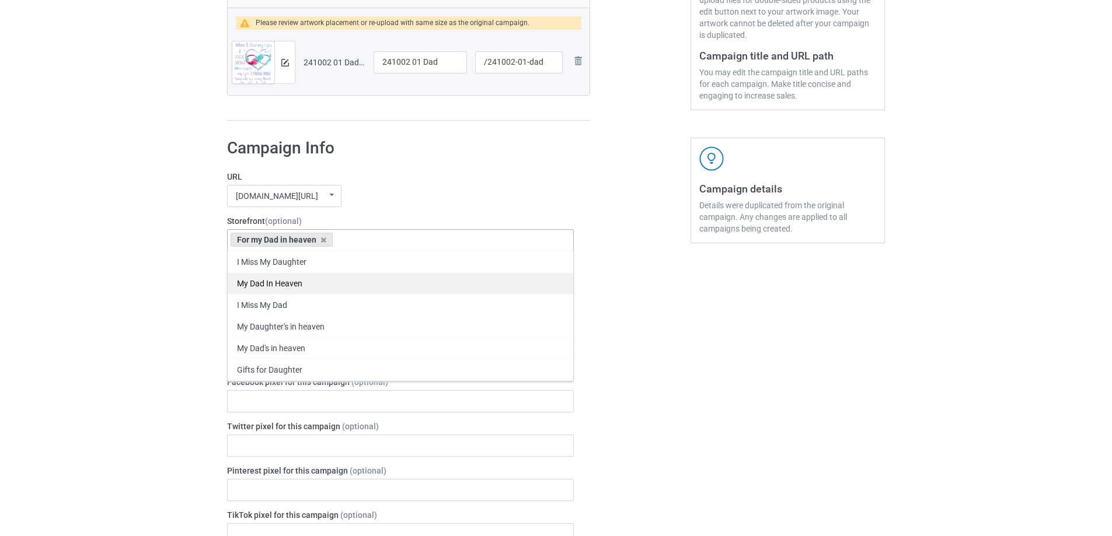
click at [298, 287] on div "My Dad In Heaven" at bounding box center [400, 283] width 345 height 22
click at [296, 285] on div "I Miss My Dad" at bounding box center [400, 283] width 345 height 22
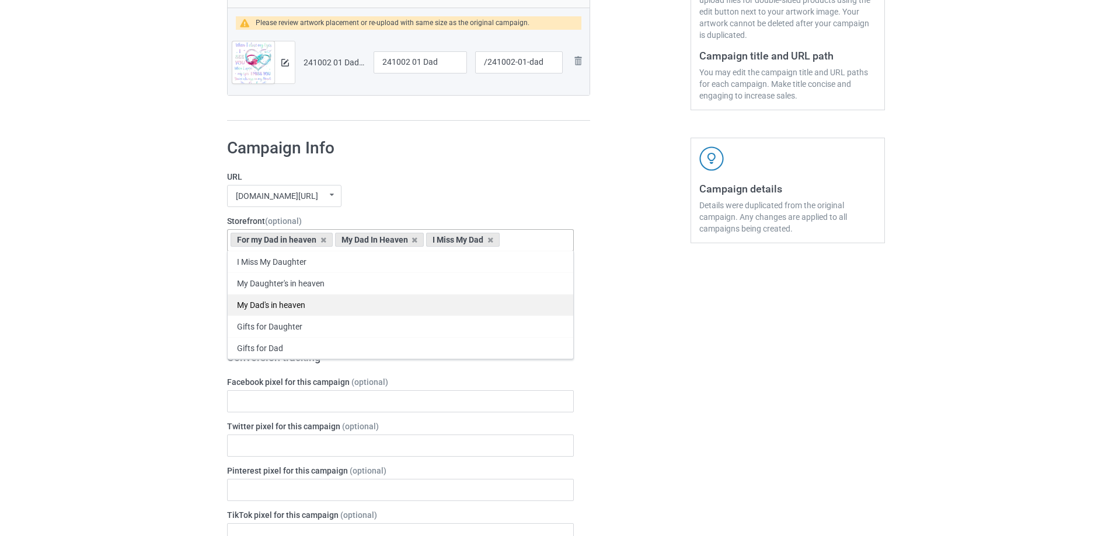
click at [300, 304] on div "My Dad's in heaven" at bounding box center [400, 305] width 345 height 22
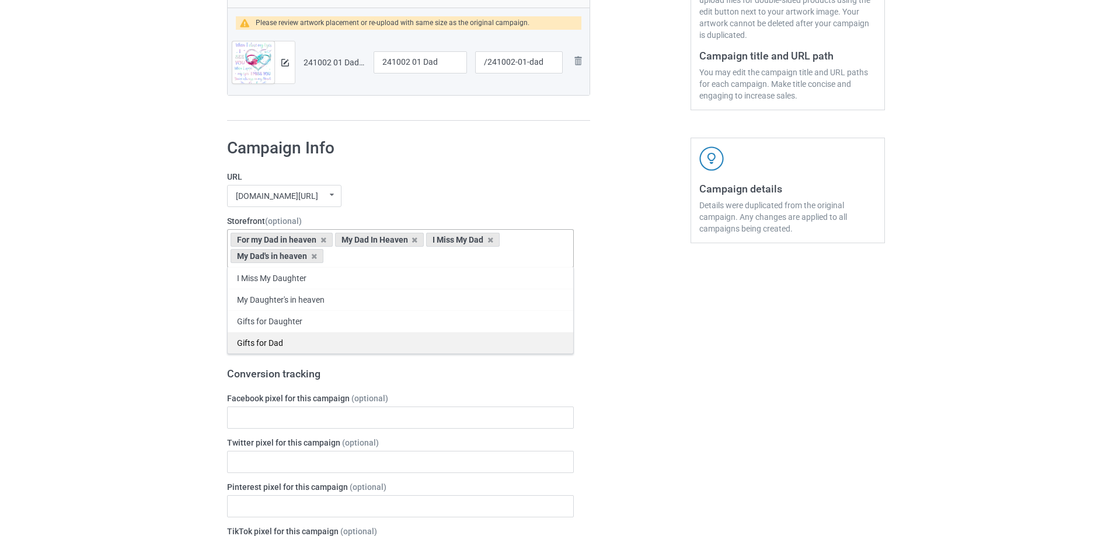
click at [294, 340] on div "Gifts for Dad" at bounding box center [400, 343] width 345 height 22
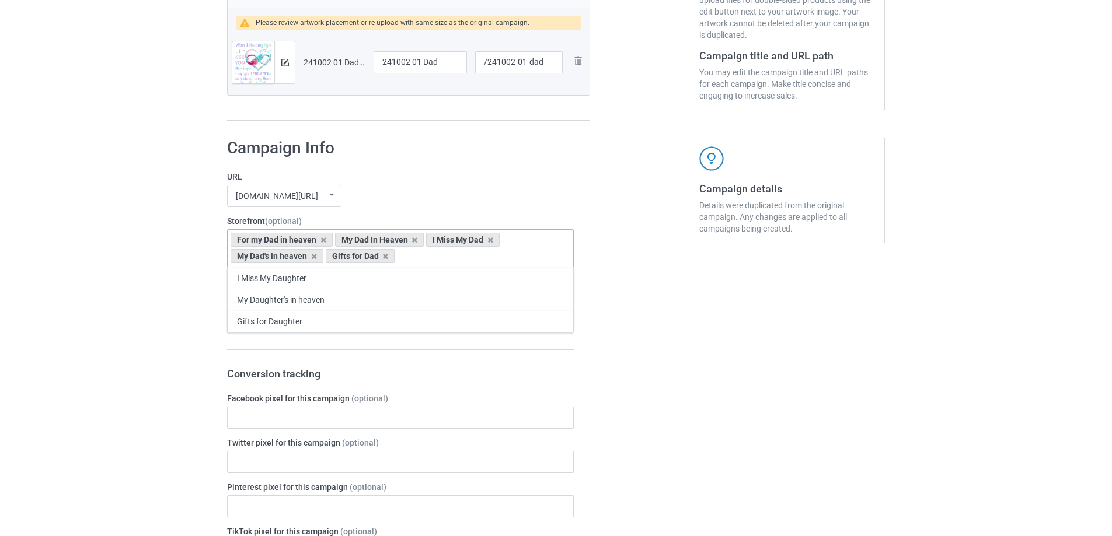
click at [304, 315] on div "Age > 1-19 > 1 Age > 1-12 Months > 1 Month Age > 1-12 Months Age > 1-19 Age > 1…" at bounding box center [400, 310] width 347 height 22
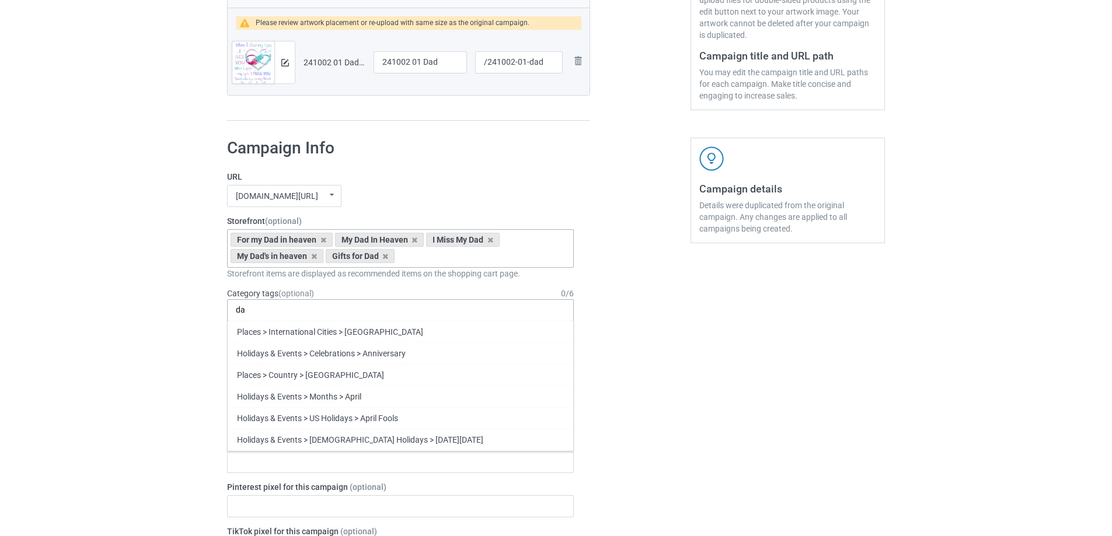
type input "d"
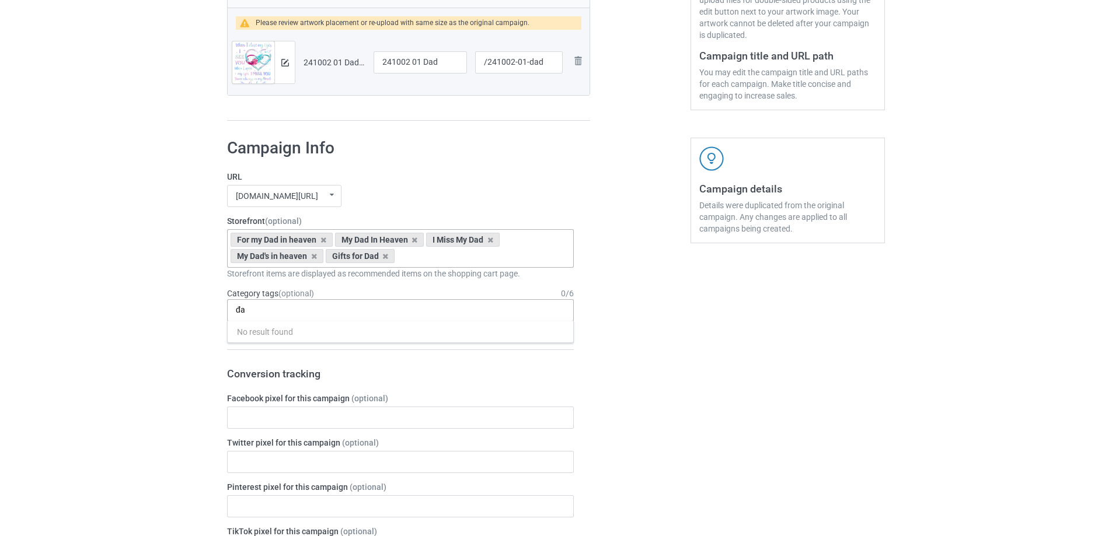
type input "đ"
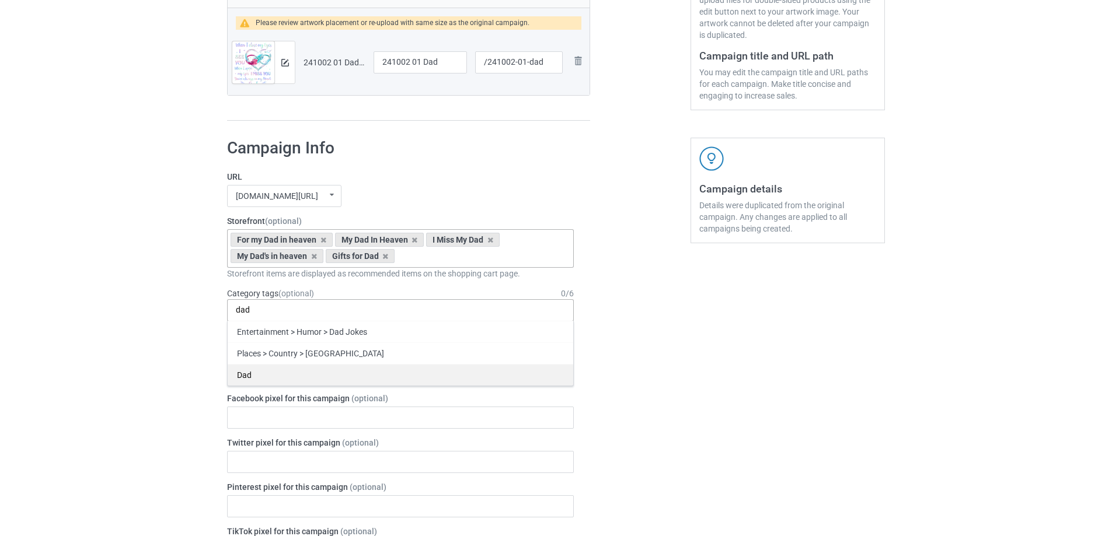
type input "dad"
click at [283, 368] on div "Dad" at bounding box center [400, 375] width 345 height 22
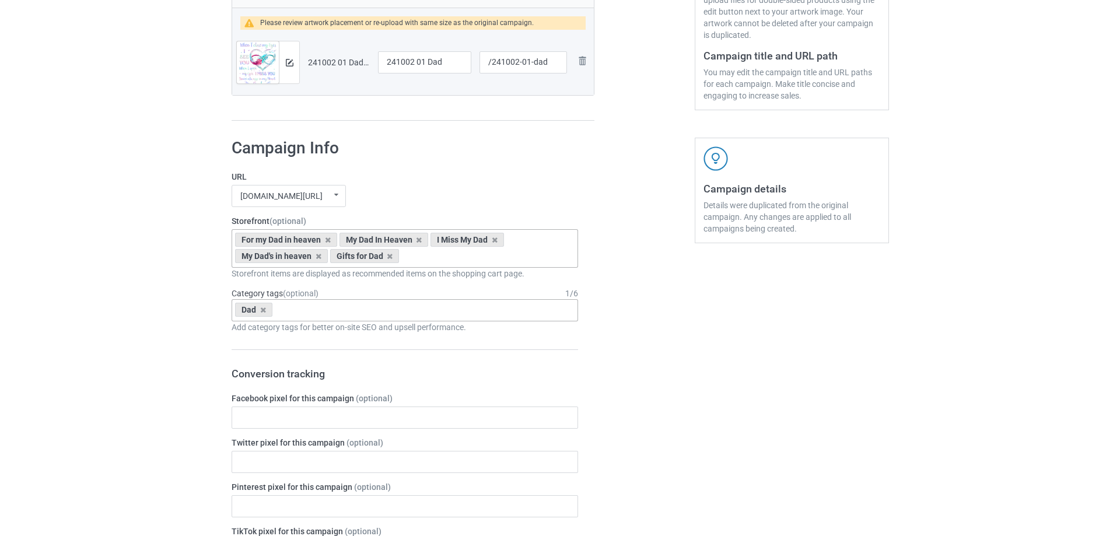
scroll to position [117, 0]
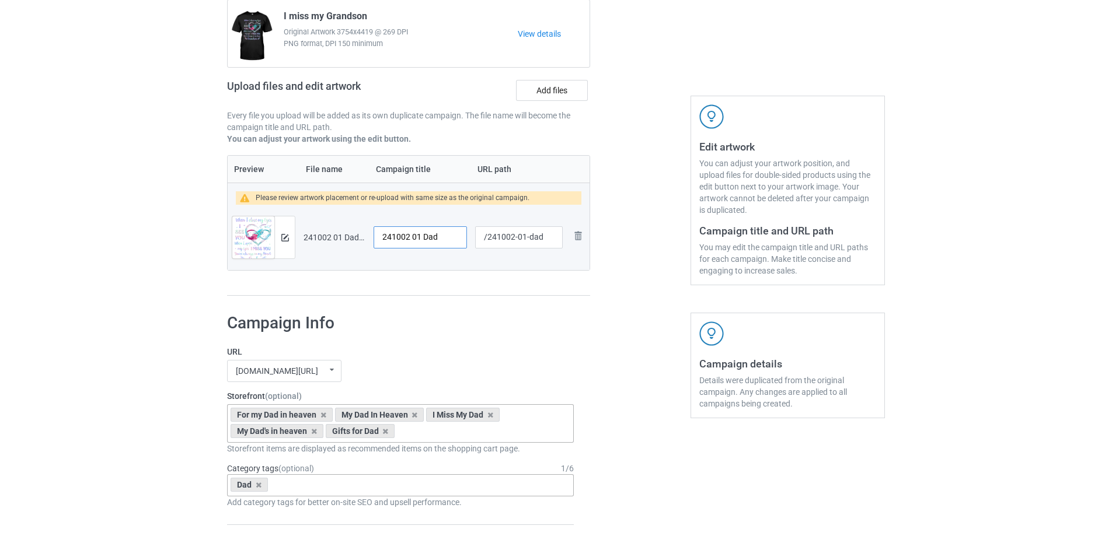
drag, startPoint x: 420, startPoint y: 238, endPoint x: 344, endPoint y: 238, distance: 75.9
click at [344, 238] on tr "Preview and edit artwork 241002 01 Dad.png 241002 01 Dad /241002-01-dad Remove …" at bounding box center [409, 237] width 362 height 65
paste input "I miss my"
type input "I miss my Dad"
drag, startPoint x: 526, startPoint y: 239, endPoint x: 558, endPoint y: 242, distance: 32.8
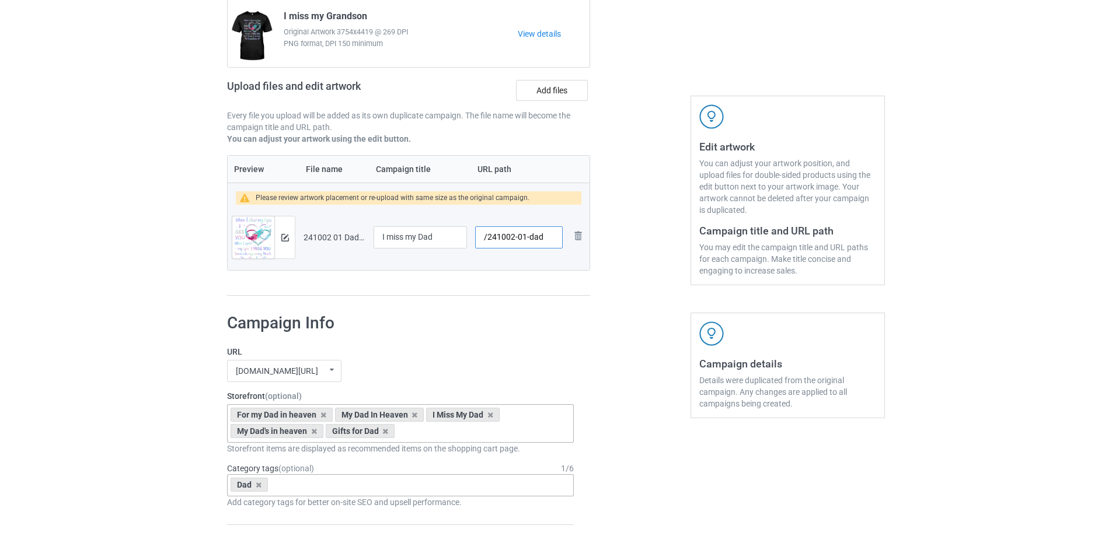
click at [558, 242] on input "/241002-01-dad" at bounding box center [519, 237] width 88 height 22
click at [525, 240] on input "/241002-01" at bounding box center [519, 237] width 88 height 22
type input "/241002-03"
click at [285, 237] on img at bounding box center [285, 238] width 8 height 8
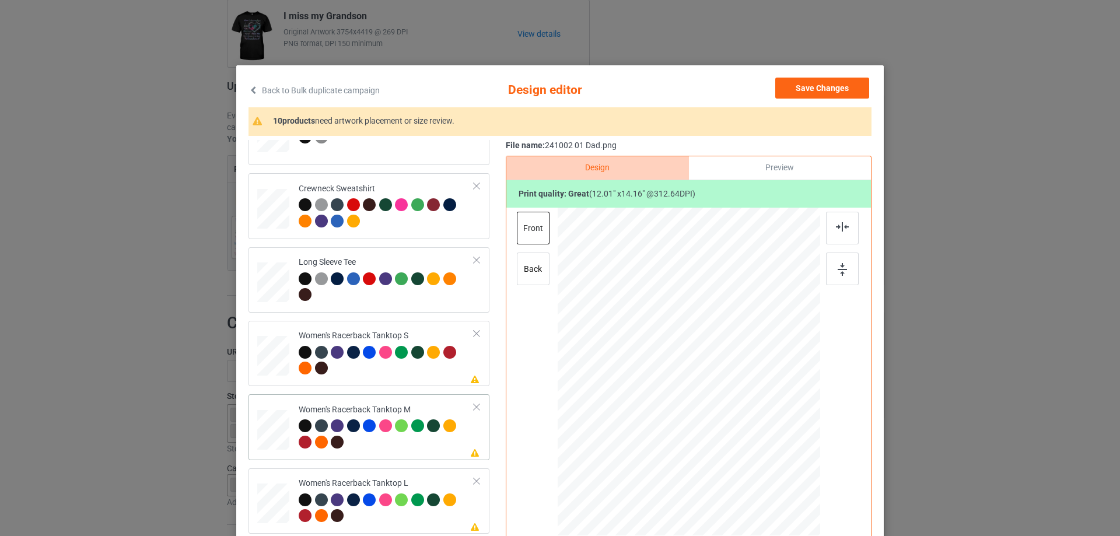
scroll to position [467, 0]
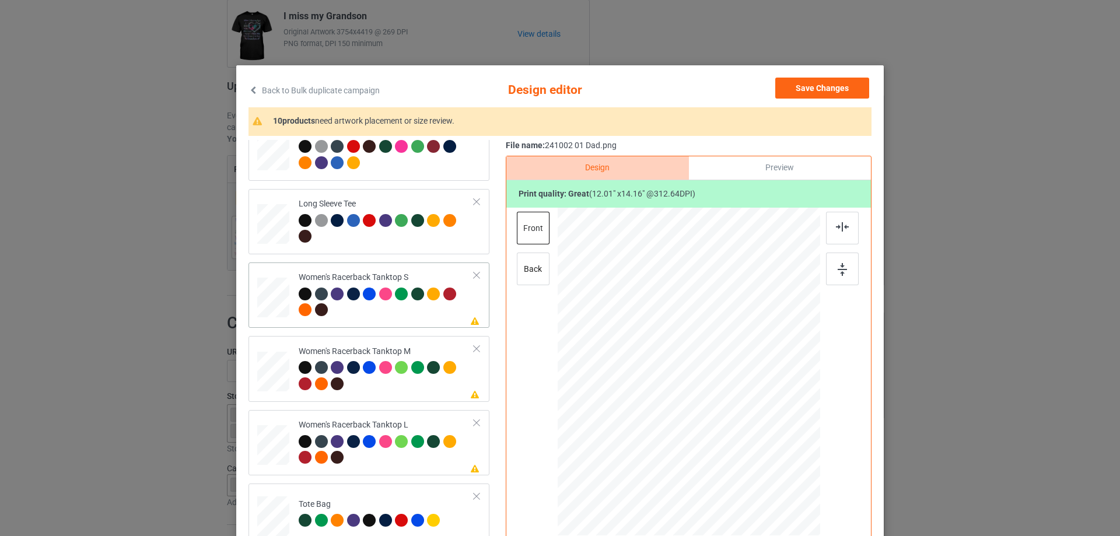
click at [281, 298] on div at bounding box center [274, 298] width 32 height 40
drag, startPoint x: 763, startPoint y: 464, endPoint x: 760, endPoint y: 451, distance: 13.2
click at [760, 451] on div at bounding box center [689, 372] width 256 height 329
drag, startPoint x: 720, startPoint y: 387, endPoint x: 721, endPoint y: 410, distance: 22.2
click at [721, 410] on div at bounding box center [689, 393] width 139 height 163
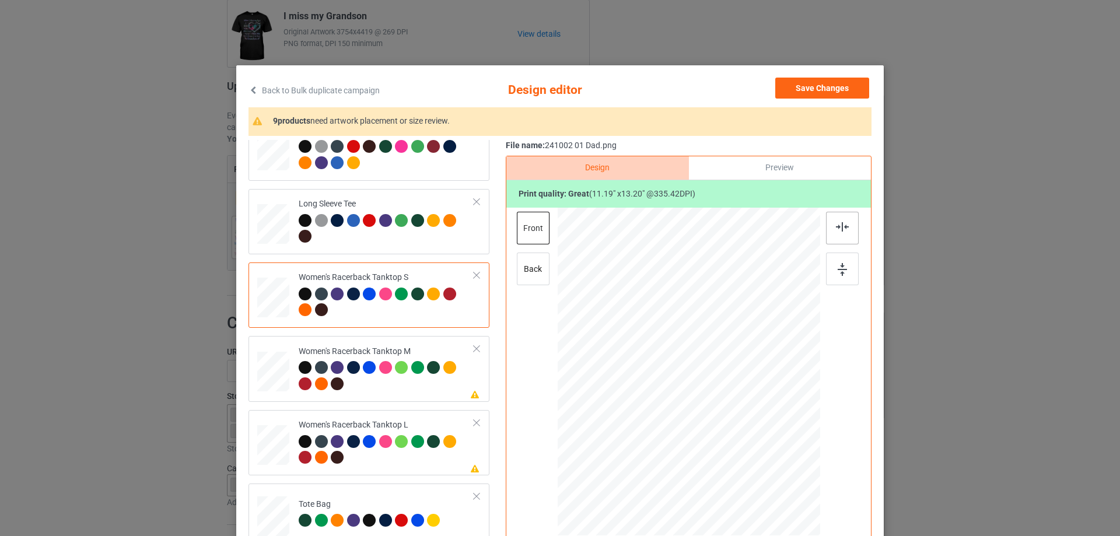
click at [846, 227] on div at bounding box center [842, 228] width 33 height 33
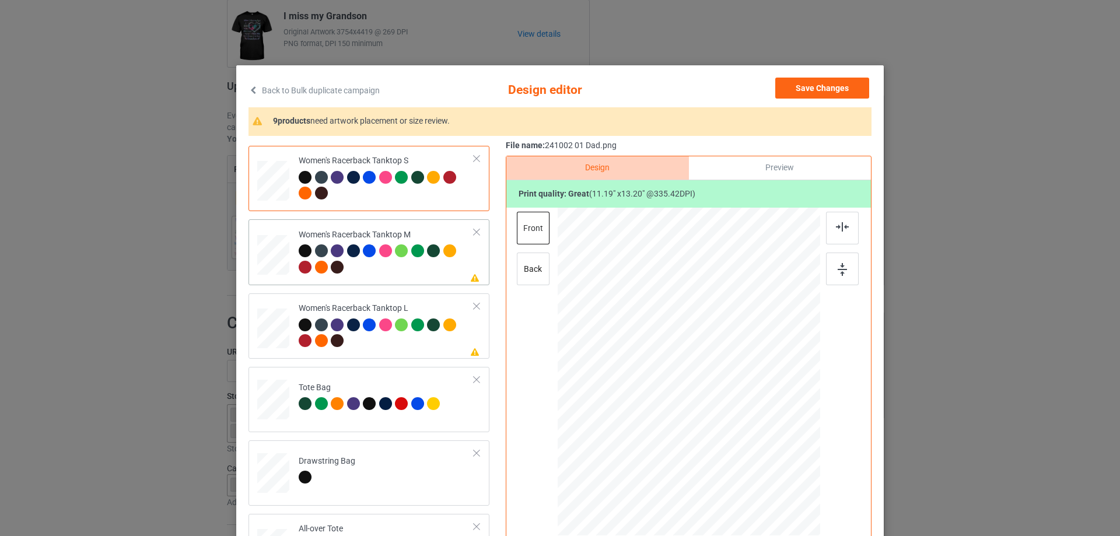
click at [278, 262] on div at bounding box center [273, 255] width 32 height 40
drag, startPoint x: 765, startPoint y: 468, endPoint x: 759, endPoint y: 443, distance: 25.3
click at [759, 443] on div at bounding box center [689, 372] width 263 height 329
drag, startPoint x: 719, startPoint y: 378, endPoint x: 720, endPoint y: 396, distance: 18.1
click at [720, 396] on div at bounding box center [691, 390] width 130 height 152
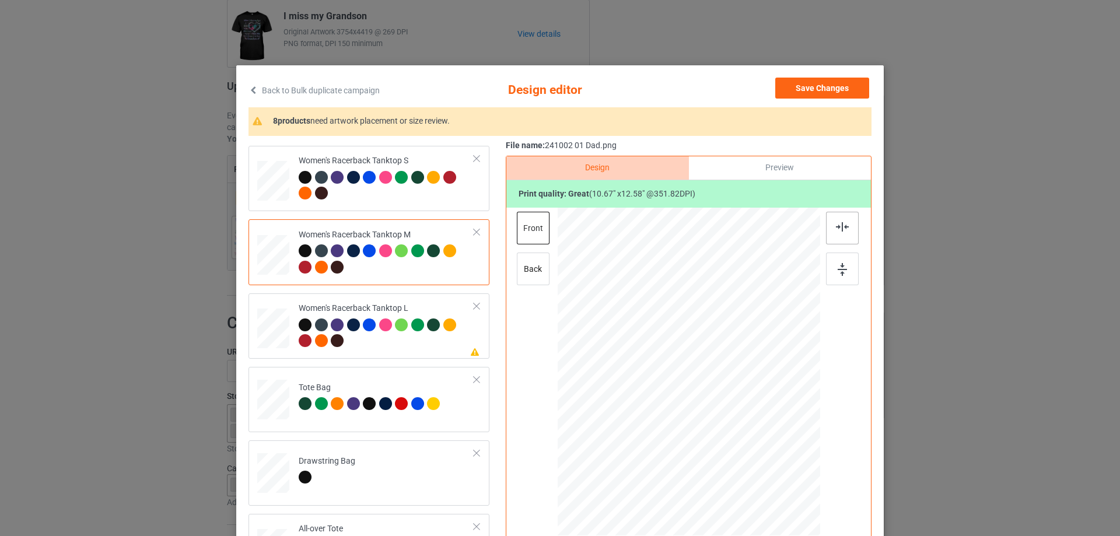
click at [846, 228] on div at bounding box center [842, 228] width 33 height 33
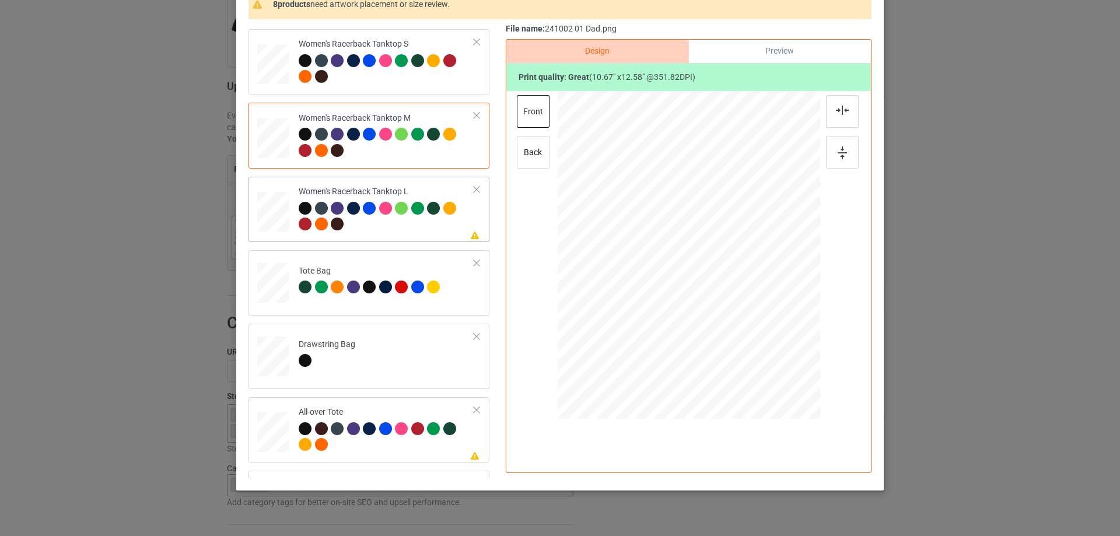
click at [270, 220] on div at bounding box center [273, 212] width 32 height 39
drag, startPoint x: 764, startPoint y: 348, endPoint x: 754, endPoint y: 326, distance: 24.1
click at [754, 326] on div at bounding box center [689, 255] width 263 height 313
drag, startPoint x: 718, startPoint y: 281, endPoint x: 719, endPoint y: 302, distance: 21.0
click at [719, 302] on div at bounding box center [690, 276] width 128 height 151
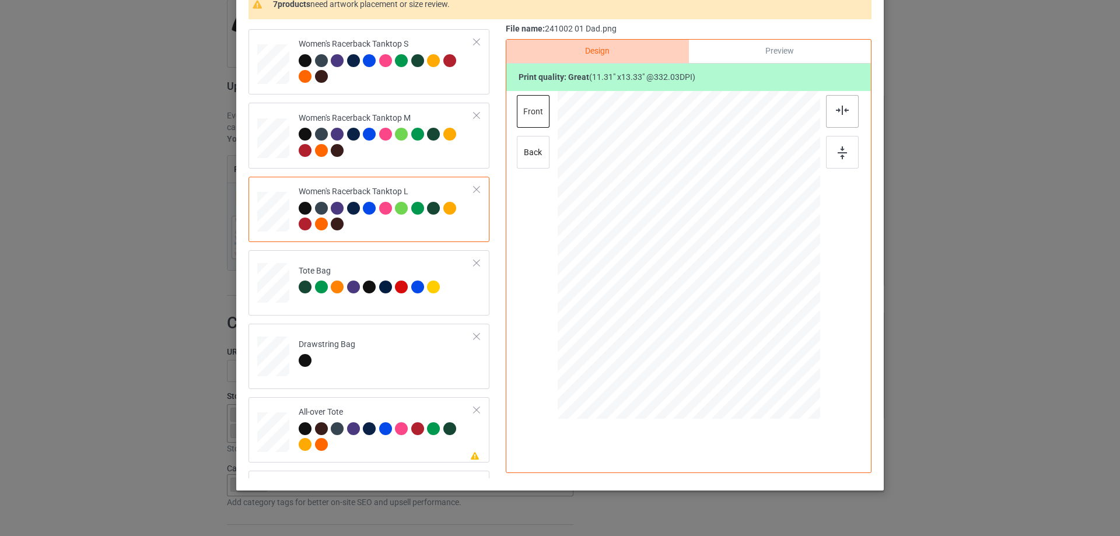
click at [837, 114] on img at bounding box center [842, 110] width 13 height 9
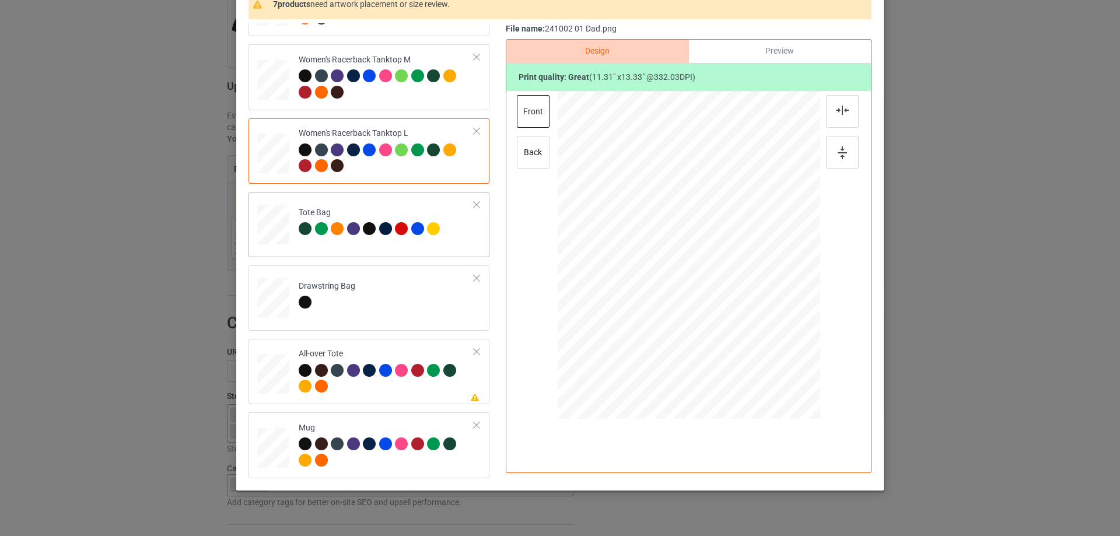
click at [270, 236] on div at bounding box center [273, 231] width 15 height 18
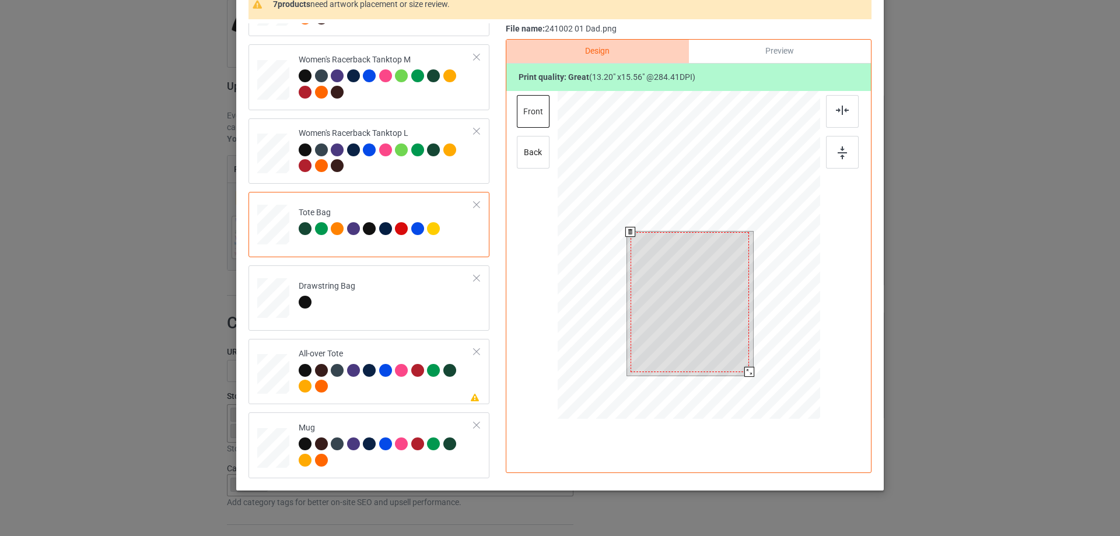
click at [704, 303] on div at bounding box center [690, 302] width 119 height 140
drag, startPoint x: 744, startPoint y: 371, endPoint x: 750, endPoint y: 381, distance: 12.3
click at [750, 377] on div at bounding box center [750, 372] width 10 height 10
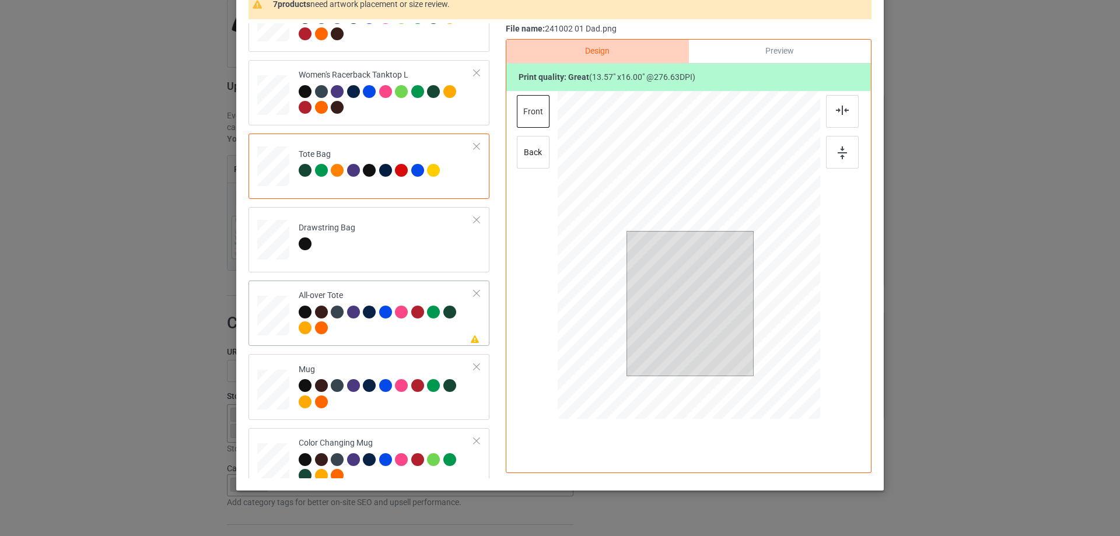
click at [270, 313] on div at bounding box center [273, 316] width 32 height 32
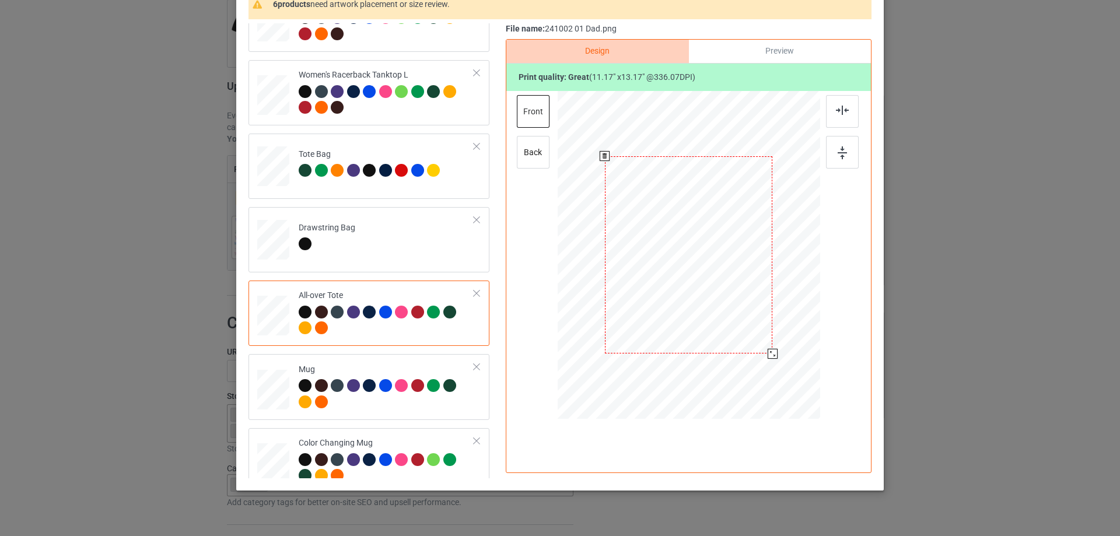
drag, startPoint x: 765, startPoint y: 349, endPoint x: 770, endPoint y: 355, distance: 7.9
click at [770, 355] on div at bounding box center [773, 354] width 10 height 10
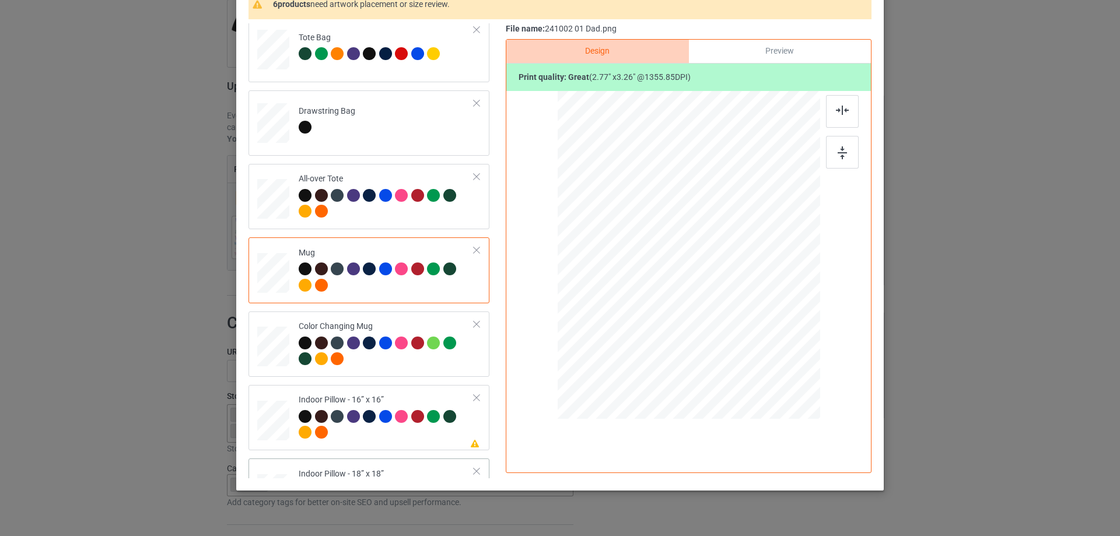
scroll to position [992, 0]
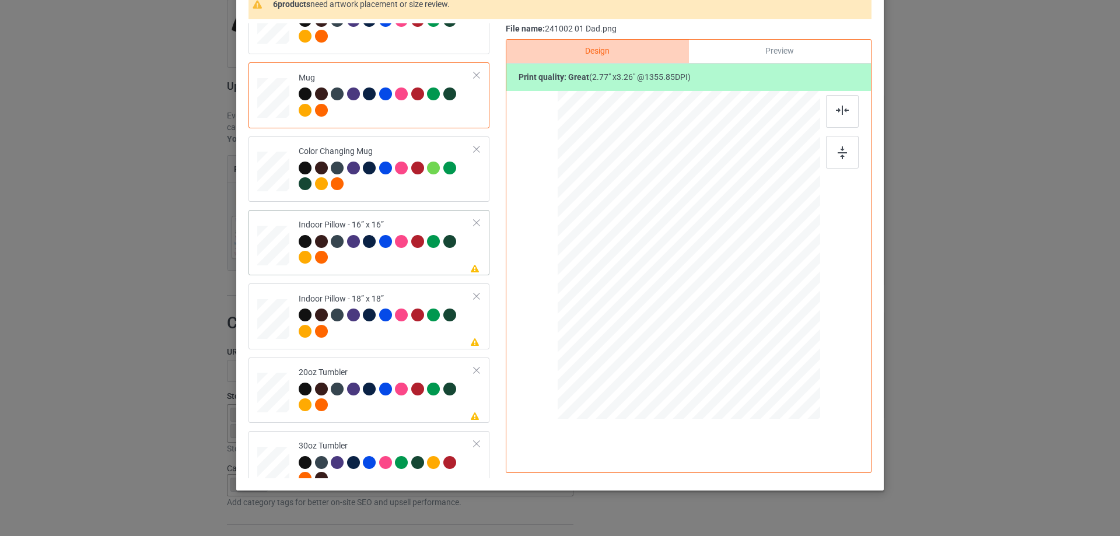
click at [282, 261] on div at bounding box center [273, 245] width 32 height 32
click at [763, 344] on div at bounding box center [765, 345] width 10 height 10
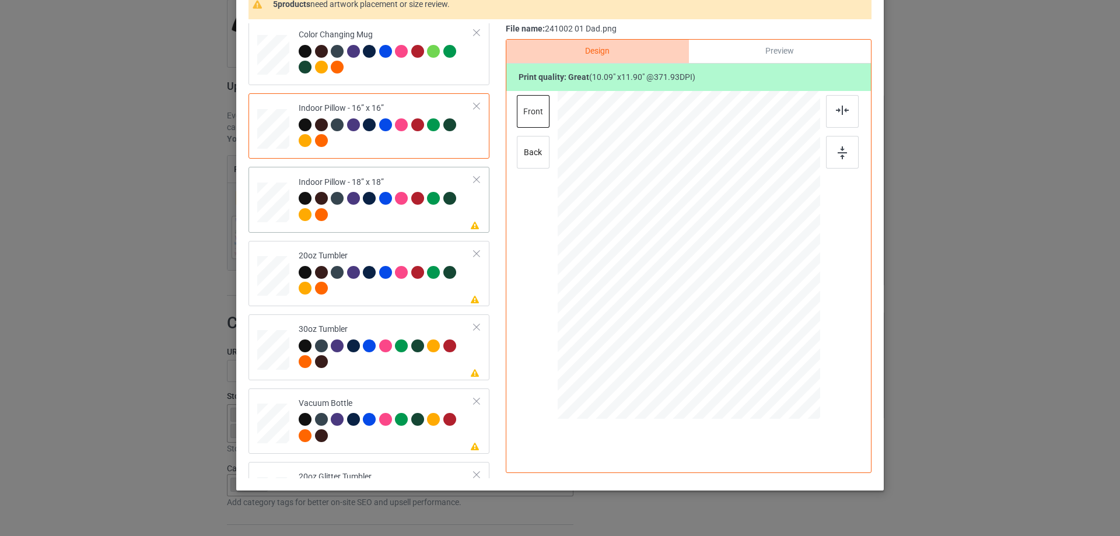
click at [267, 208] on div at bounding box center [273, 203] width 32 height 32
click at [764, 347] on div at bounding box center [765, 345] width 10 height 10
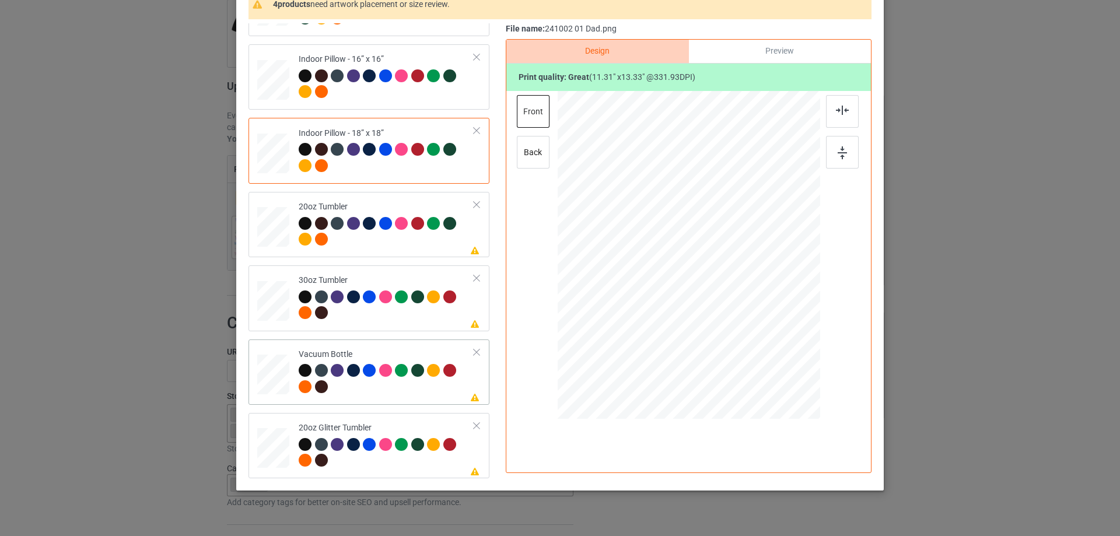
scroll to position [137, 0]
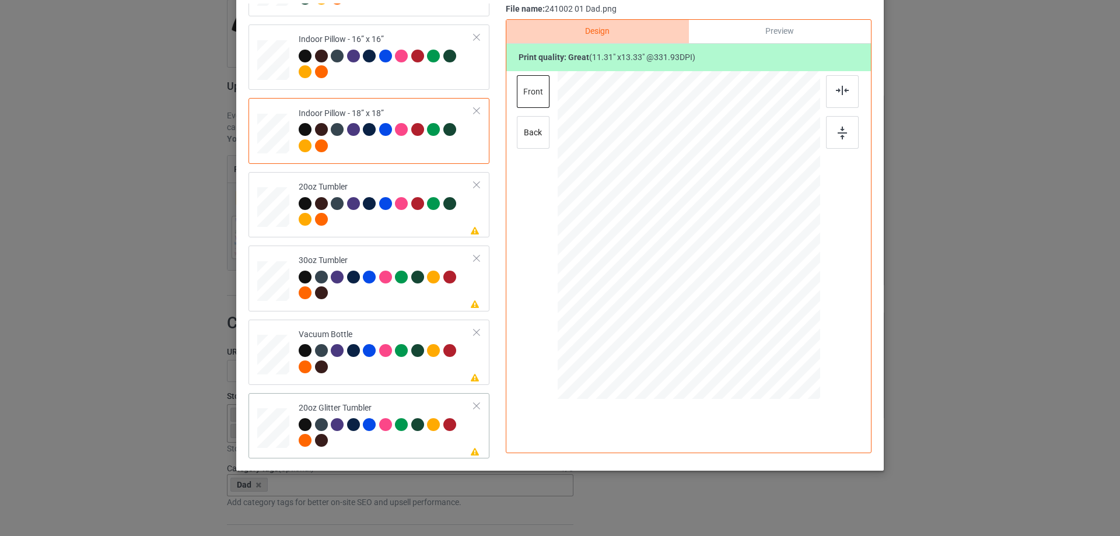
drag, startPoint x: 278, startPoint y: 435, endPoint x: 302, endPoint y: 430, distance: 24.9
click at [278, 434] on div at bounding box center [273, 428] width 30 height 26
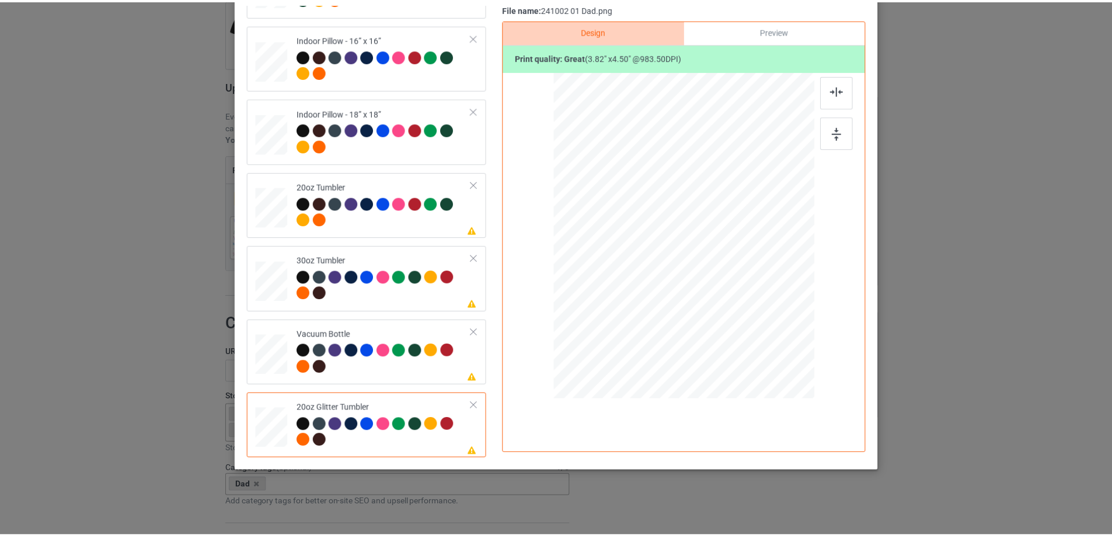
scroll to position [0, 0]
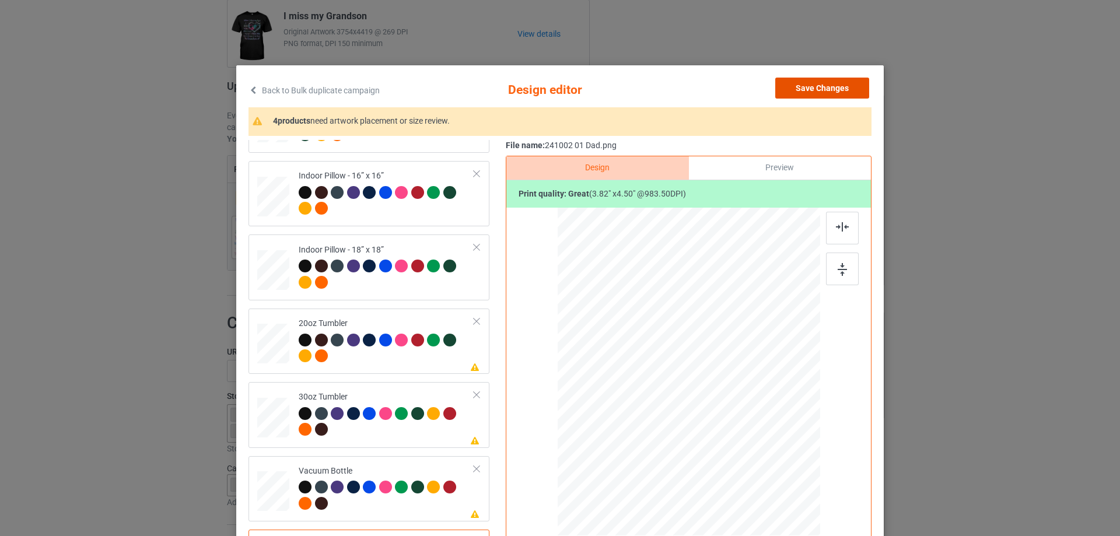
click at [803, 89] on button "Save Changes" at bounding box center [822, 88] width 94 height 21
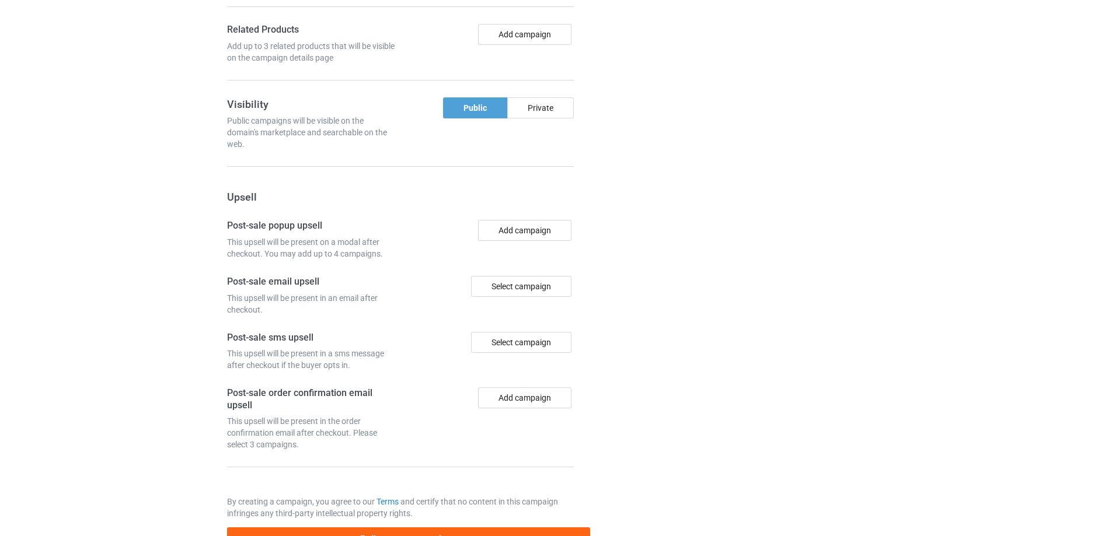
scroll to position [988, 0]
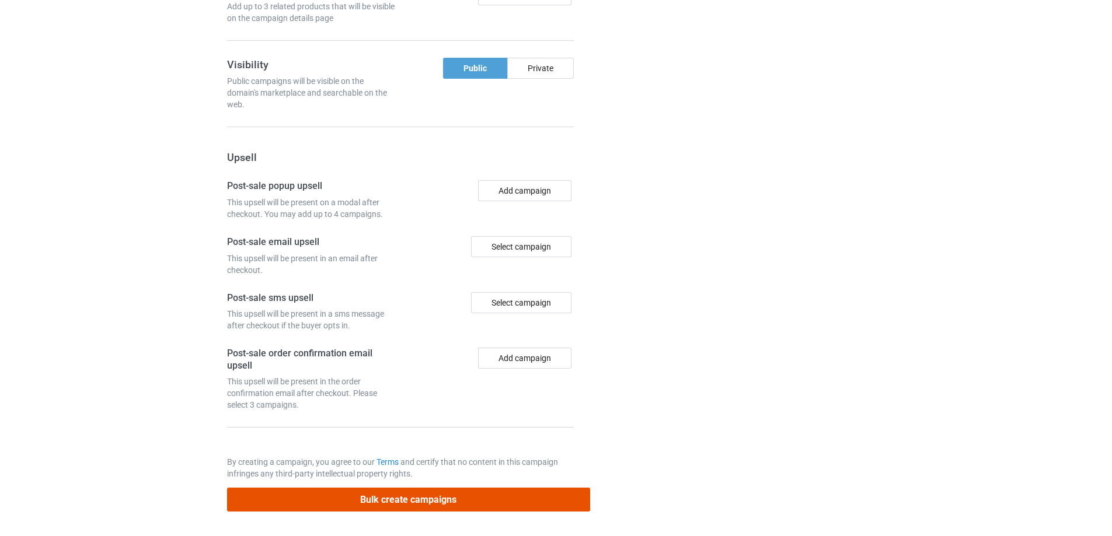
click at [450, 491] on button "Bulk create campaigns" at bounding box center [408, 500] width 363 height 24
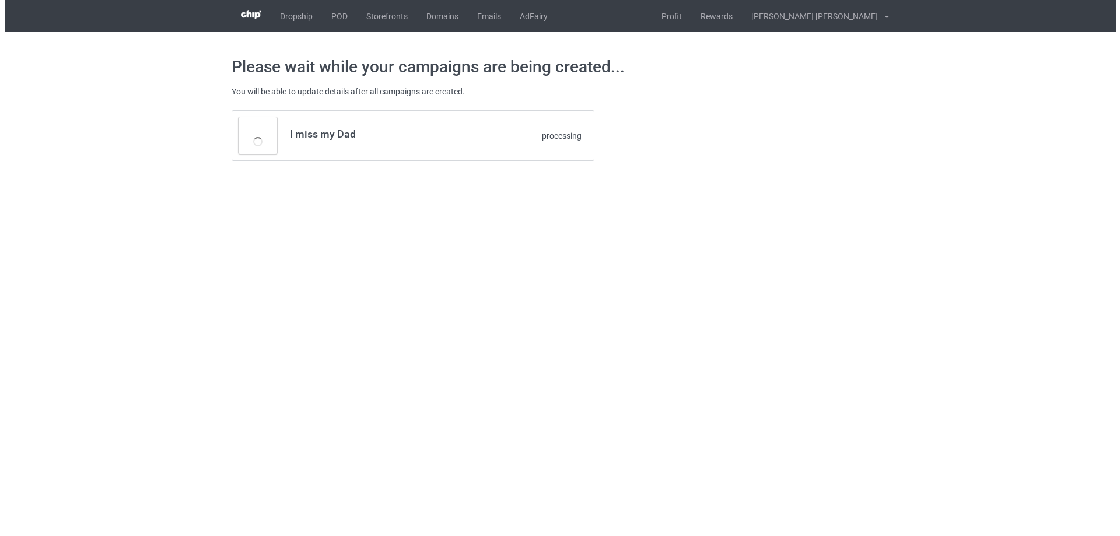
scroll to position [0, 0]
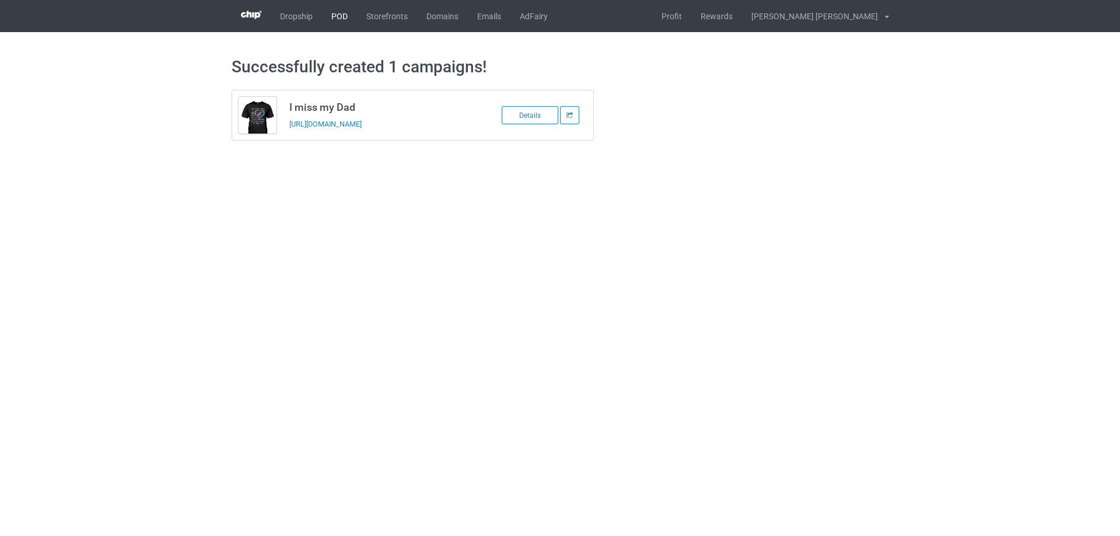
click at [345, 19] on link "POD" at bounding box center [339, 16] width 35 height 32
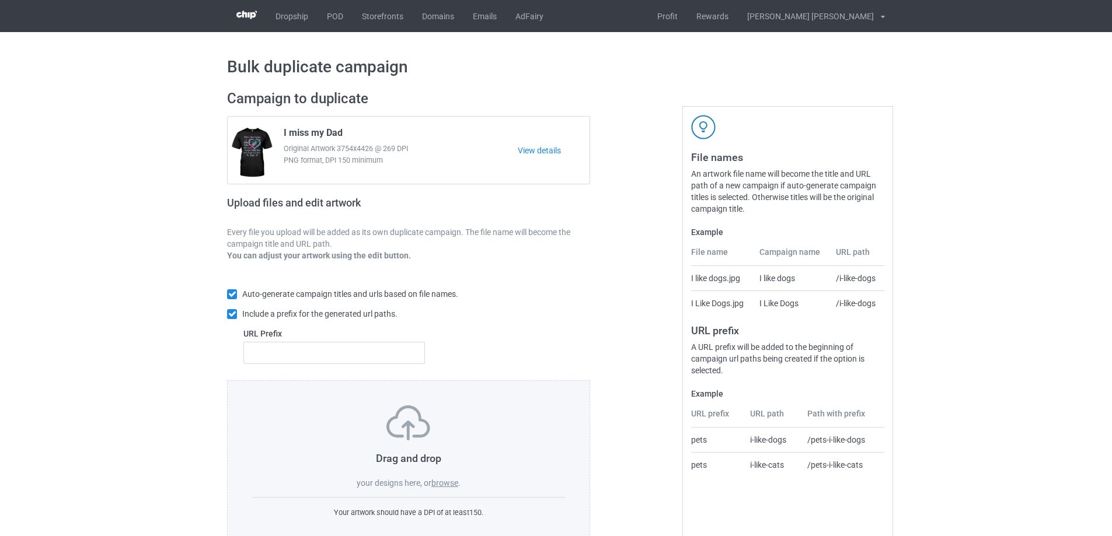
click at [441, 485] on label "browse" at bounding box center [444, 482] width 27 height 9
click at [0, 0] on input "browse" at bounding box center [0, 0] width 0 height 0
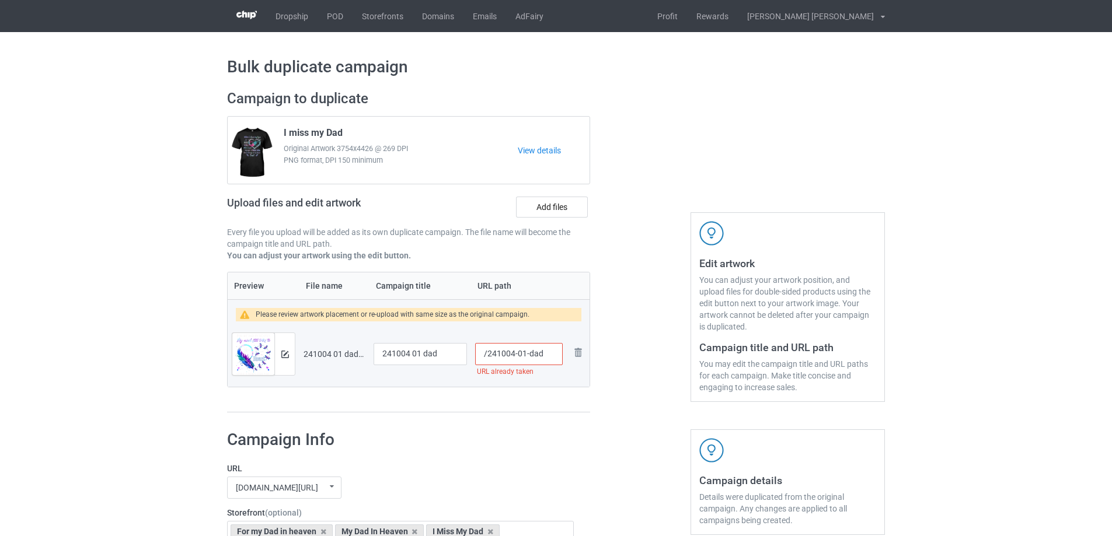
drag, startPoint x: 526, startPoint y: 358, endPoint x: 551, endPoint y: 352, distance: 25.8
click at [547, 357] on input "/241004-01-dad" at bounding box center [519, 354] width 88 height 22
drag, startPoint x: 520, startPoint y: 355, endPoint x: 527, endPoint y: 355, distance: 6.4
click at [527, 355] on input "/241004-01" at bounding box center [519, 354] width 88 height 22
type input "/241004-03"
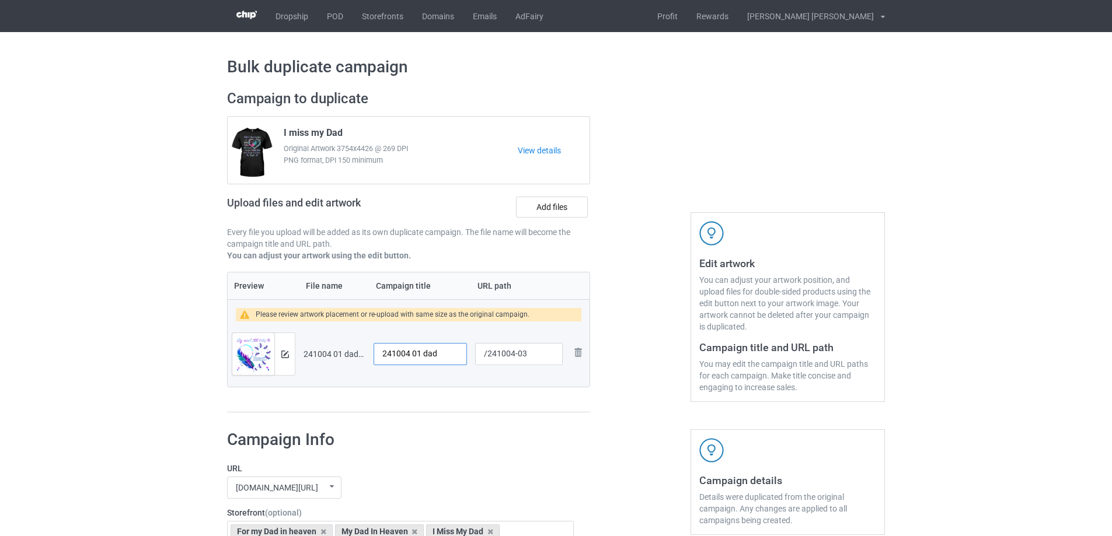
drag, startPoint x: 418, startPoint y: 354, endPoint x: 296, endPoint y: 348, distance: 122.1
click at [296, 348] on tr "Preview and edit artwork 241004 01 dad.png 241004 01 dad /241004-03 Remove file" at bounding box center [409, 354] width 362 height 65
type input "I miss my dad"
click at [286, 356] on img at bounding box center [285, 355] width 8 height 8
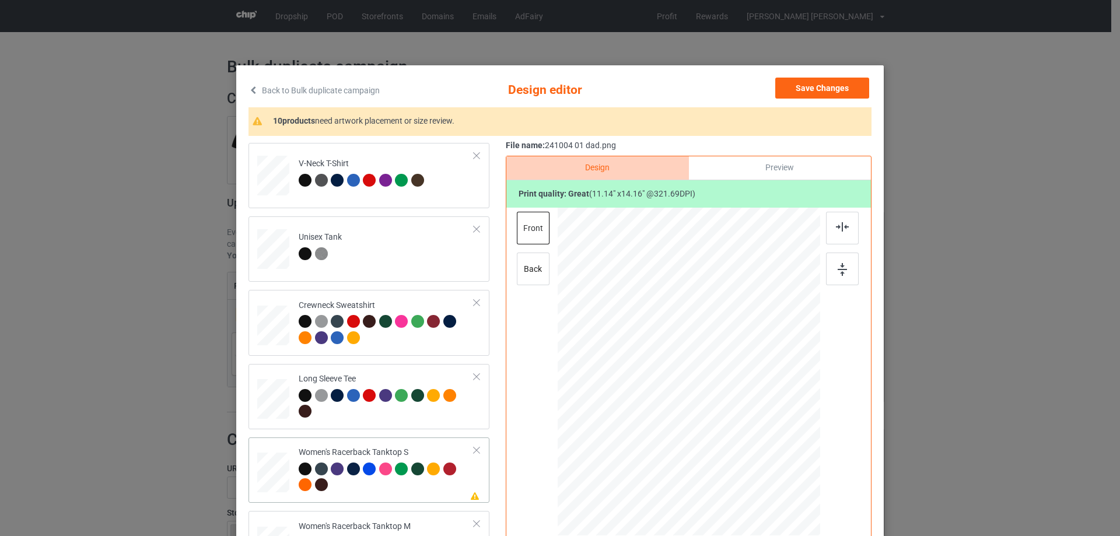
scroll to position [525, 0]
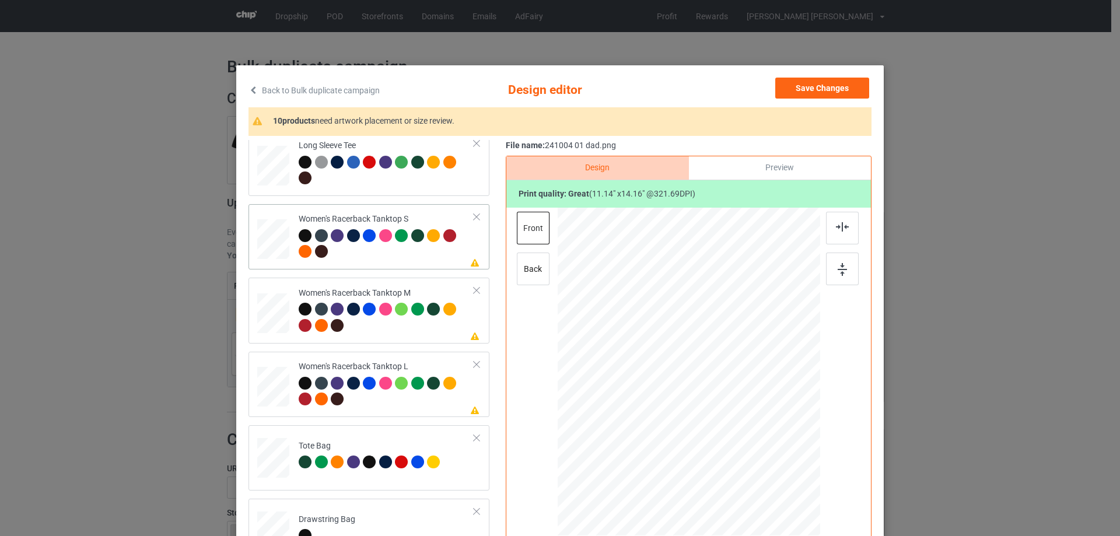
drag, startPoint x: 272, startPoint y: 249, endPoint x: 291, endPoint y: 249, distance: 18.7
click at [272, 249] on div at bounding box center [274, 239] width 32 height 40
drag, startPoint x: 761, startPoint y: 470, endPoint x: 751, endPoint y: 446, distance: 26.7
click at [751, 446] on div at bounding box center [689, 372] width 256 height 329
drag, startPoint x: 735, startPoint y: 425, endPoint x: 739, endPoint y: 446, distance: 20.8
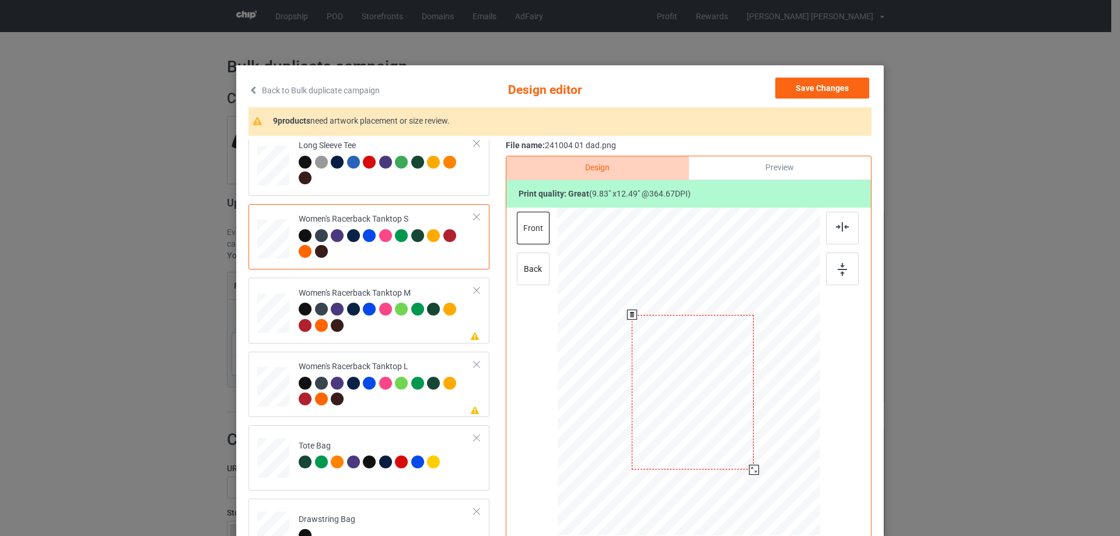
click at [739, 446] on div at bounding box center [693, 392] width 122 height 155
click at [838, 226] on img at bounding box center [842, 226] width 13 height 9
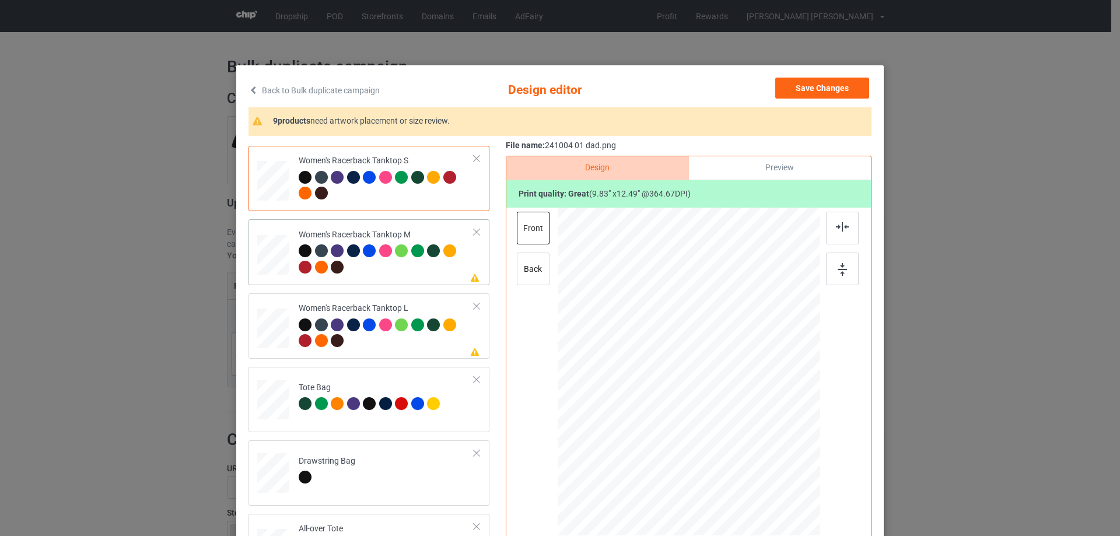
click at [299, 277] on div at bounding box center [307, 269] width 16 height 16
drag, startPoint x: 763, startPoint y: 470, endPoint x: 727, endPoint y: 408, distance: 72.2
click at [754, 446] on div at bounding box center [689, 372] width 263 height 329
drag, startPoint x: 727, startPoint y: 408, endPoint x: 727, endPoint y: 434, distance: 26.3
click at [727, 434] on div at bounding box center [689, 400] width 128 height 162
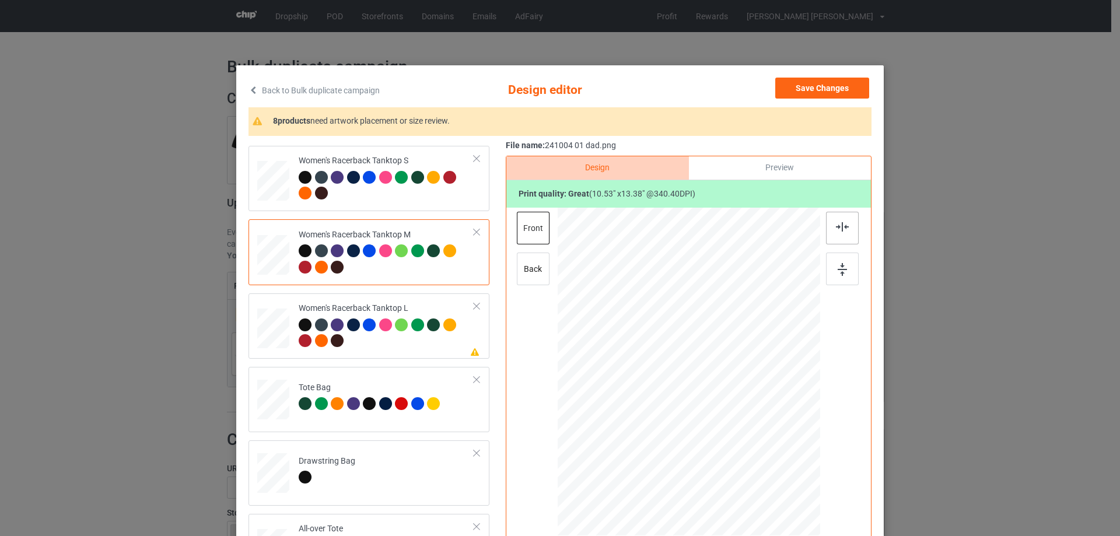
click at [839, 223] on img at bounding box center [842, 226] width 13 height 9
click at [280, 315] on div at bounding box center [273, 329] width 32 height 39
drag, startPoint x: 764, startPoint y: 474, endPoint x: 724, endPoint y: 401, distance: 83.8
click at [751, 443] on div at bounding box center [689, 372] width 263 height 313
drag, startPoint x: 719, startPoint y: 393, endPoint x: 724, endPoint y: 417, distance: 23.8
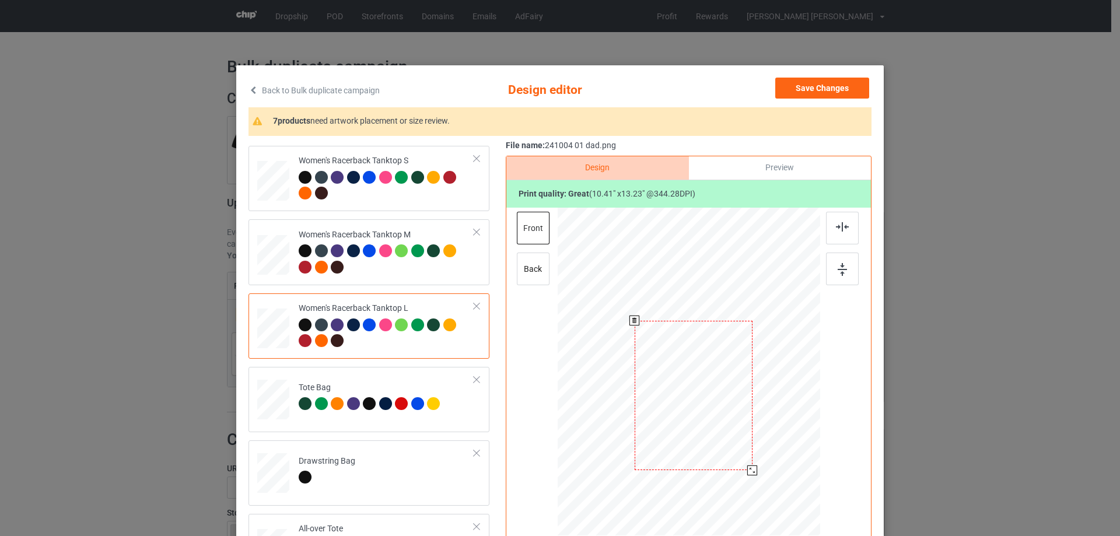
click at [724, 417] on div at bounding box center [694, 396] width 118 height 150
click at [853, 225] on div at bounding box center [842, 228] width 33 height 33
click at [848, 227] on div at bounding box center [842, 228] width 33 height 33
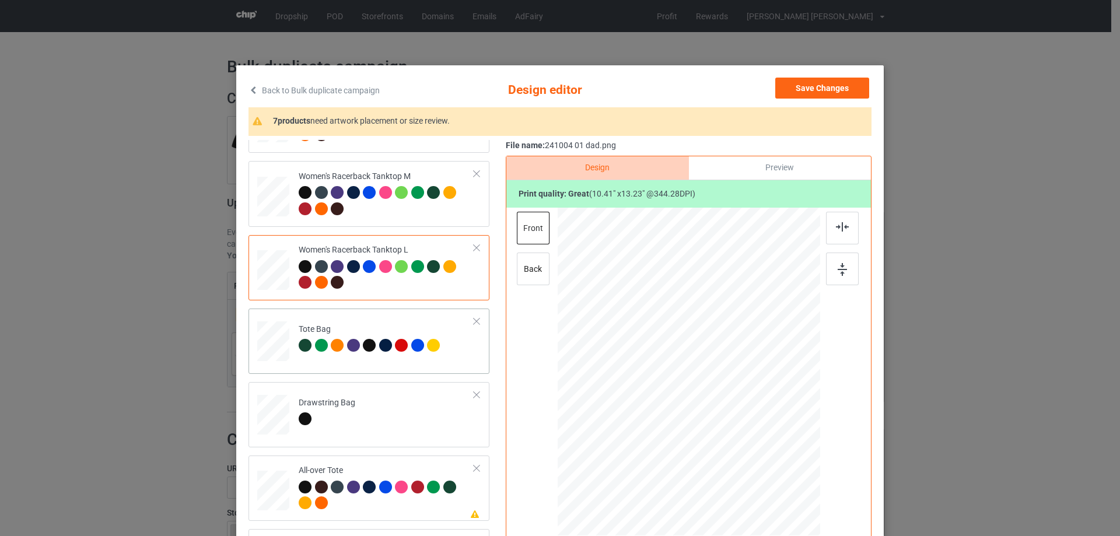
scroll to position [700, 0]
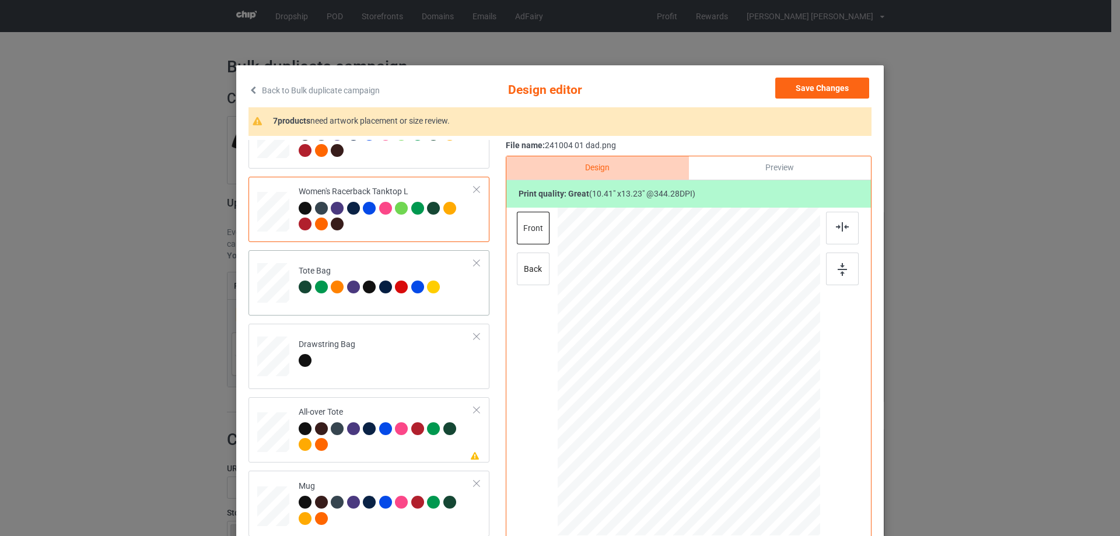
click at [273, 282] on div at bounding box center [273, 289] width 15 height 18
click at [270, 437] on div at bounding box center [273, 433] width 32 height 32
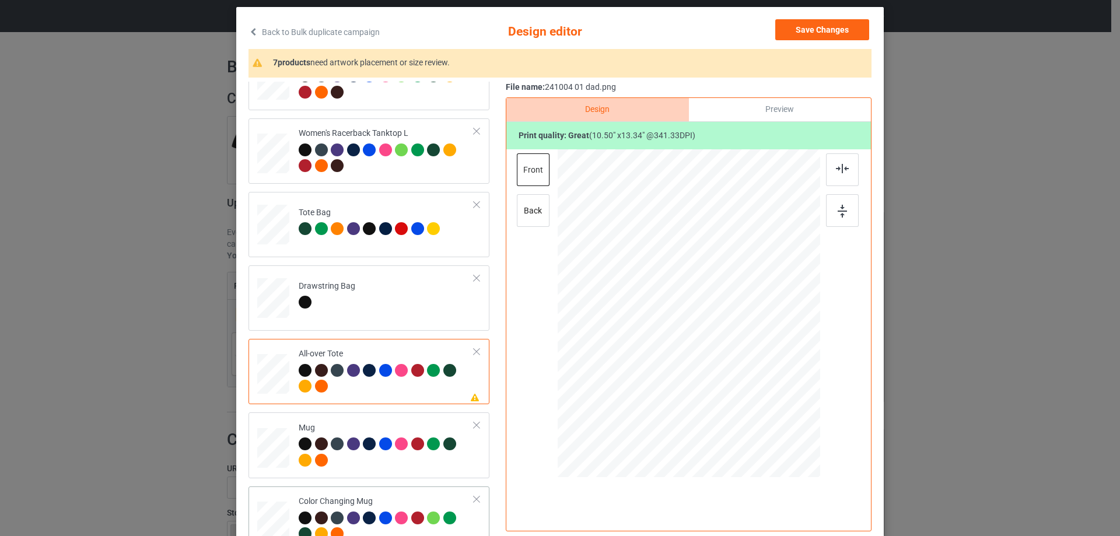
scroll to position [817, 0]
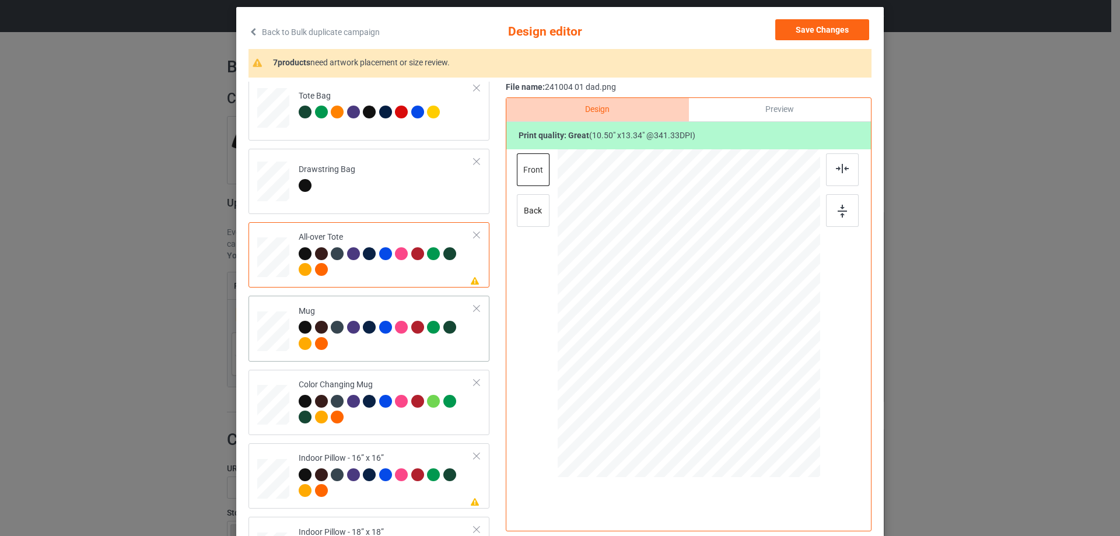
click at [270, 331] on div at bounding box center [273, 331] width 32 height 13
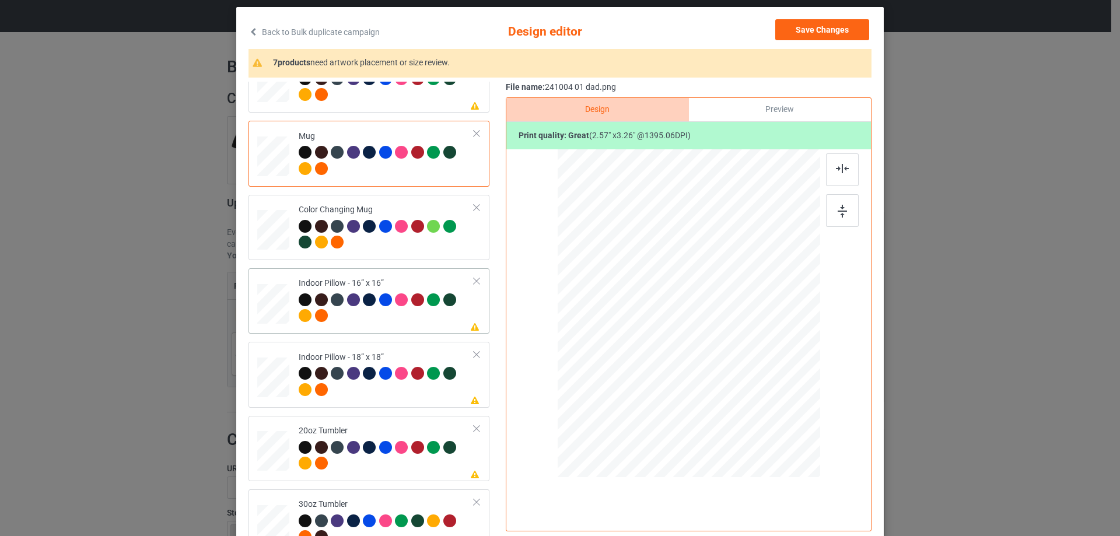
click at [257, 298] on div at bounding box center [273, 304] width 32 height 32
drag, startPoint x: 760, startPoint y: 413, endPoint x: 760, endPoint y: 401, distance: 11.7
click at [760, 401] on div at bounding box center [762, 406] width 10 height 10
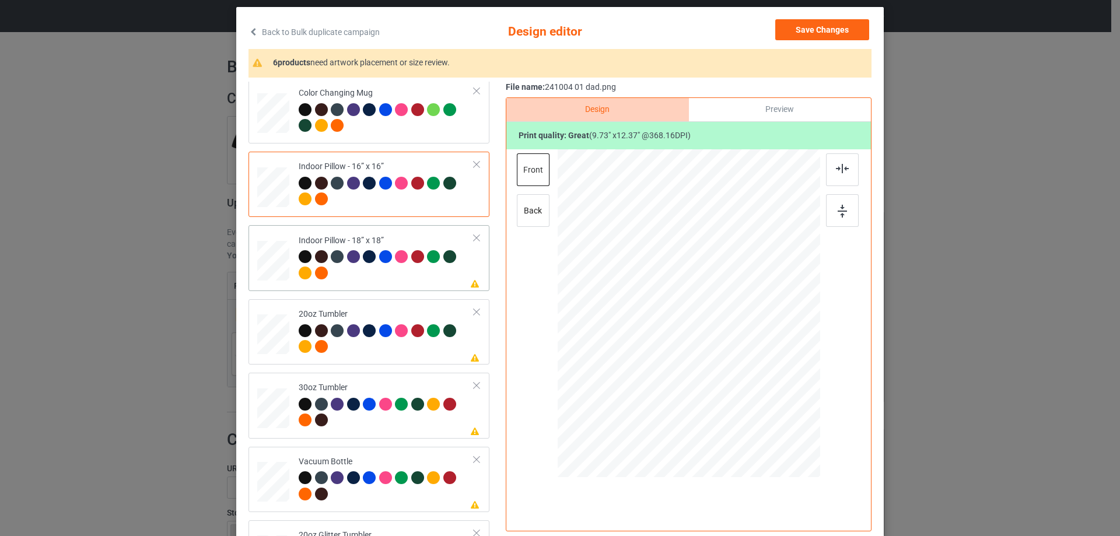
click at [273, 263] on div at bounding box center [273, 261] width 32 height 32
drag, startPoint x: 764, startPoint y: 415, endPoint x: 759, endPoint y: 403, distance: 12.6
click at [759, 403] on div at bounding box center [760, 404] width 10 height 10
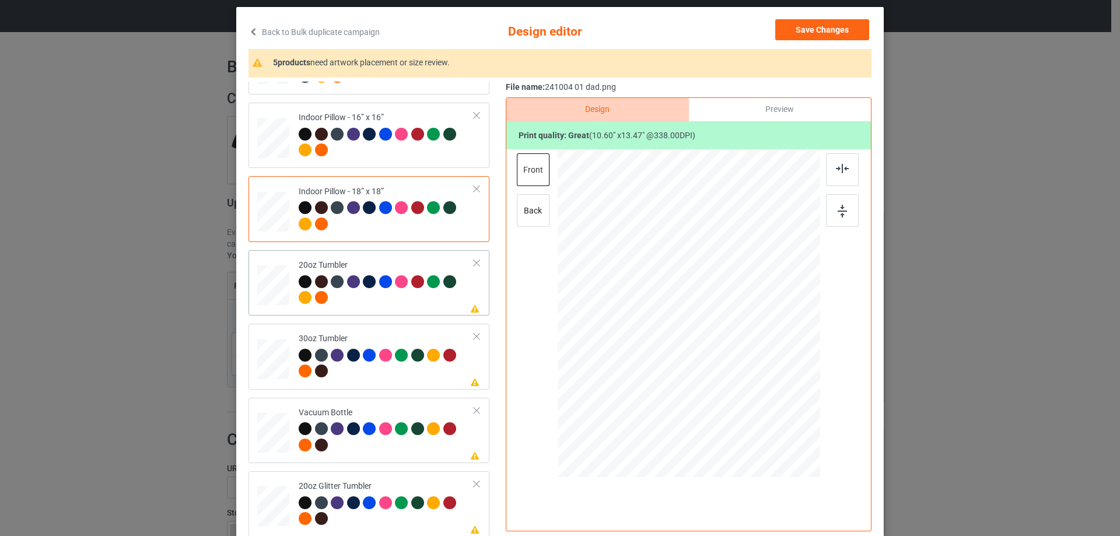
click at [270, 277] on div at bounding box center [273, 286] width 32 height 43
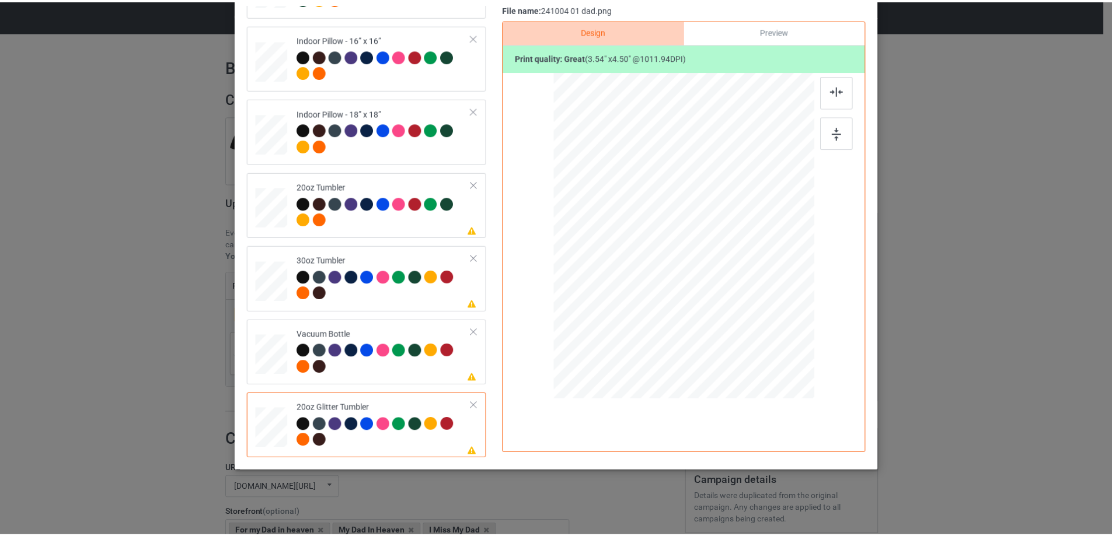
scroll to position [0, 0]
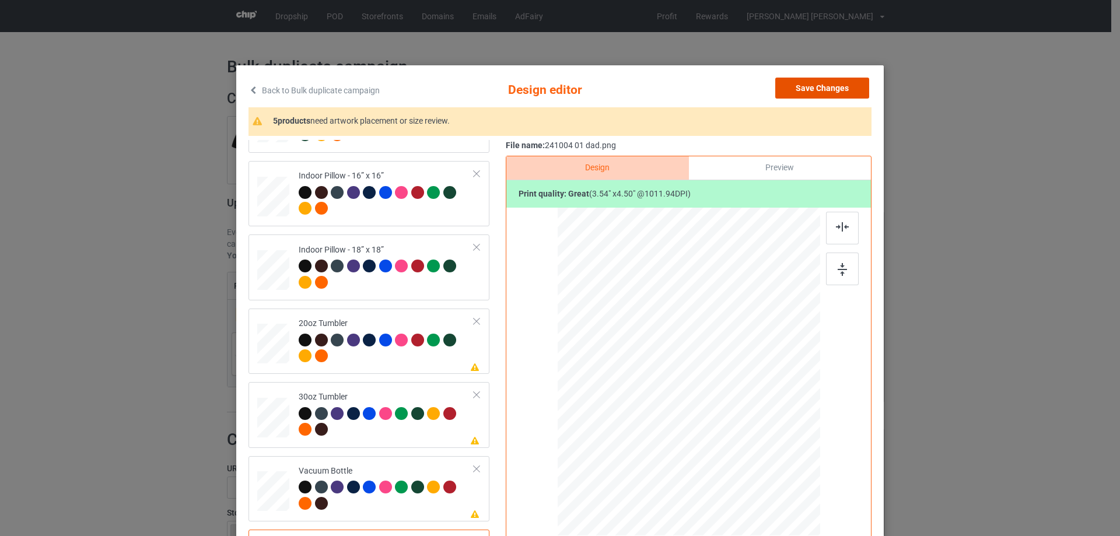
click at [819, 85] on button "Save Changes" at bounding box center [822, 88] width 94 height 21
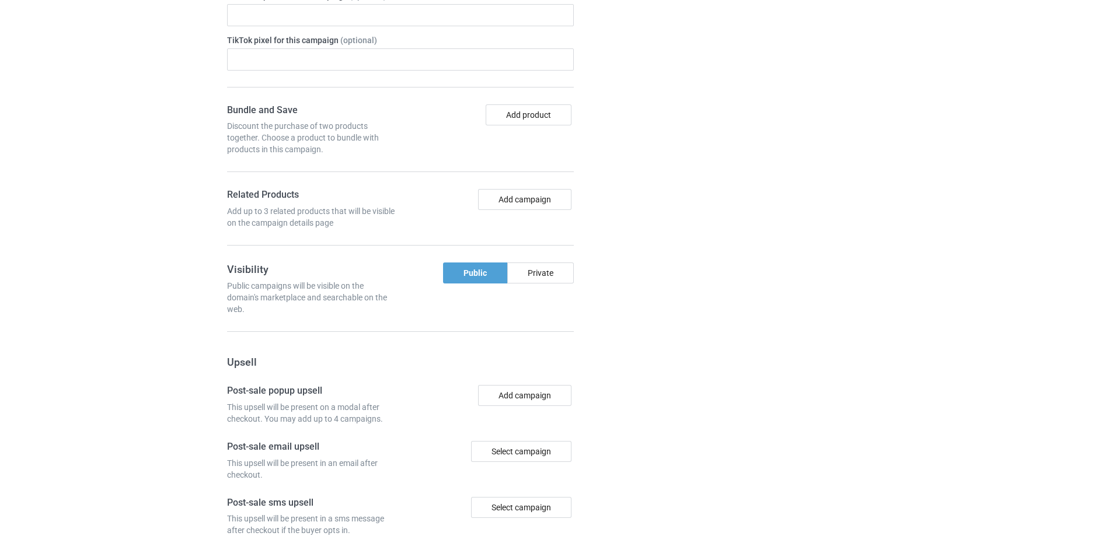
scroll to position [988, 0]
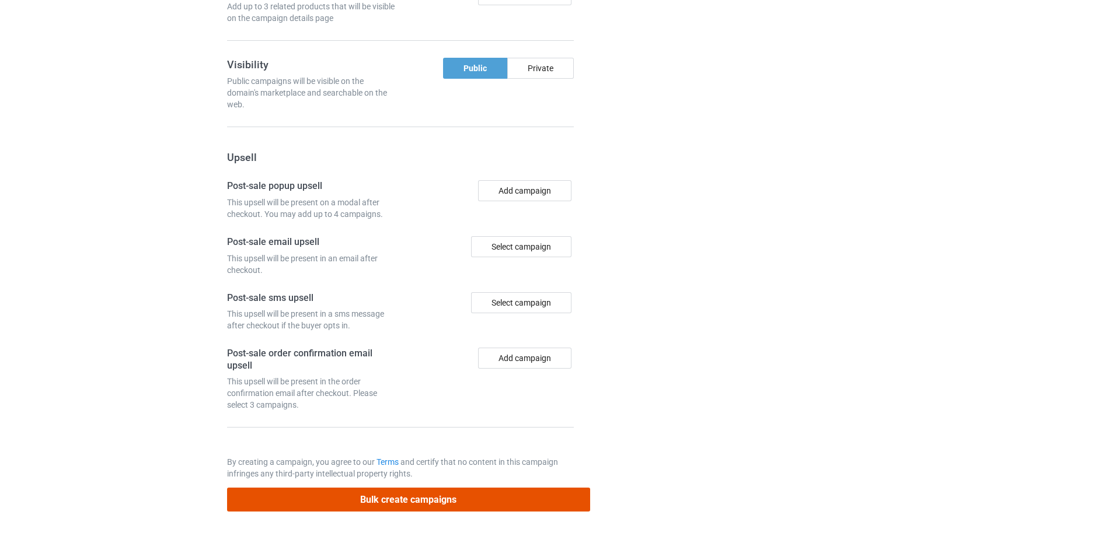
click at [423, 502] on button "Bulk create campaigns" at bounding box center [408, 500] width 363 height 24
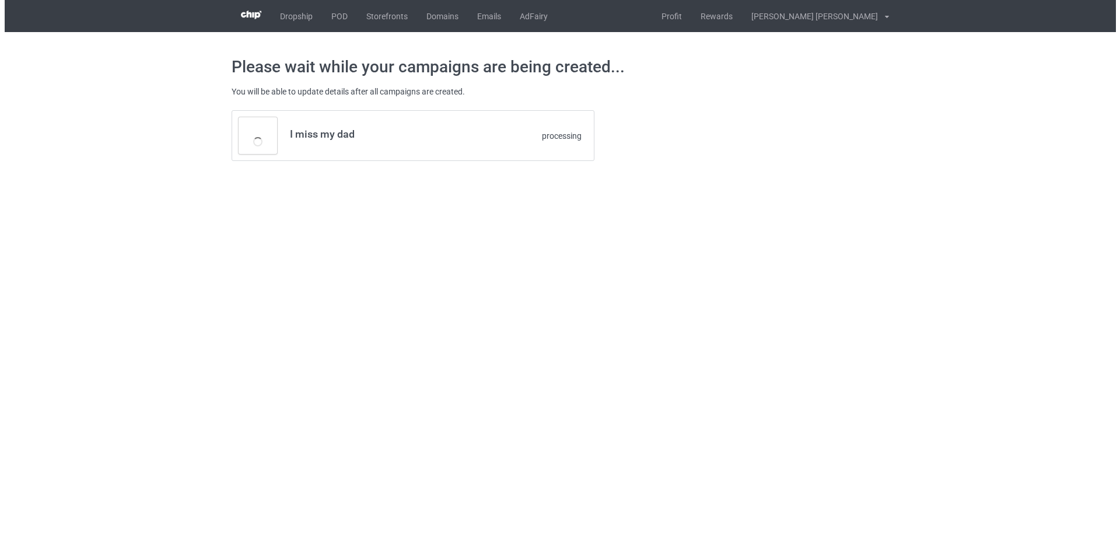
scroll to position [0, 0]
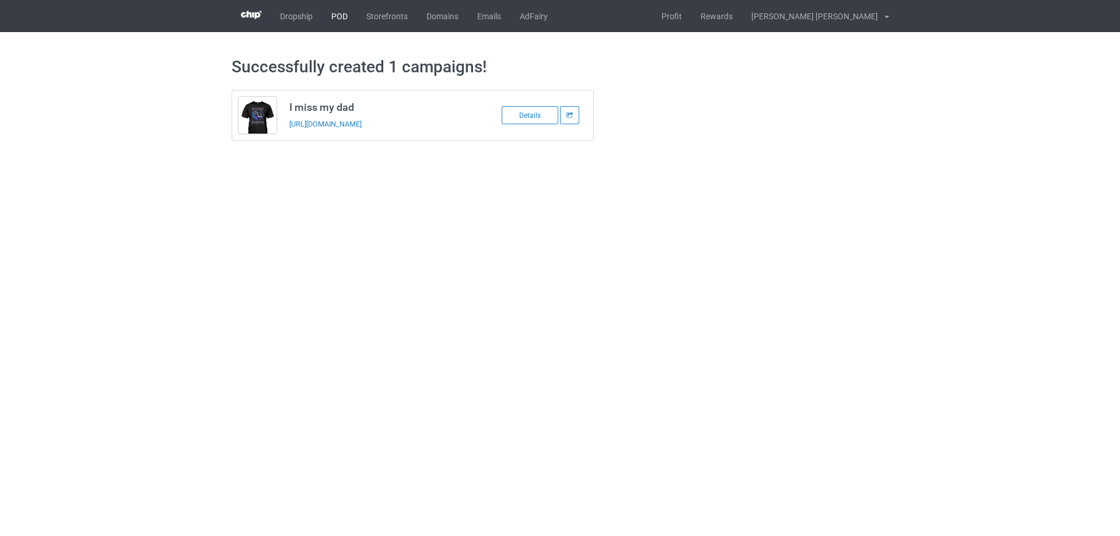
click at [331, 15] on link "POD" at bounding box center [339, 16] width 35 height 32
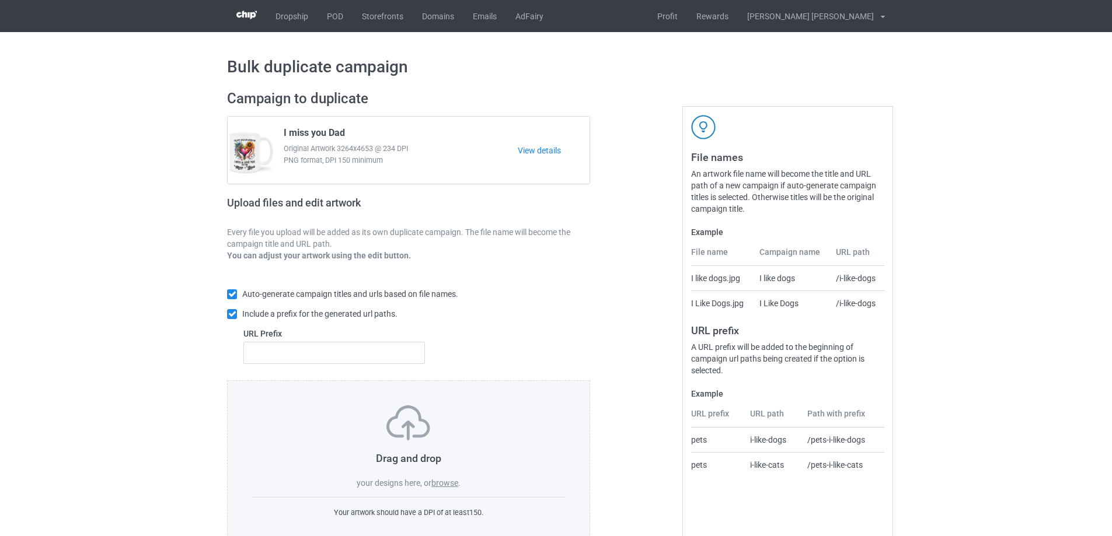
click at [448, 485] on label "browse" at bounding box center [444, 482] width 27 height 9
click at [0, 0] on input "browse" at bounding box center [0, 0] width 0 height 0
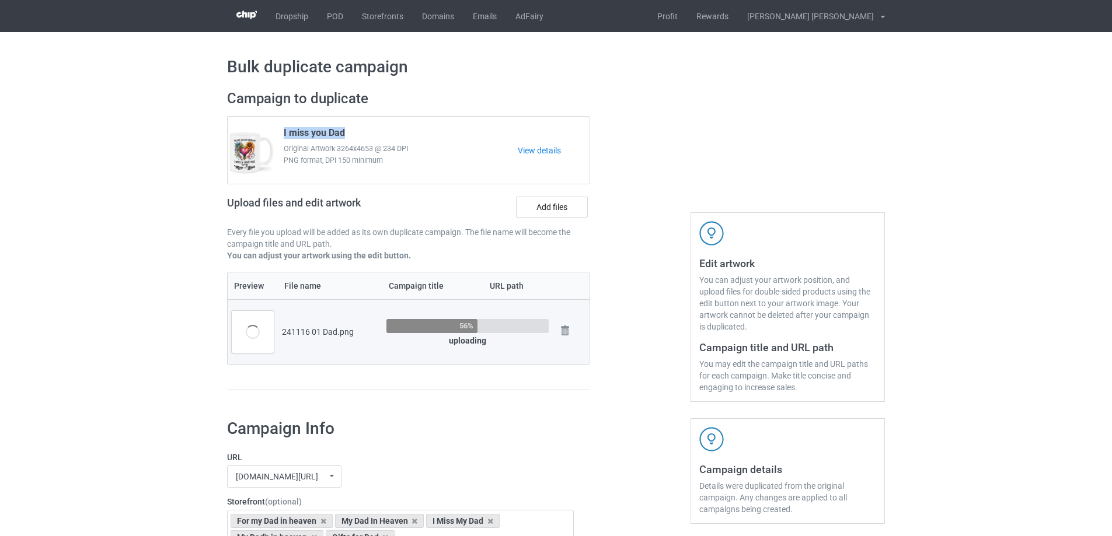
drag, startPoint x: 348, startPoint y: 132, endPoint x: 275, endPoint y: 132, distance: 72.4
click at [275, 132] on div "I miss you Dad Original Artwork 3264x4653 @ 234 DPI PNG format, DPI 150 minimum" at bounding box center [396, 150] width 242 height 55
copy span "I miss you Dad"
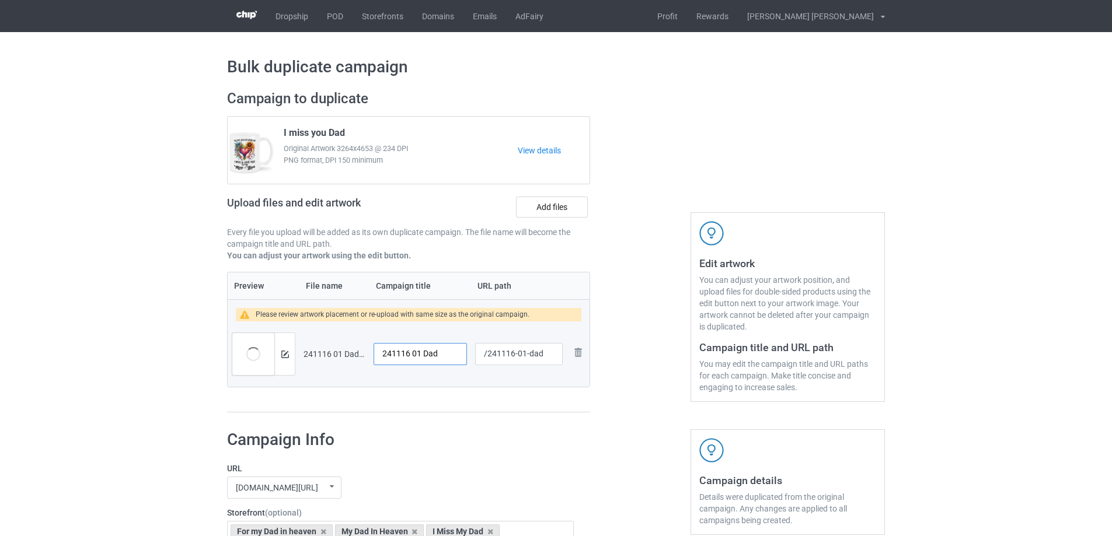
drag, startPoint x: 443, startPoint y: 356, endPoint x: 188, endPoint y: 331, distance: 256.2
paste input "I miss you"
type input "I miss you Dad"
drag, startPoint x: 525, startPoint y: 354, endPoint x: 557, endPoint y: 359, distance: 32.5
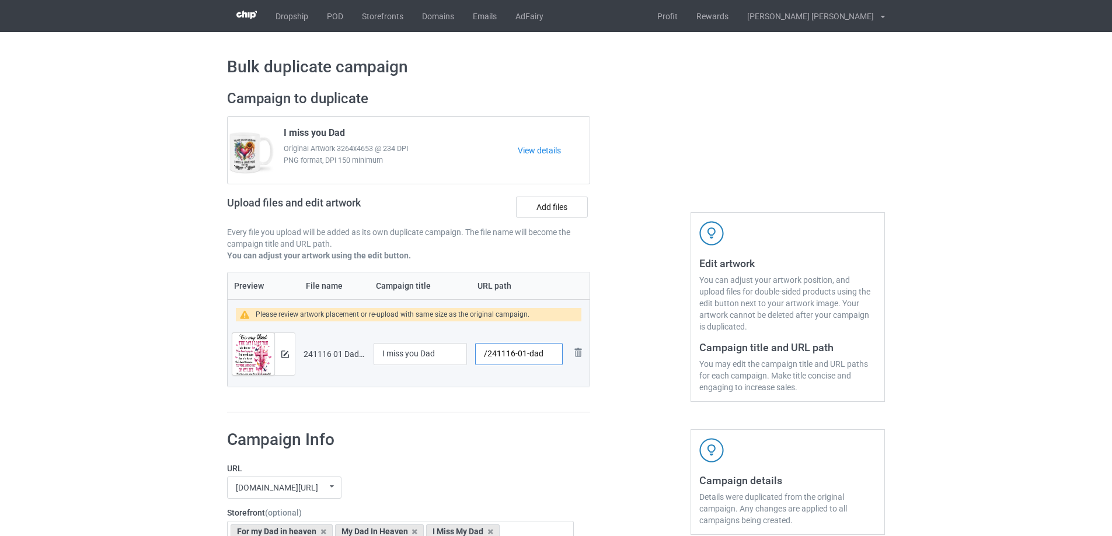
click at [557, 359] on input "/241116-01-dad" at bounding box center [519, 354] width 88 height 22
drag, startPoint x: 521, startPoint y: 357, endPoint x: 535, endPoint y: 357, distance: 14.0
click at [535, 357] on input "/241116-01" at bounding box center [519, 354] width 88 height 22
type input "/241116-02"
click at [288, 355] on img at bounding box center [285, 355] width 8 height 8
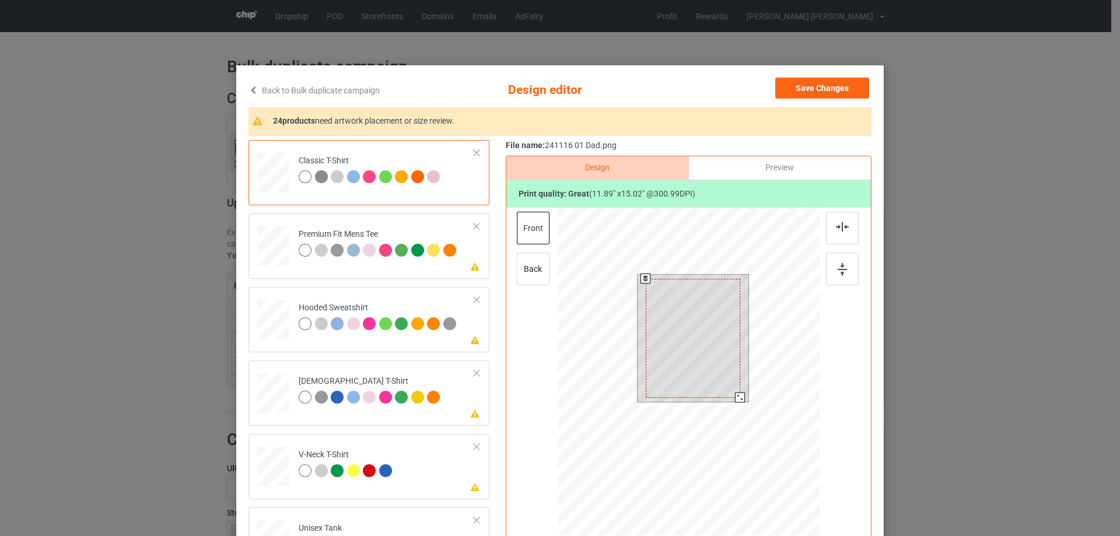
drag, startPoint x: 739, startPoint y: 400, endPoint x: 705, endPoint y: 381, distance: 38.4
click at [738, 393] on div at bounding box center [740, 398] width 10 height 10
click at [706, 373] on div at bounding box center [693, 333] width 93 height 117
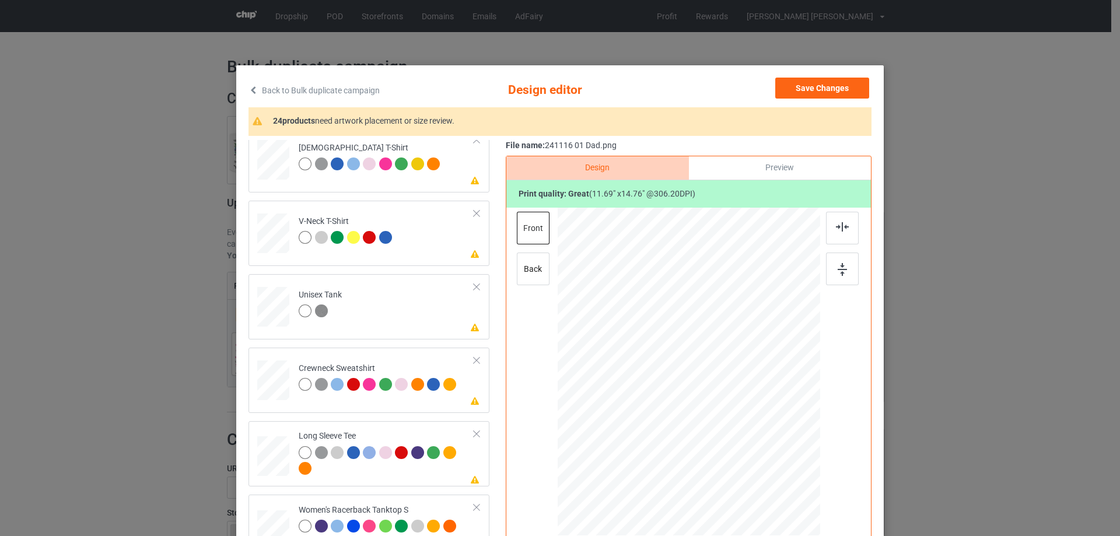
scroll to position [408, 0]
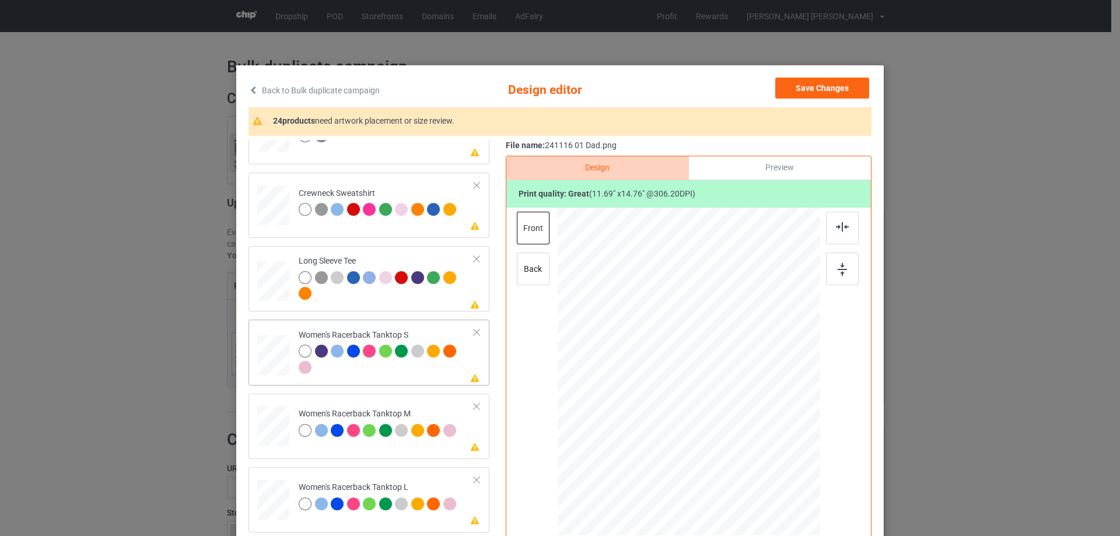
click at [277, 360] on div at bounding box center [274, 356] width 32 height 40
drag, startPoint x: 761, startPoint y: 469, endPoint x: 750, endPoint y: 449, distance: 23.5
click at [750, 449] on div at bounding box center [752, 452] width 10 height 10
drag, startPoint x: 677, startPoint y: 416, endPoint x: 678, endPoint y: 423, distance: 7.1
click at [678, 423] on div at bounding box center [691, 398] width 125 height 159
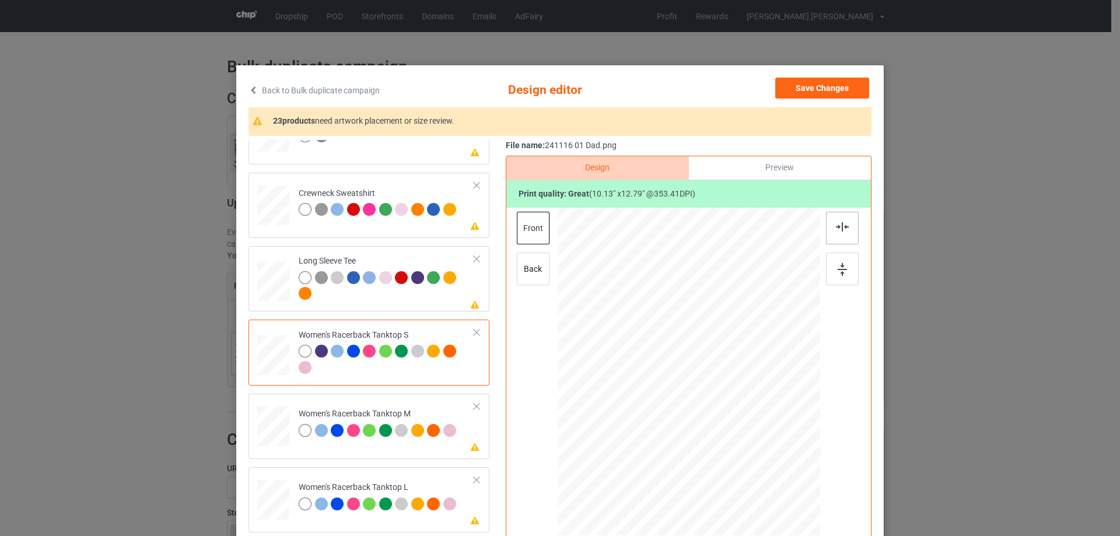
click at [847, 224] on div at bounding box center [842, 228] width 33 height 33
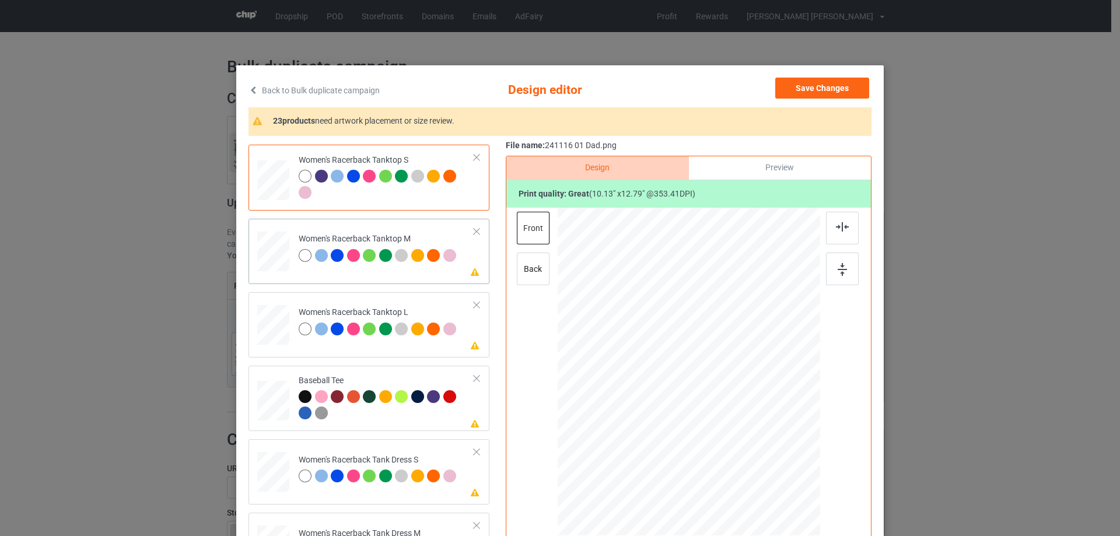
click at [280, 250] on div at bounding box center [273, 252] width 32 height 40
drag, startPoint x: 764, startPoint y: 473, endPoint x: 756, endPoint y: 448, distance: 25.8
click at [756, 448] on div at bounding box center [689, 372] width 263 height 329
drag, startPoint x: 697, startPoint y: 380, endPoint x: 698, endPoint y: 406, distance: 25.7
click at [698, 406] on div at bounding box center [690, 398] width 128 height 162
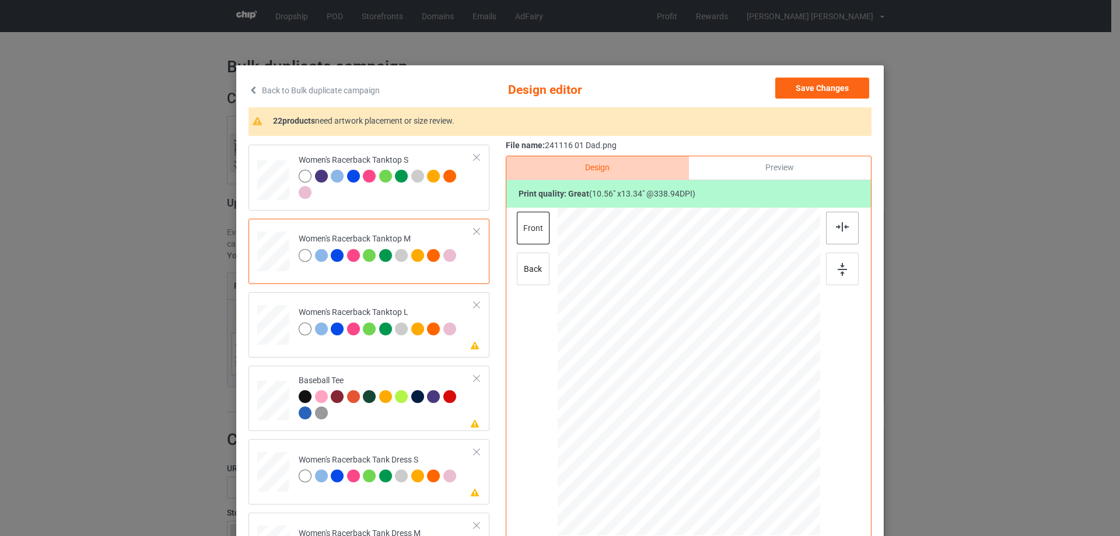
click at [836, 229] on img at bounding box center [842, 226] width 13 height 9
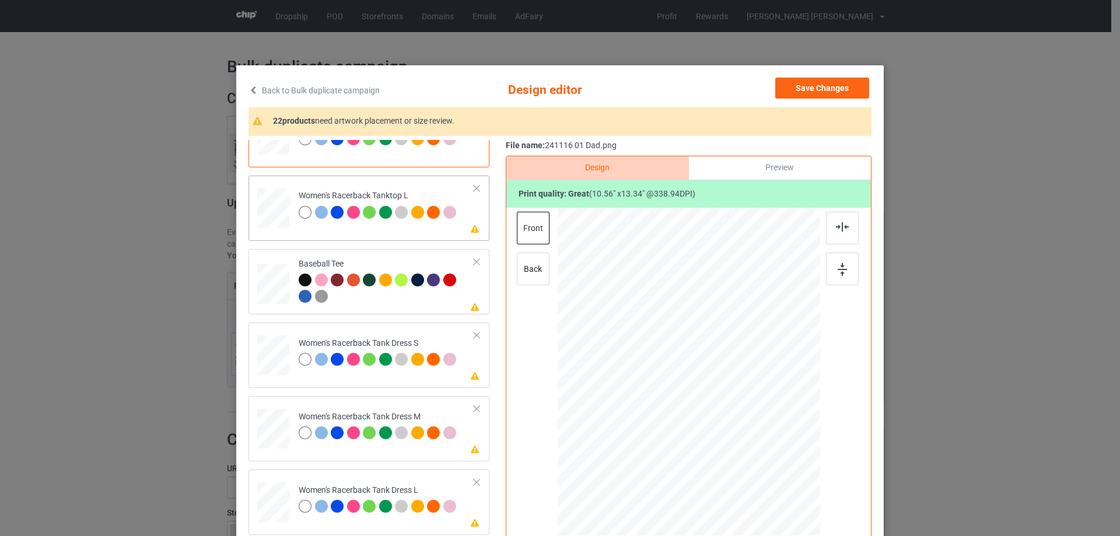
click at [274, 218] on div at bounding box center [273, 208] width 32 height 39
drag, startPoint x: 763, startPoint y: 473, endPoint x: 753, endPoint y: 451, distance: 24.3
click at [753, 451] on div at bounding box center [755, 456] width 10 height 10
drag, startPoint x: 732, startPoint y: 418, endPoint x: 732, endPoint y: 443, distance: 25.1
click at [732, 443] on div at bounding box center [689, 397] width 128 height 162
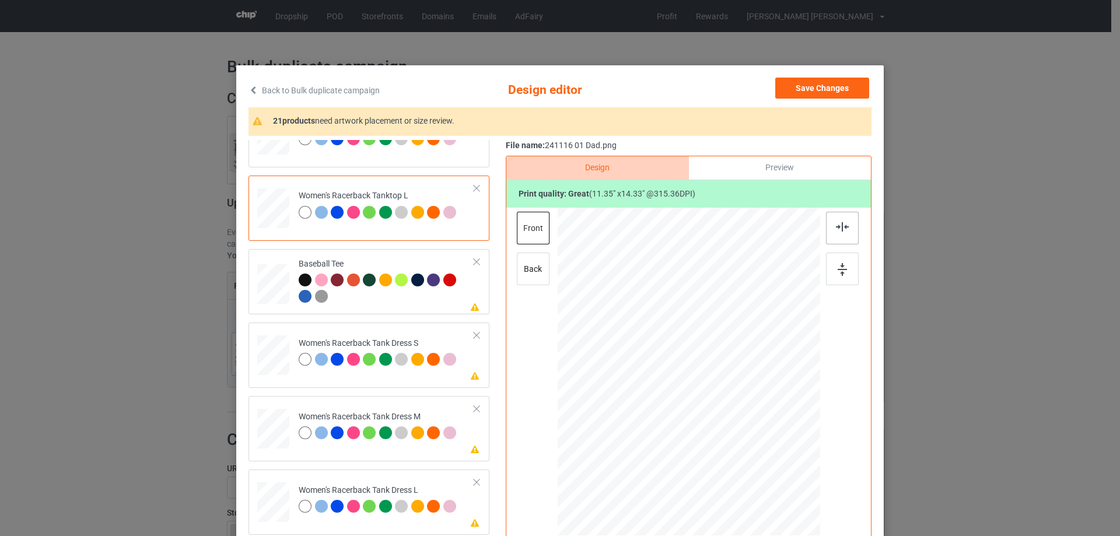
click at [848, 230] on div at bounding box center [842, 228] width 33 height 33
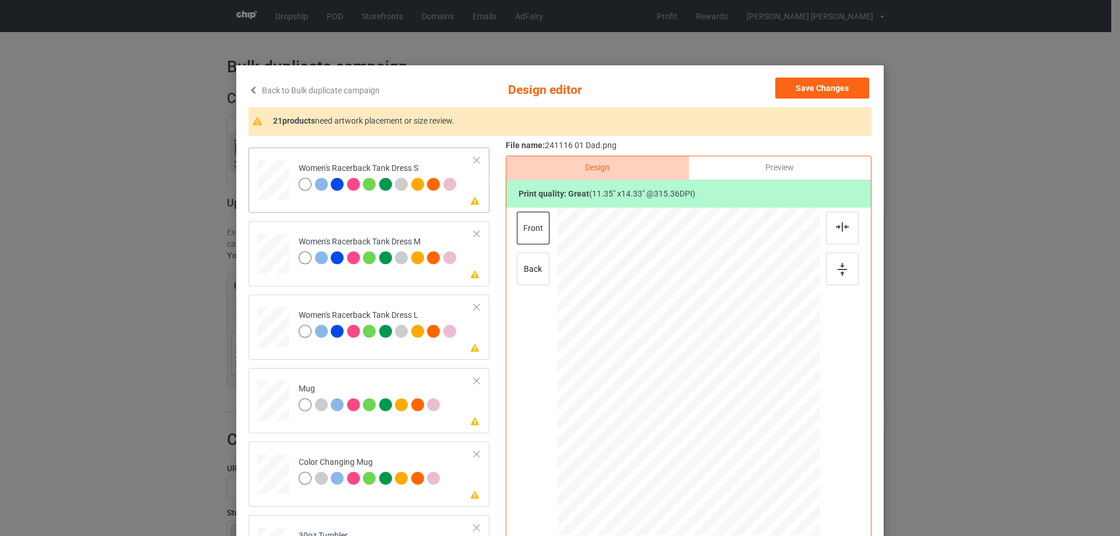
scroll to position [759, 0]
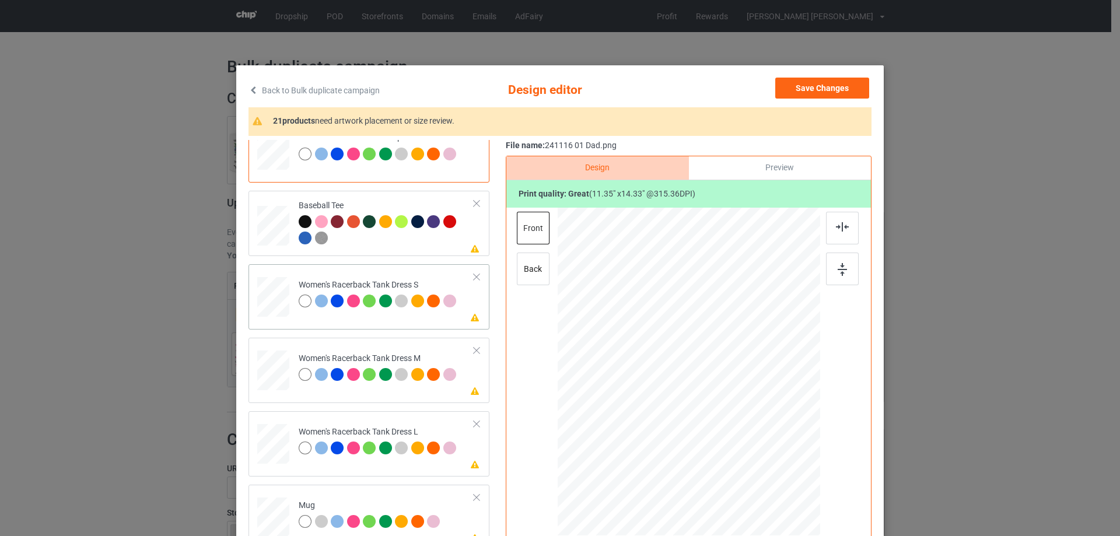
click at [272, 312] on div at bounding box center [273, 297] width 26 height 40
drag, startPoint x: 747, startPoint y: 453, endPoint x: 715, endPoint y: 423, distance: 44.2
click at [742, 436] on div at bounding box center [744, 441] width 10 height 10
drag, startPoint x: 715, startPoint y: 423, endPoint x: 714, endPoint y: 408, distance: 14.6
click at [714, 408] on div at bounding box center [687, 357] width 109 height 137
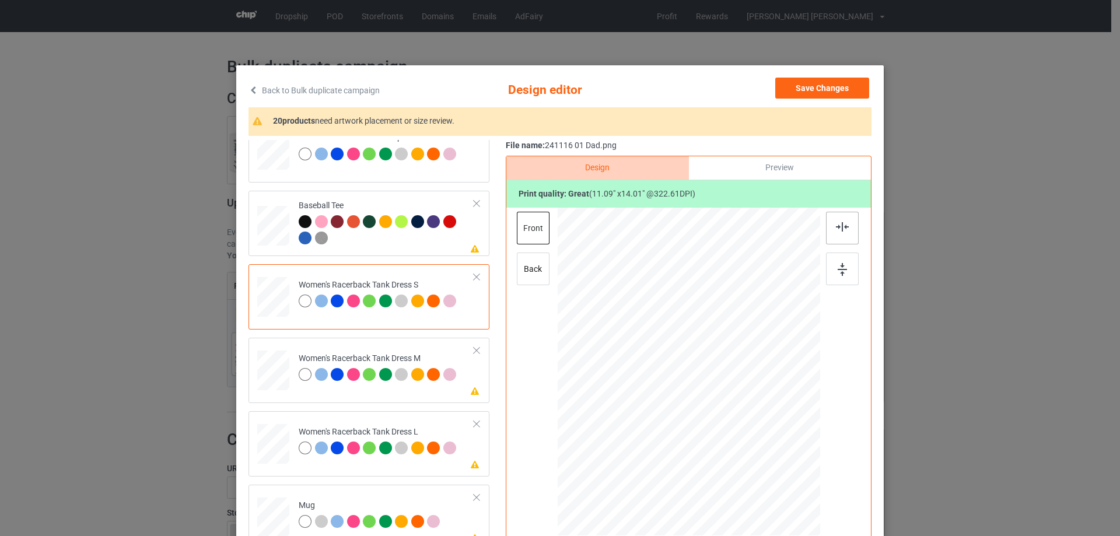
click at [840, 233] on div at bounding box center [842, 228] width 33 height 33
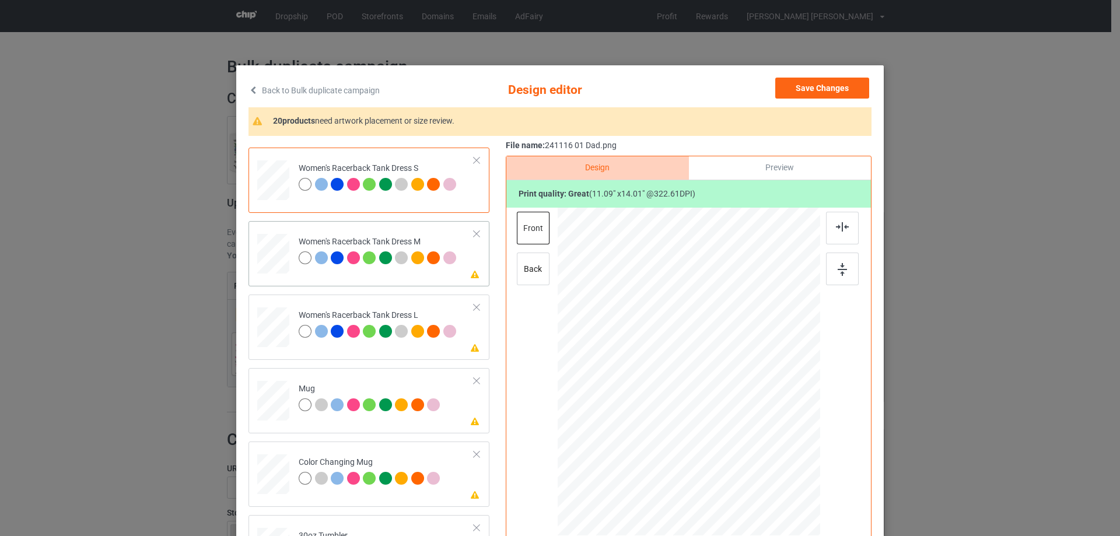
click at [277, 254] on div at bounding box center [273, 254] width 27 height 40
drag, startPoint x: 748, startPoint y: 456, endPoint x: 745, endPoint y: 443, distance: 13.2
click at [745, 443] on div at bounding box center [748, 447] width 10 height 10
click at [728, 422] on div at bounding box center [689, 367] width 118 height 149
click at [840, 232] on div at bounding box center [842, 228] width 33 height 33
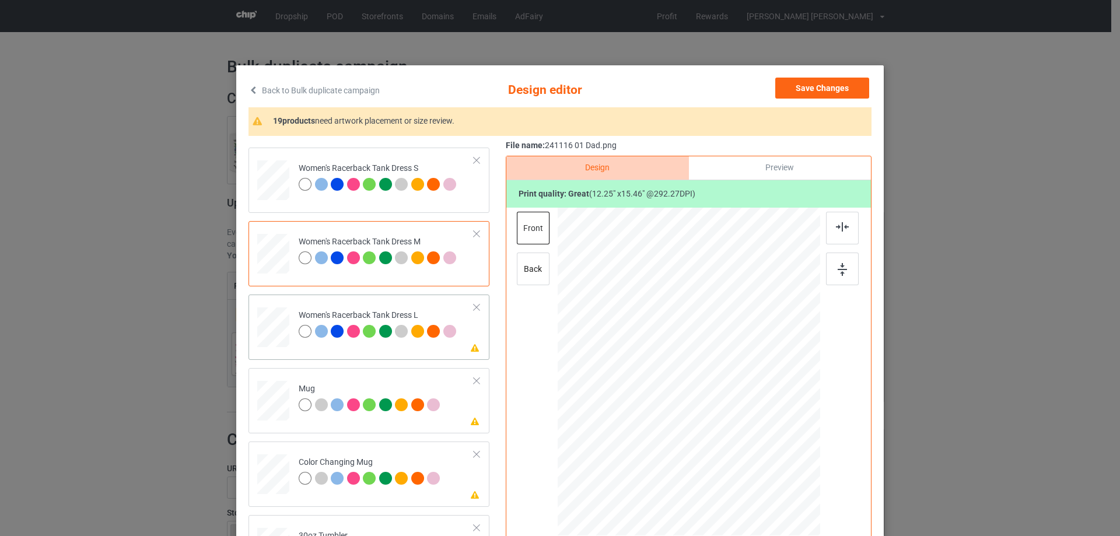
scroll to position [934, 0]
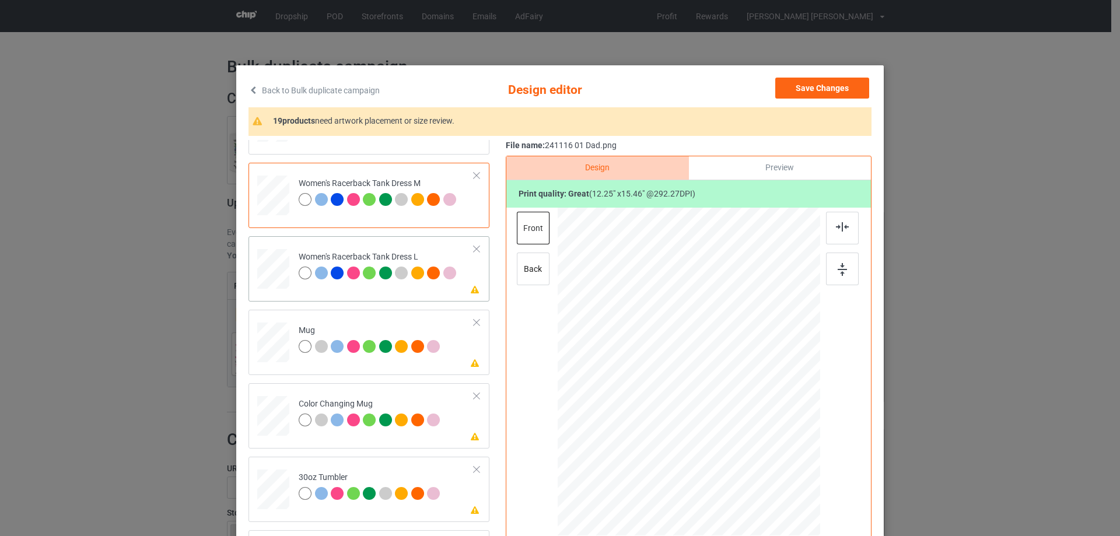
click at [266, 271] on div at bounding box center [273, 269] width 29 height 40
drag, startPoint x: 753, startPoint y: 460, endPoint x: 749, endPoint y: 447, distance: 13.5
click at [749, 447] on div at bounding box center [751, 450] width 10 height 10
click at [836, 232] on img at bounding box center [842, 226] width 13 height 9
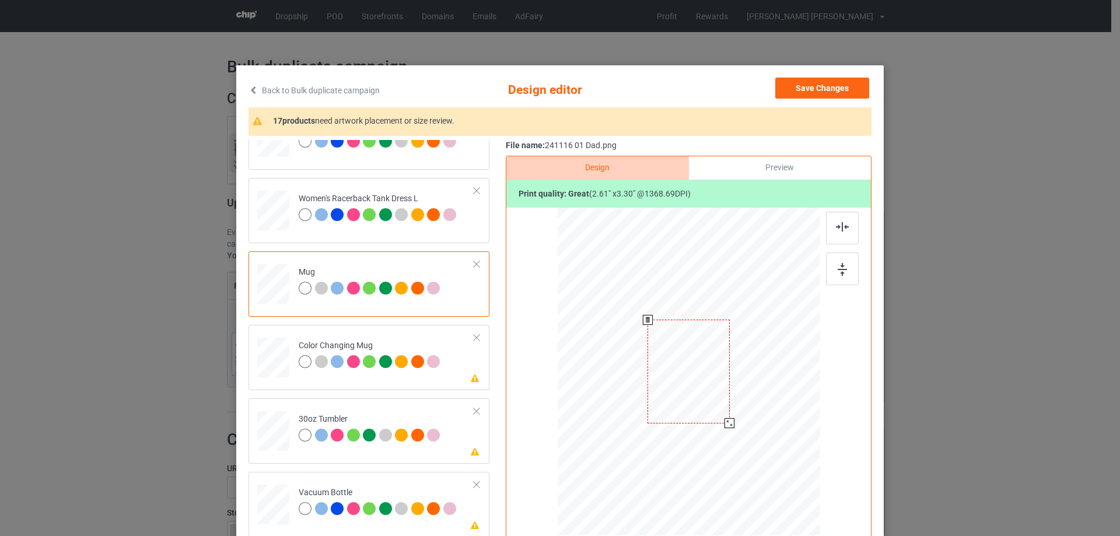
drag, startPoint x: 761, startPoint y: 473, endPoint x: 734, endPoint y: 416, distance: 62.9
click at [734, 416] on div at bounding box center [689, 371] width 263 height 109
drag, startPoint x: 746, startPoint y: 390, endPoint x: 753, endPoint y: 390, distance: 7.0
click at [753, 390] on div at bounding box center [762, 375] width 82 height 104
click at [839, 264] on img at bounding box center [842, 269] width 9 height 13
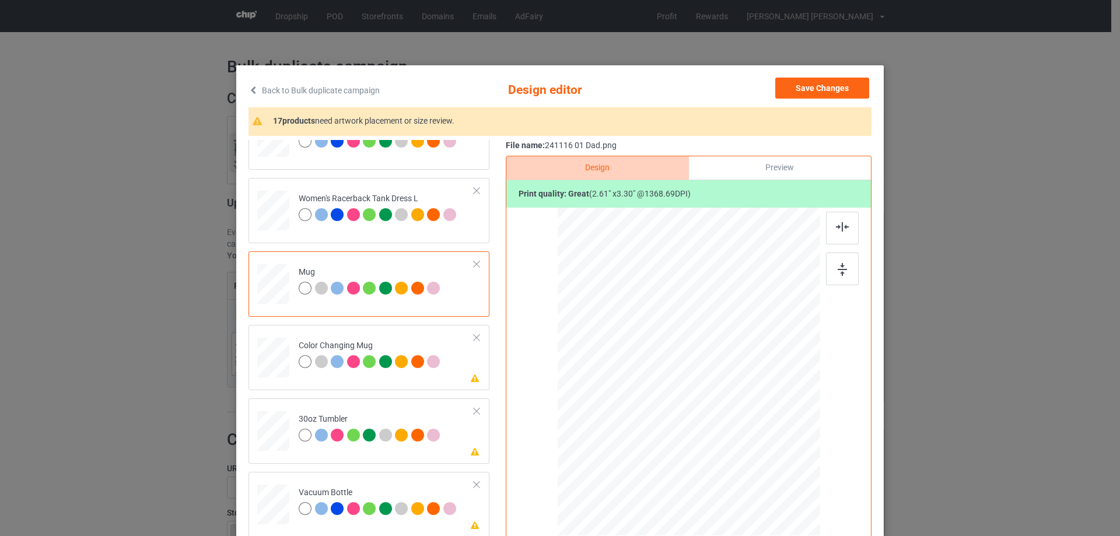
scroll to position [1109, 0]
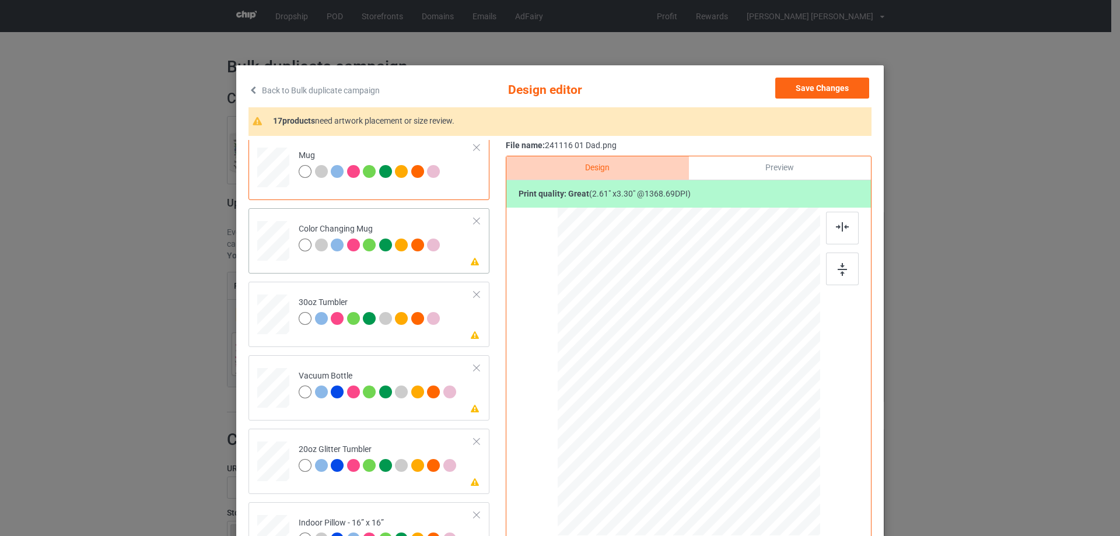
click at [283, 242] on div at bounding box center [273, 241] width 32 height 13
click at [282, 317] on div at bounding box center [273, 315] width 31 height 18
drag, startPoint x: 759, startPoint y: 468, endPoint x: 724, endPoint y: 416, distance: 62.3
click at [724, 416] on div at bounding box center [726, 419] width 10 height 10
drag, startPoint x: 712, startPoint y: 410, endPoint x: 648, endPoint y: 406, distance: 63.7
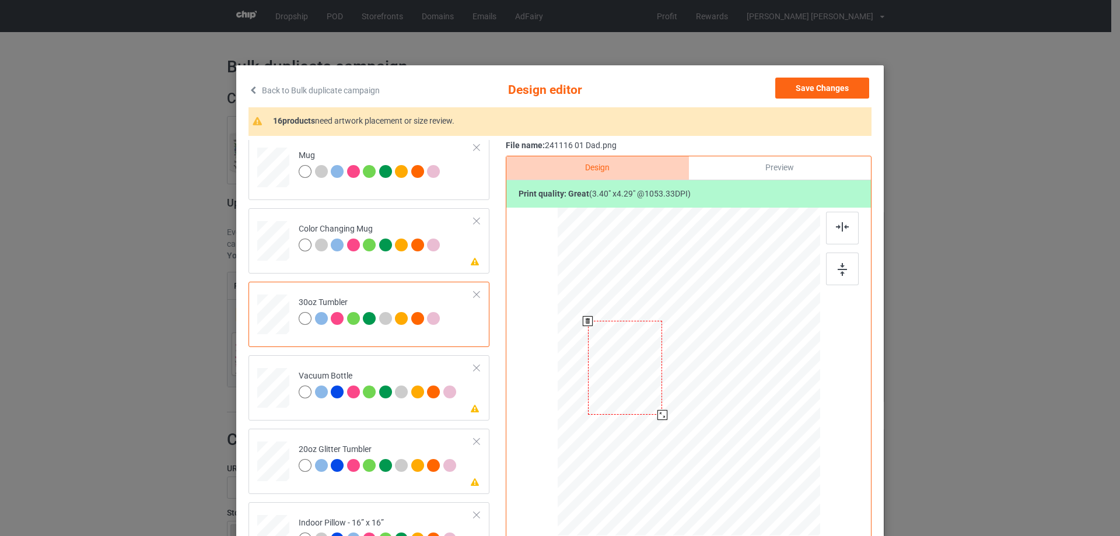
click at [648, 406] on div at bounding box center [625, 368] width 74 height 94
click at [634, 393] on div at bounding box center [626, 367] width 74 height 94
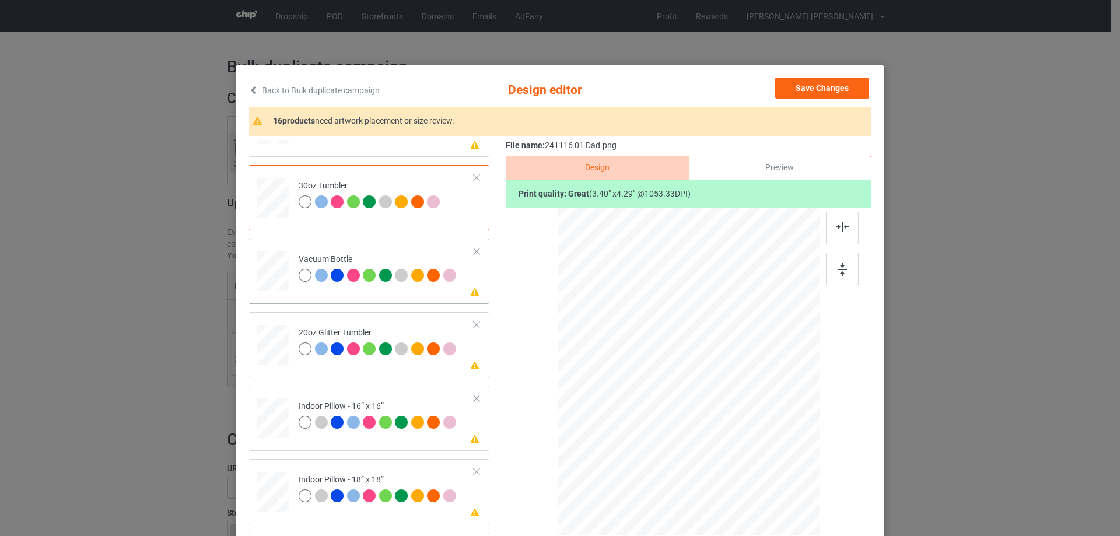
click at [273, 280] on div at bounding box center [273, 271] width 31 height 16
drag, startPoint x: 760, startPoint y: 469, endPoint x: 738, endPoint y: 410, distance: 63.0
click at [738, 411] on div at bounding box center [688, 372] width 251 height 134
drag, startPoint x: 654, startPoint y: 393, endPoint x: 639, endPoint y: 397, distance: 15.1
click at [639, 397] on div at bounding box center [626, 370] width 81 height 103
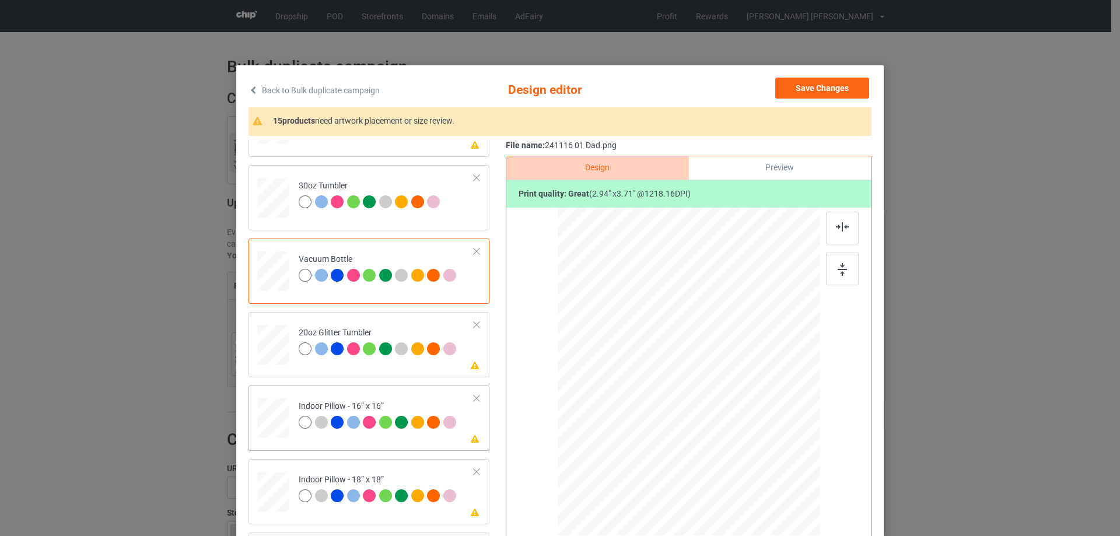
scroll to position [1284, 0]
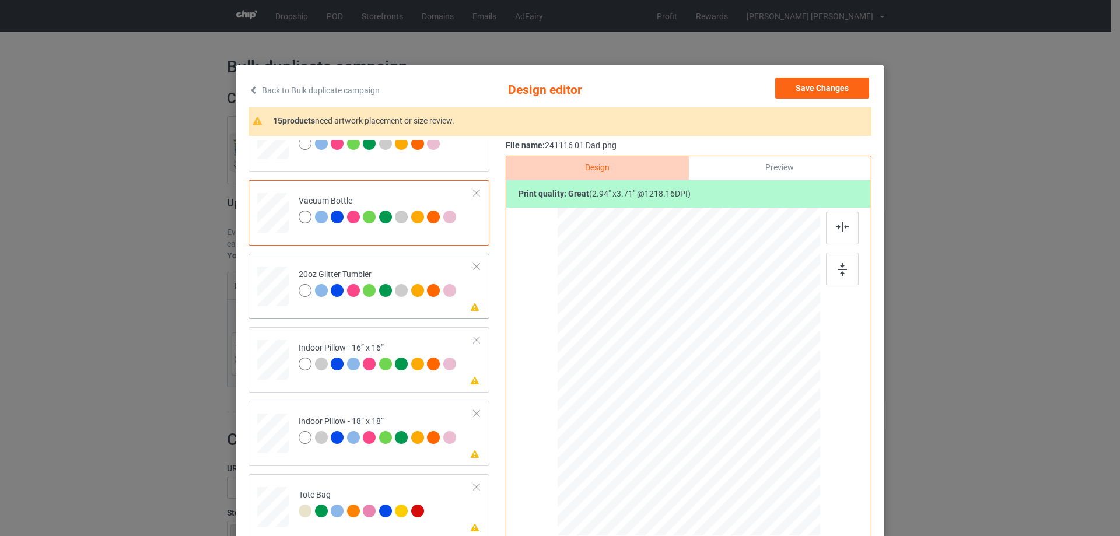
click at [258, 267] on td at bounding box center [274, 283] width 35 height 51
drag, startPoint x: 759, startPoint y: 466, endPoint x: 738, endPoint y: 424, distance: 47.0
click at [738, 424] on div at bounding box center [689, 372] width 248 height 212
drag, startPoint x: 688, startPoint y: 409, endPoint x: 660, endPoint y: 403, distance: 28.6
click at [660, 403] on div at bounding box center [630, 354] width 92 height 116
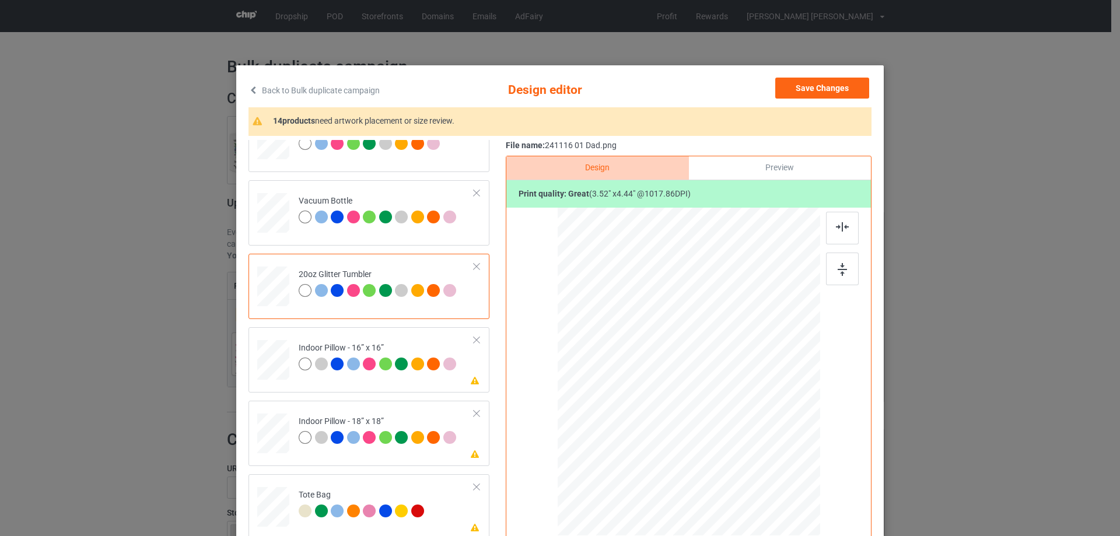
scroll to position [58, 0]
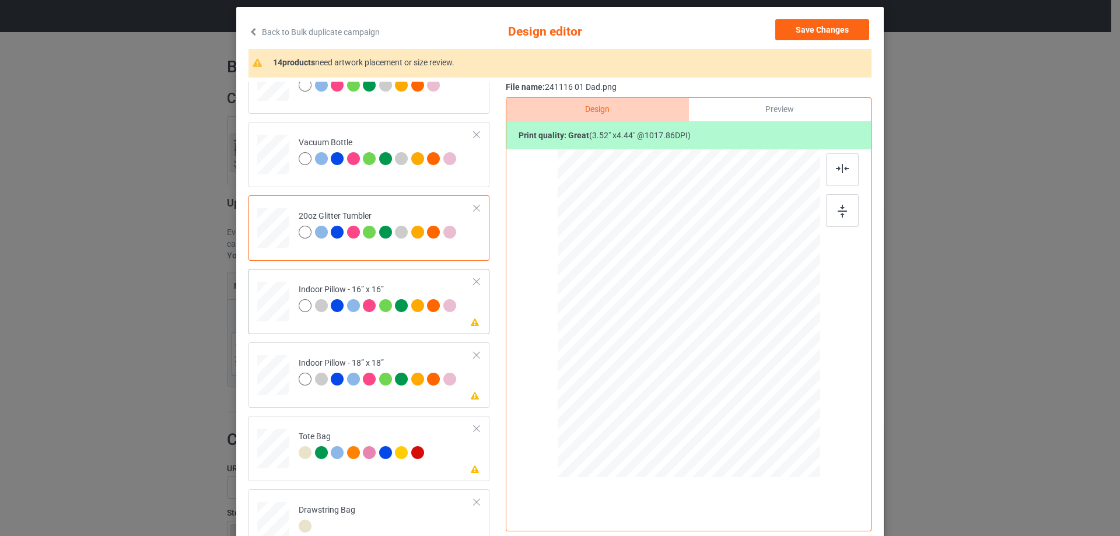
click at [276, 305] on div at bounding box center [273, 302] width 32 height 32
drag, startPoint x: 761, startPoint y: 414, endPoint x: 757, endPoint y: 405, distance: 10.2
click at [757, 405] on div at bounding box center [761, 405] width 10 height 10
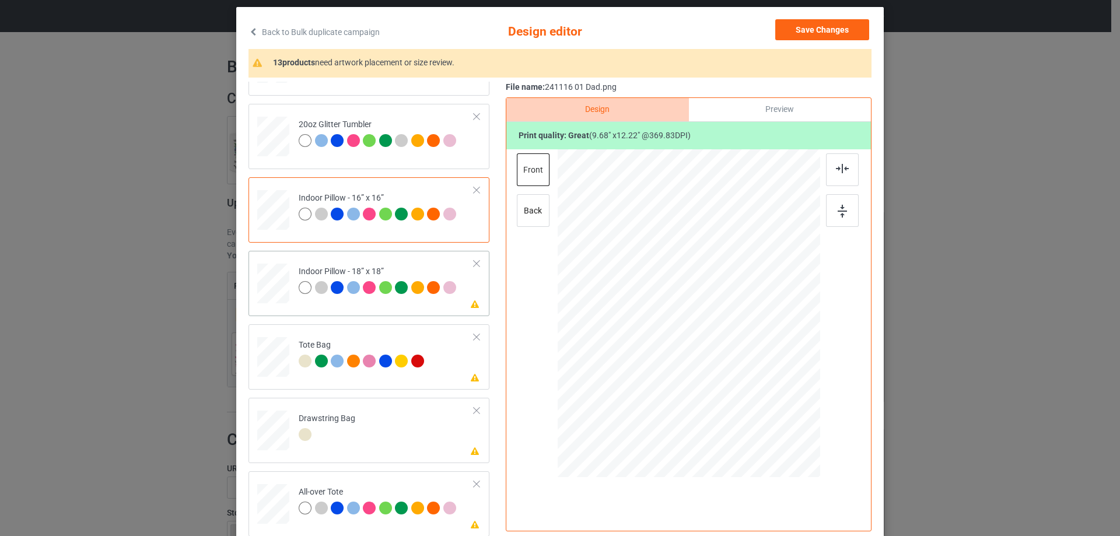
click at [272, 273] on div at bounding box center [273, 284] width 32 height 32
drag, startPoint x: 764, startPoint y: 413, endPoint x: 759, endPoint y: 397, distance: 16.8
click at [759, 397] on div at bounding box center [689, 313] width 262 height 261
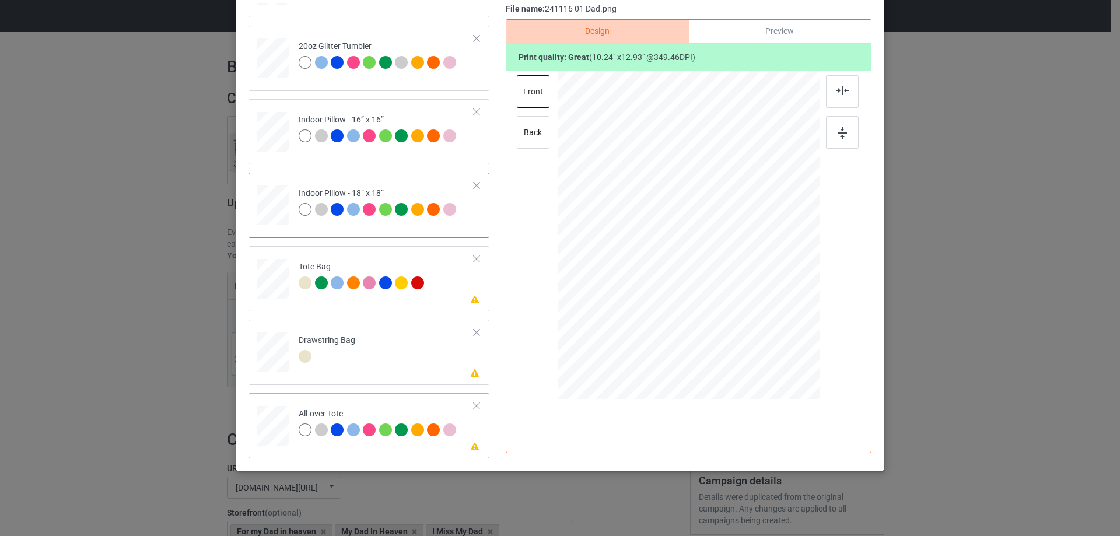
click at [279, 432] on div at bounding box center [273, 426] width 32 height 32
click at [765, 330] on div at bounding box center [766, 333] width 10 height 10
click at [722, 308] on div at bounding box center [688, 231] width 155 height 195
click at [842, 92] on img at bounding box center [842, 90] width 13 height 9
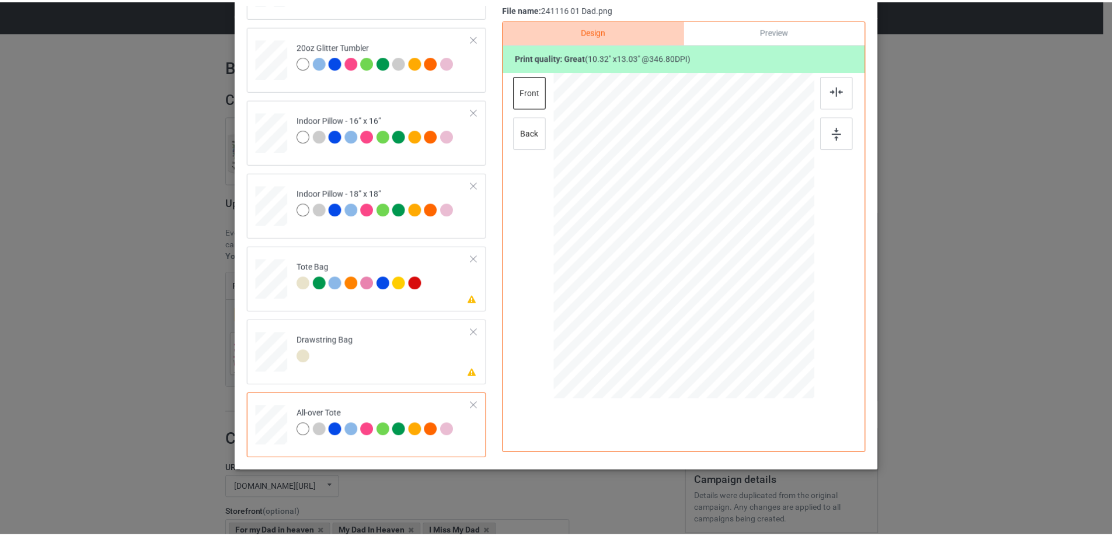
scroll to position [0, 0]
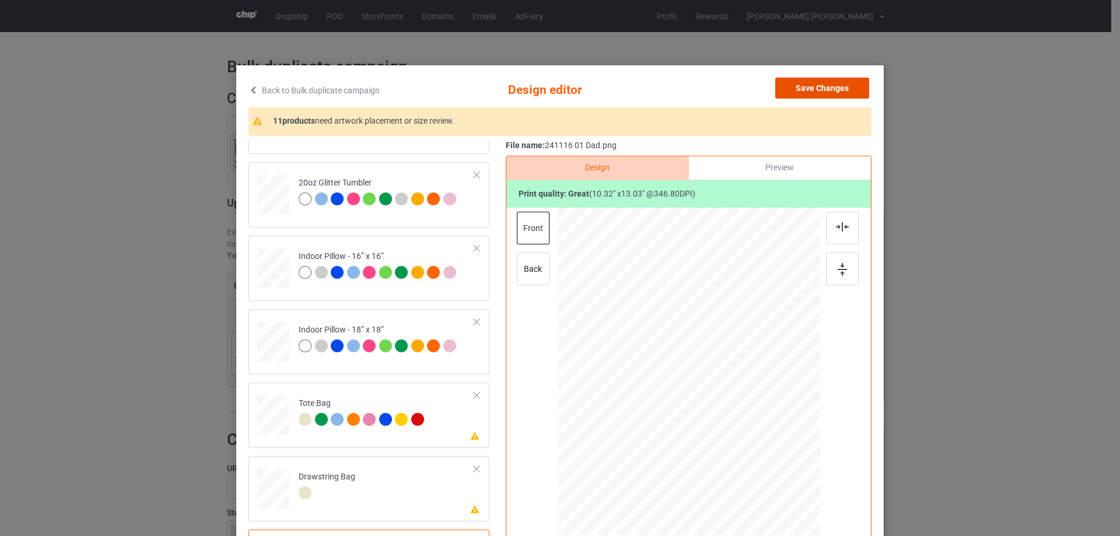
click at [841, 89] on button "Save Changes" at bounding box center [822, 88] width 94 height 21
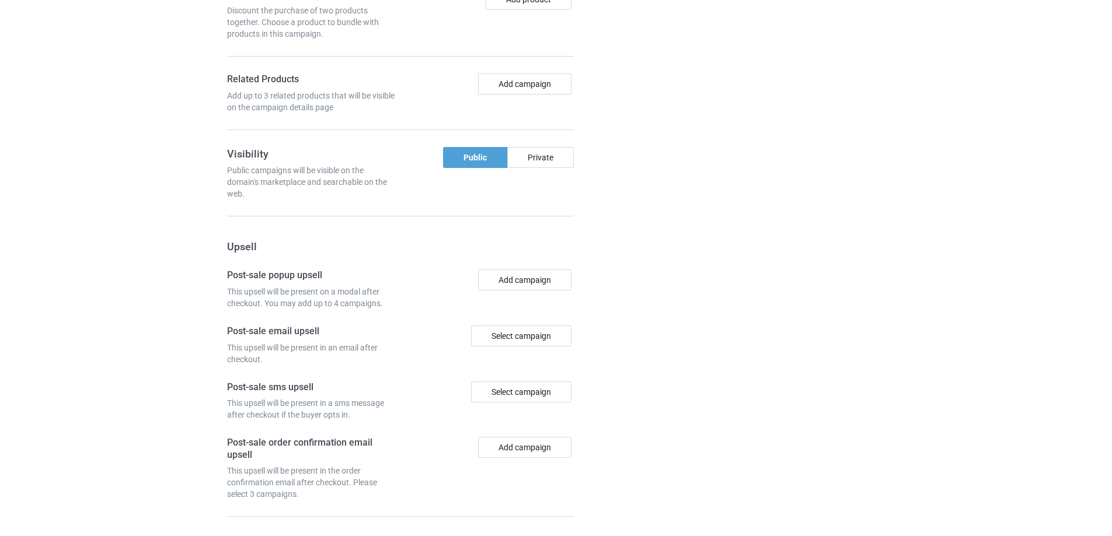
scroll to position [988, 0]
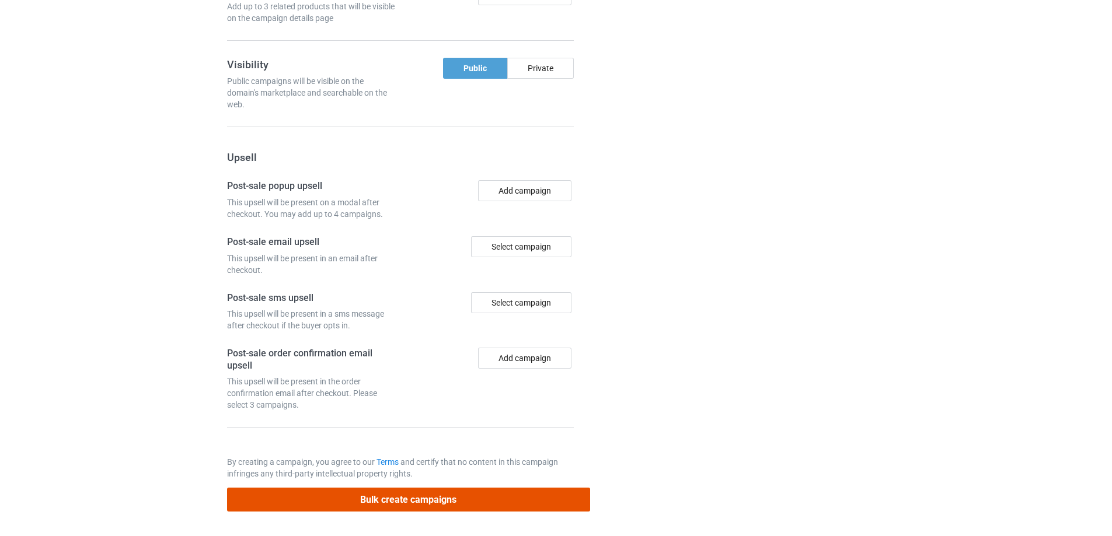
click at [478, 499] on button "Bulk create campaigns" at bounding box center [408, 500] width 363 height 24
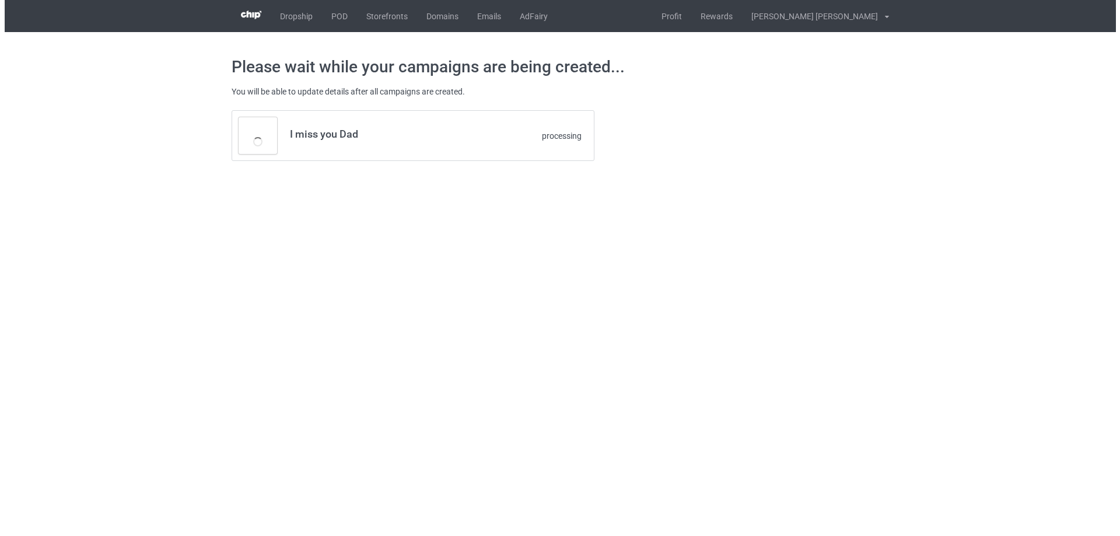
scroll to position [0, 0]
